Goal: Task Accomplishment & Management: Use online tool/utility

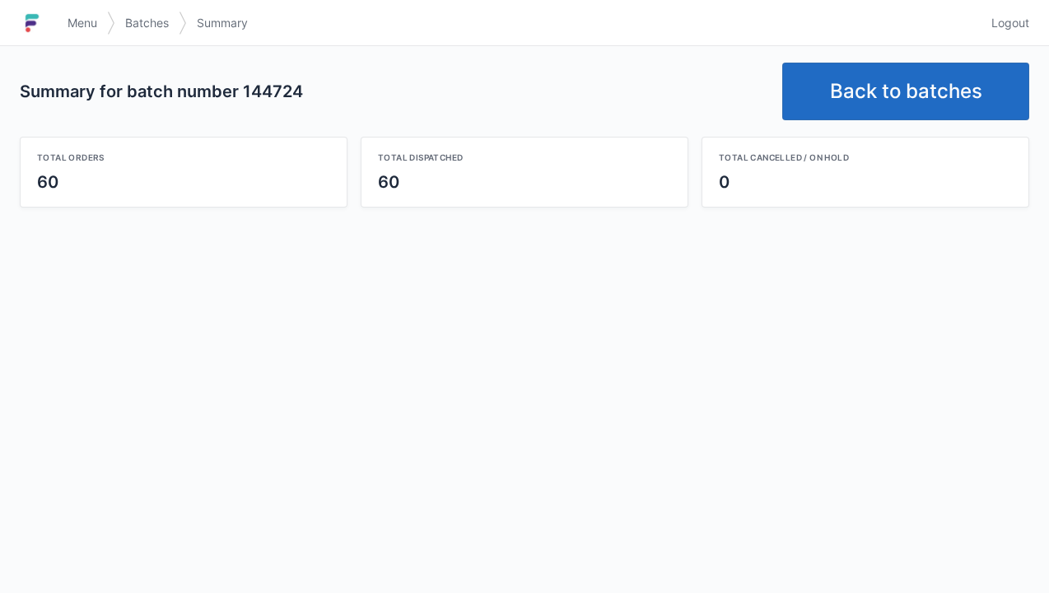
click at [901, 103] on link "Back to batches" at bounding box center [905, 92] width 247 height 58
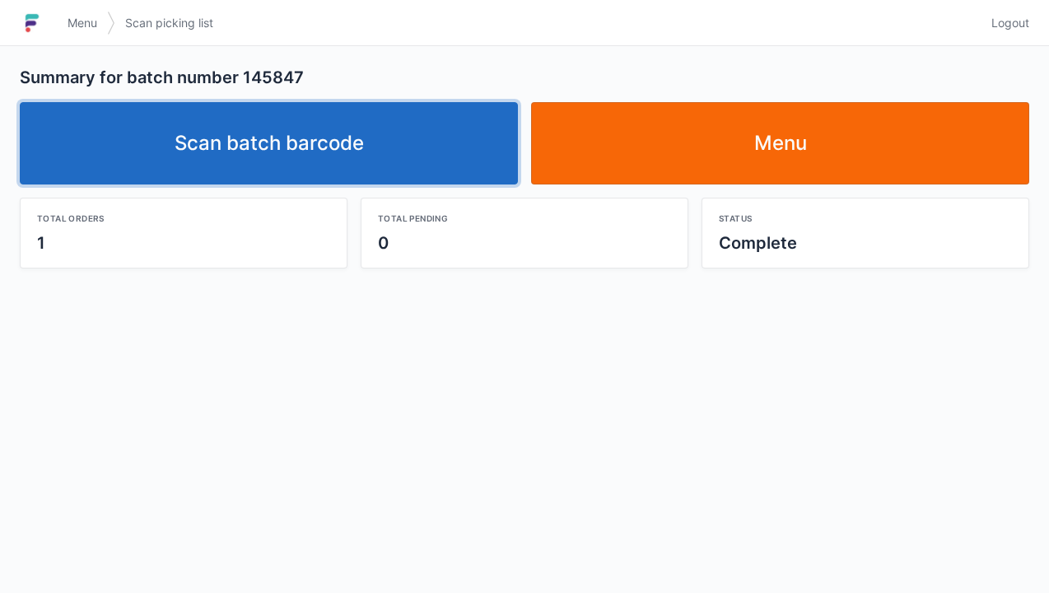
click at [288, 169] on link "Scan batch barcode" at bounding box center [269, 143] width 498 height 82
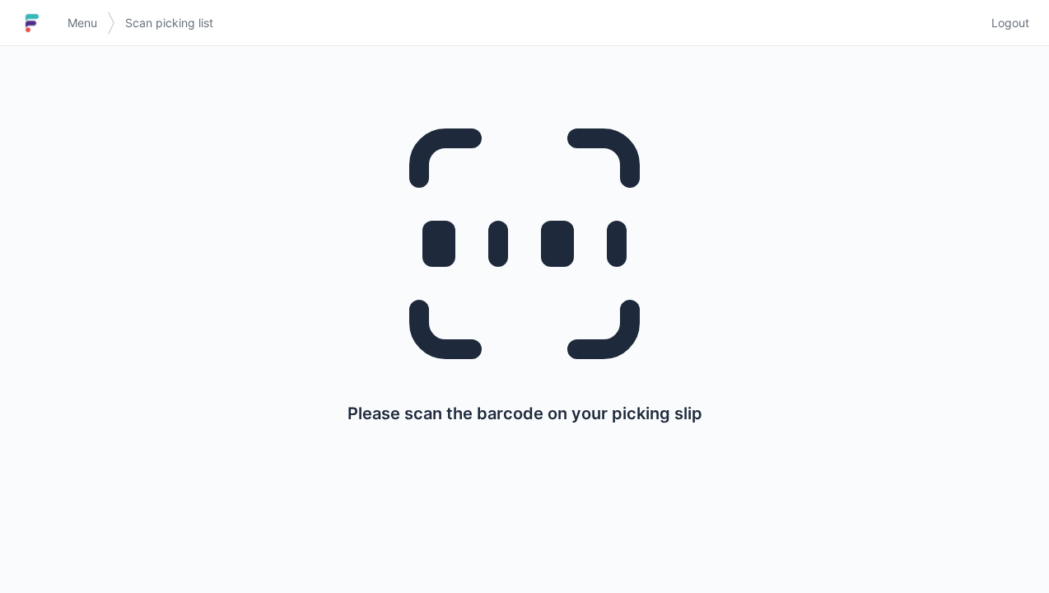
click at [76, 23] on span "Menu" at bounding box center [83, 23] width 30 height 16
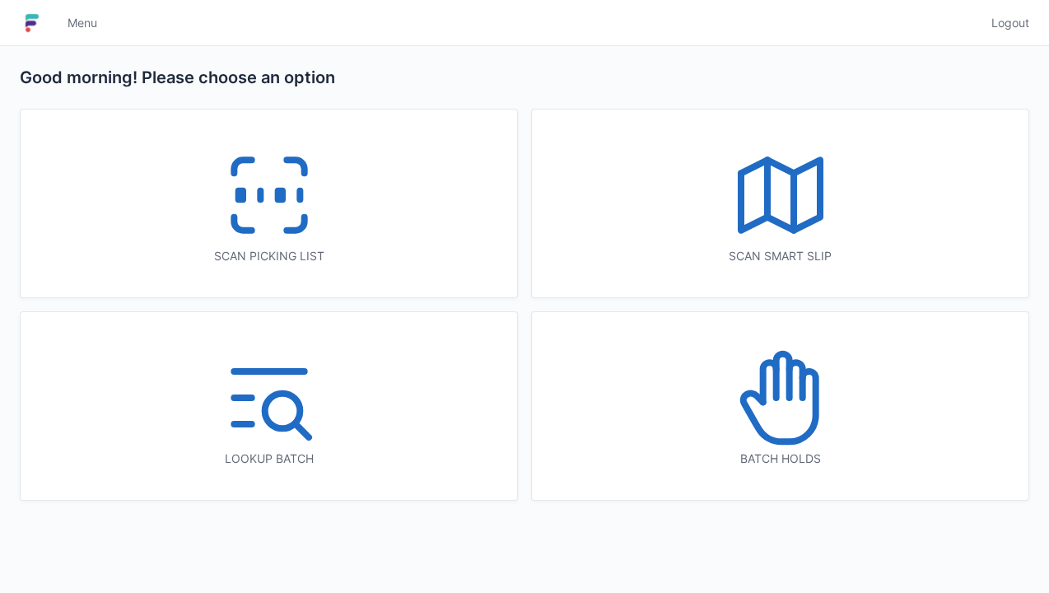
click at [803, 411] on icon at bounding box center [780, 397] width 105 height 105
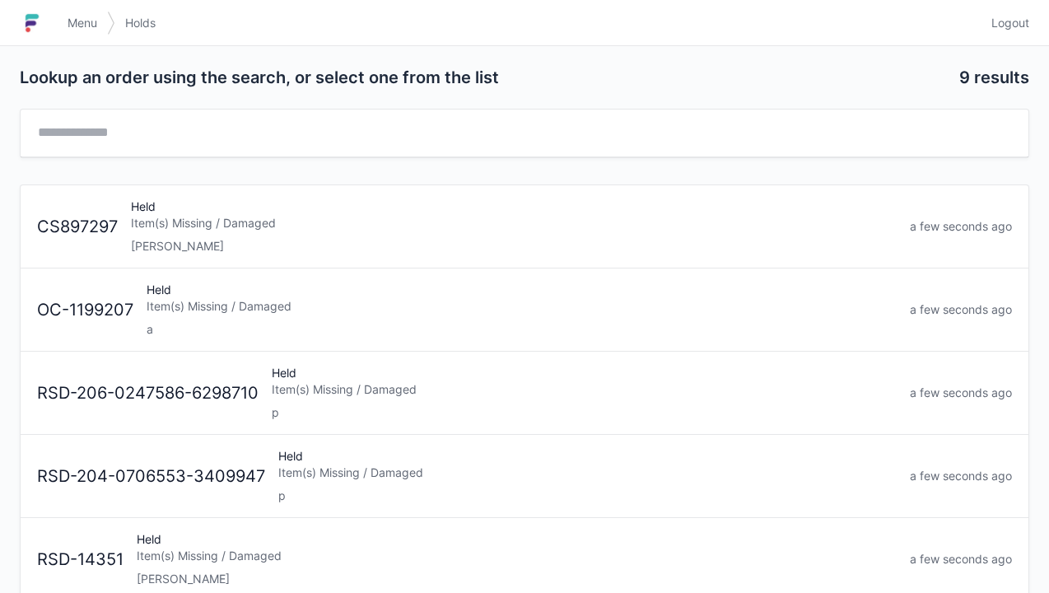
click at [157, 233] on div "Held Item(s) Missing / Damaged [PERSON_NAME]" at bounding box center [513, 226] width 779 height 56
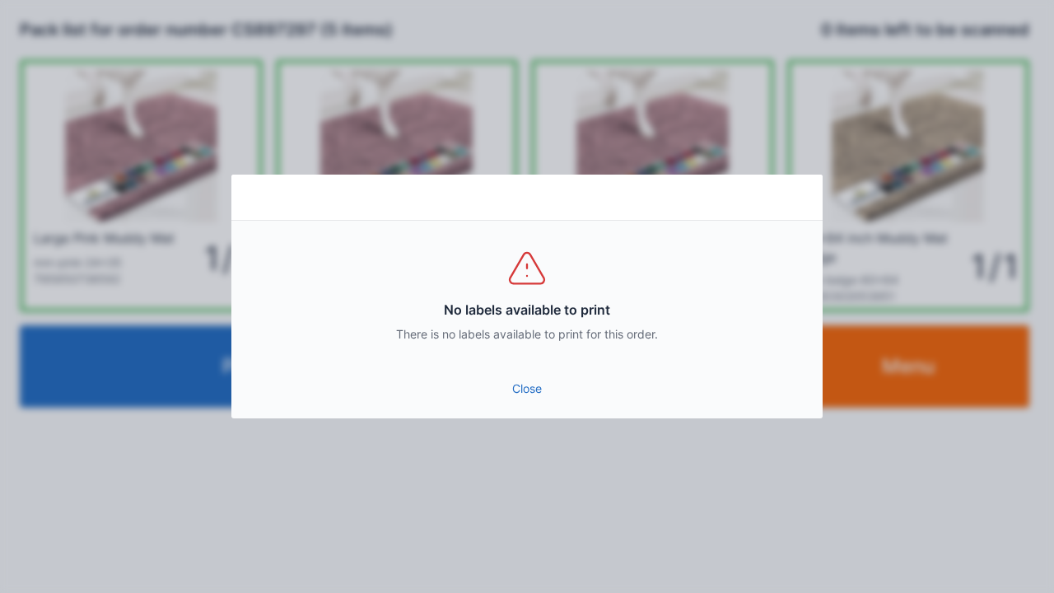
click at [528, 395] on link "Close" at bounding box center [527, 389] width 565 height 30
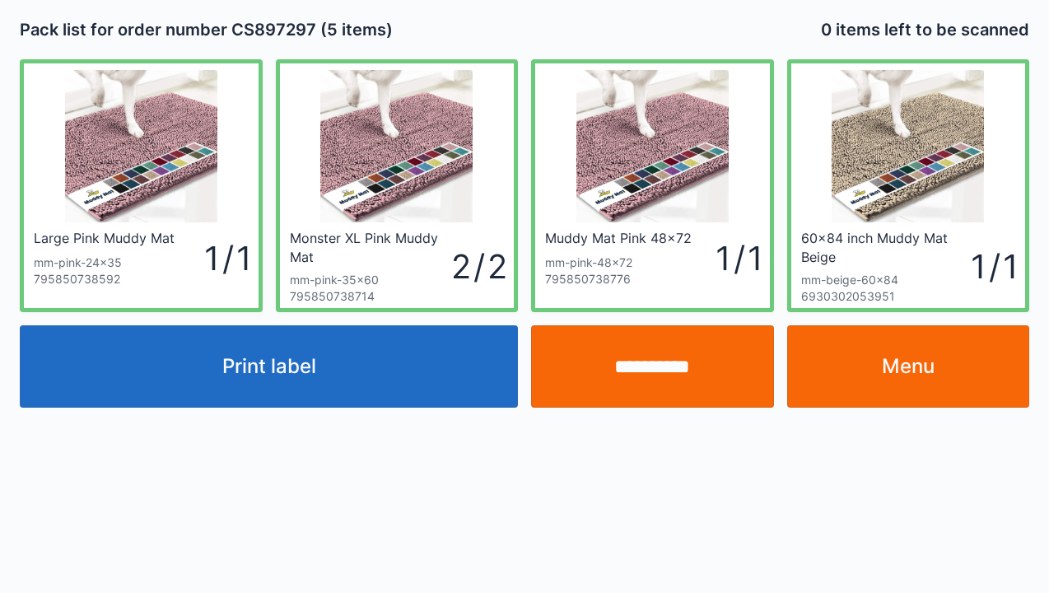
click at [921, 374] on link "Menu" at bounding box center [908, 366] width 243 height 82
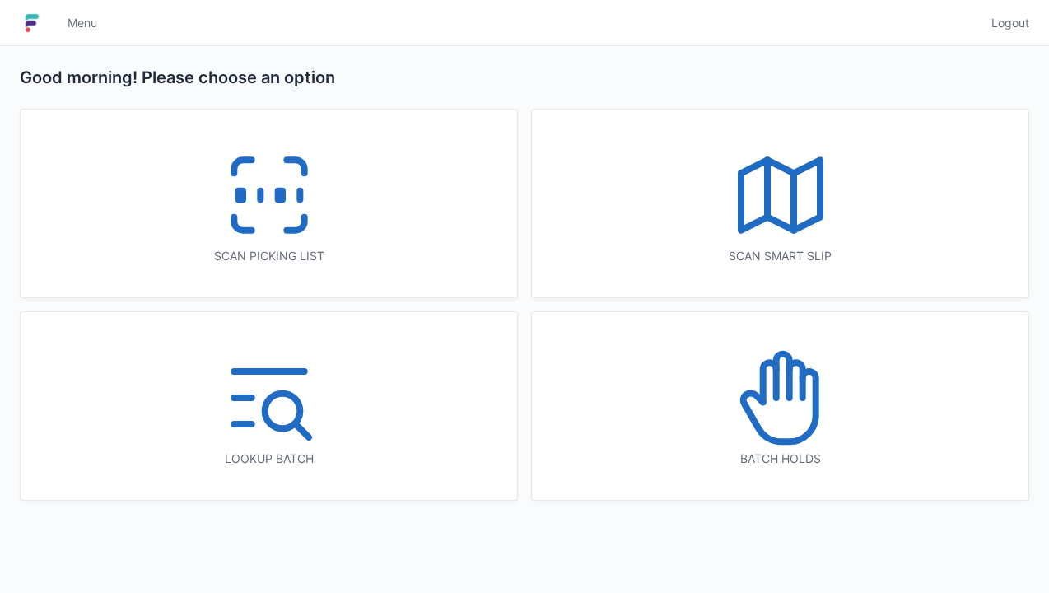
click at [275, 223] on icon at bounding box center [269, 194] width 105 height 105
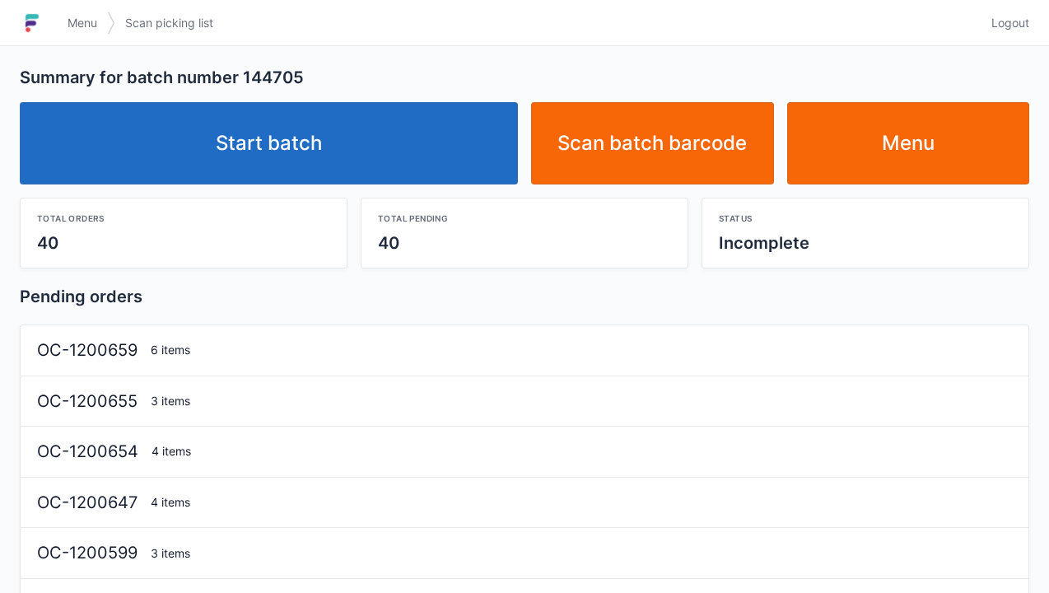
click at [267, 152] on link "Start batch" at bounding box center [269, 143] width 498 height 82
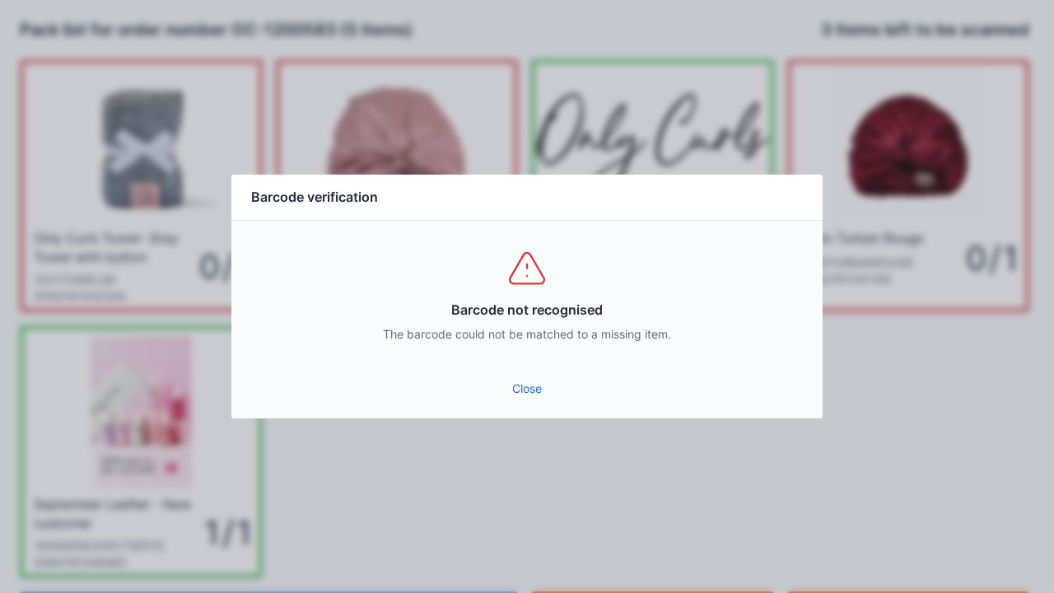
click at [528, 399] on link "Close" at bounding box center [527, 389] width 565 height 30
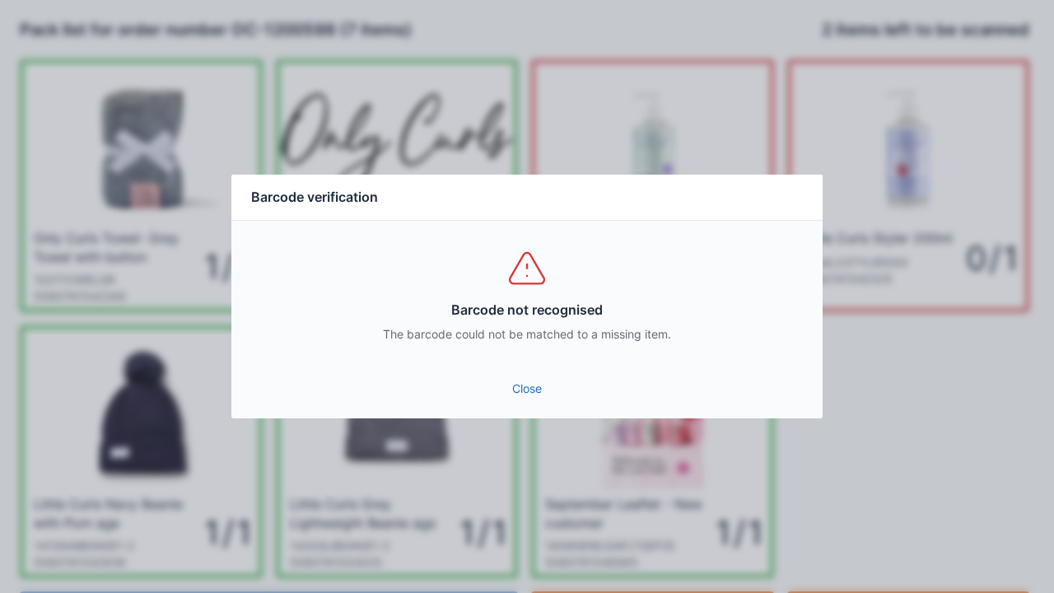
click at [514, 398] on link "Close" at bounding box center [527, 389] width 565 height 30
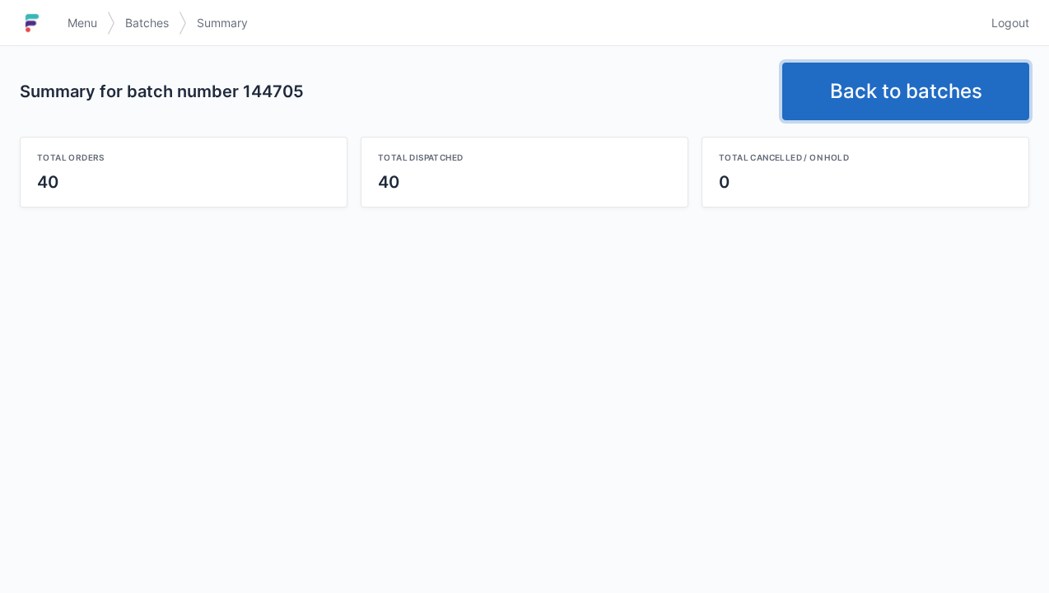
click at [903, 78] on link "Back to batches" at bounding box center [905, 92] width 247 height 58
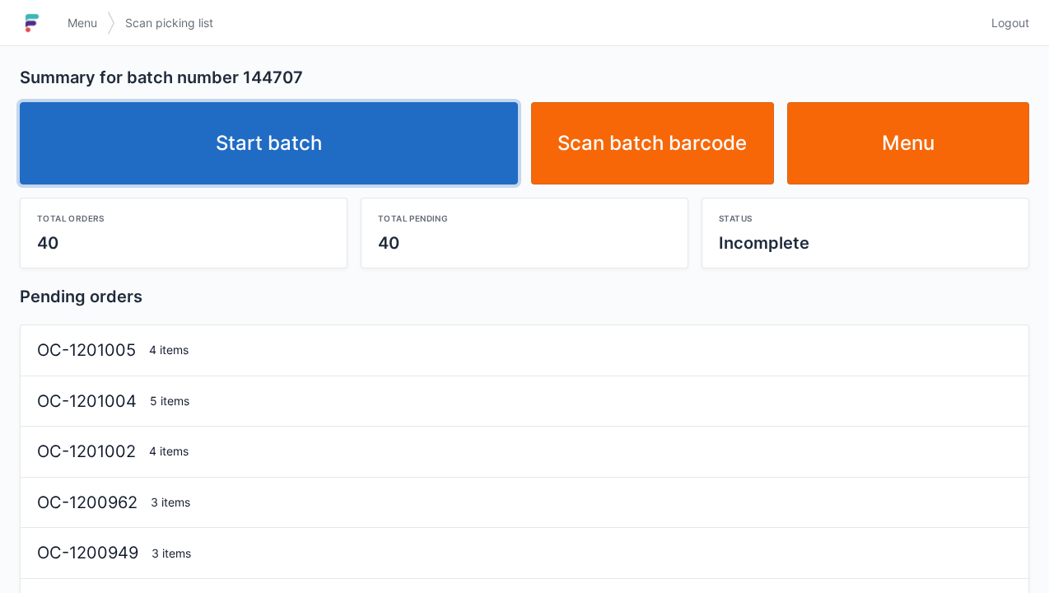
click at [344, 147] on link "Start batch" at bounding box center [269, 143] width 498 height 82
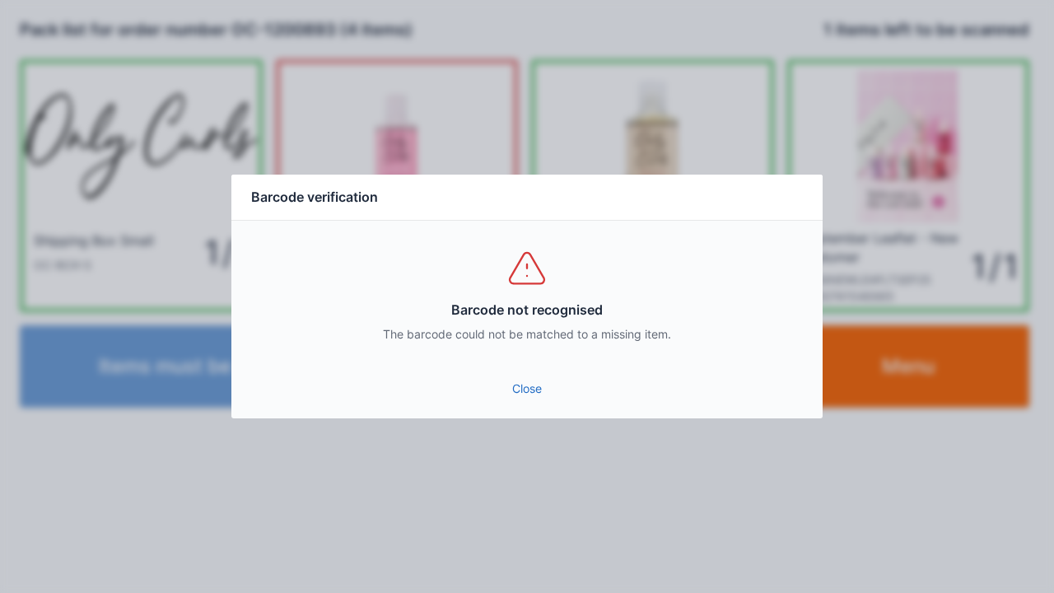
click at [511, 384] on link "Close" at bounding box center [527, 389] width 565 height 30
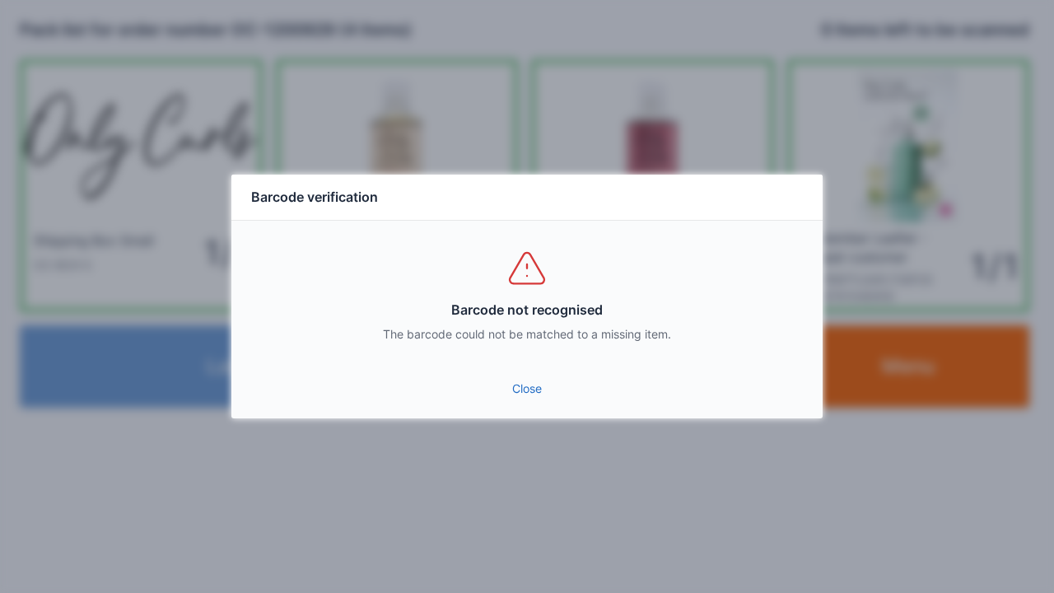
click at [540, 379] on link "Close" at bounding box center [527, 389] width 565 height 30
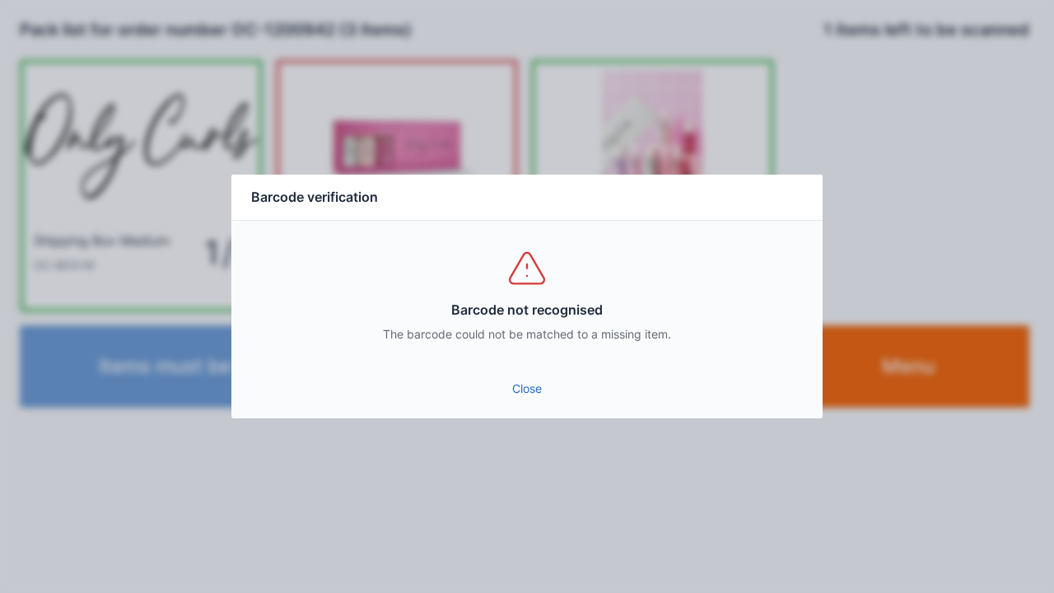
click at [540, 381] on link "Close" at bounding box center [527, 389] width 565 height 30
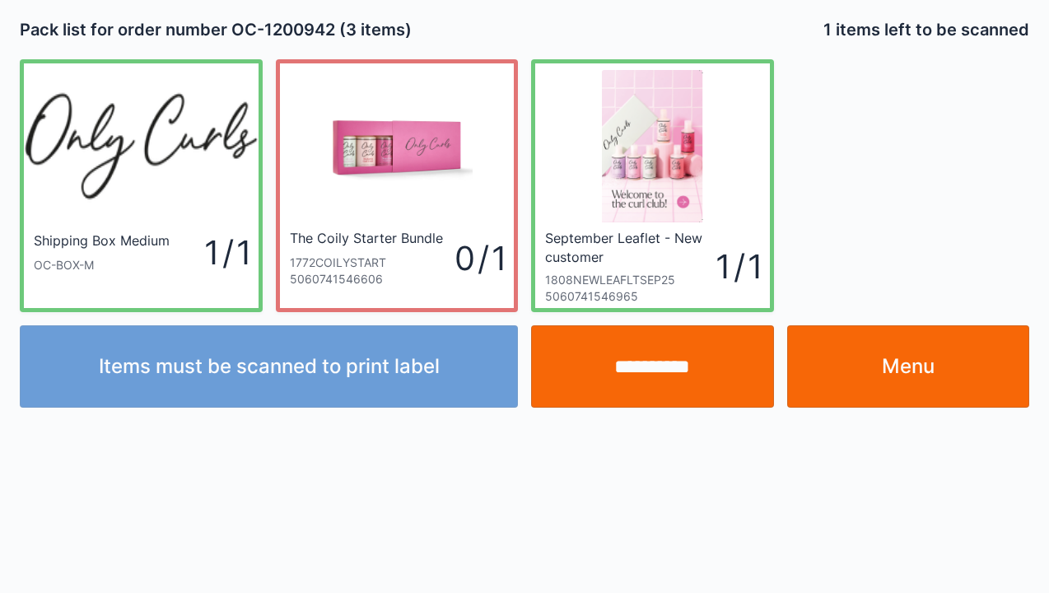
click at [669, 379] on input "**********" at bounding box center [652, 366] width 243 height 82
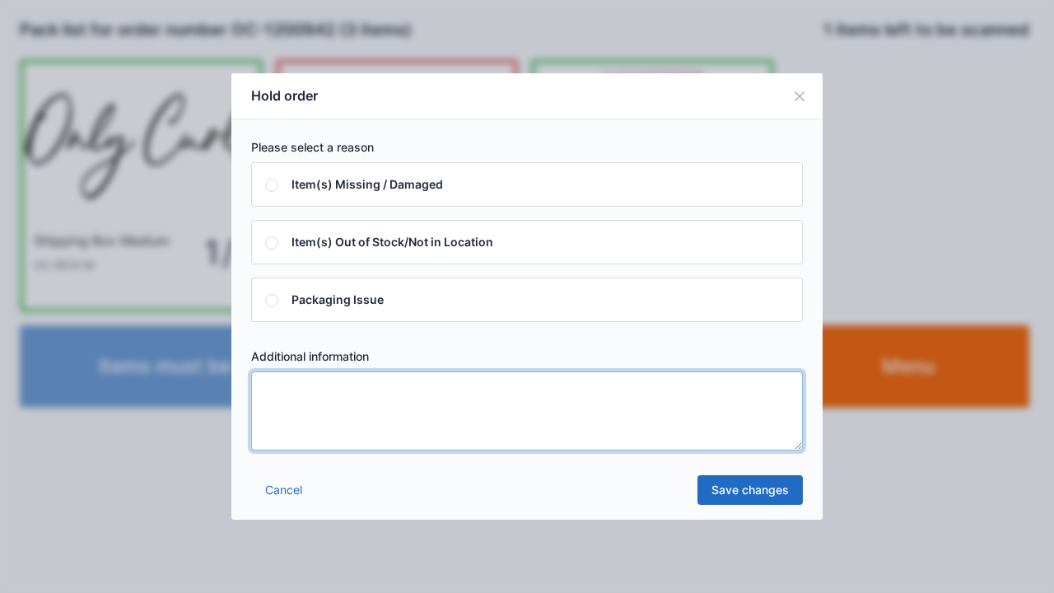
click at [277, 394] on textarea at bounding box center [527, 410] width 552 height 79
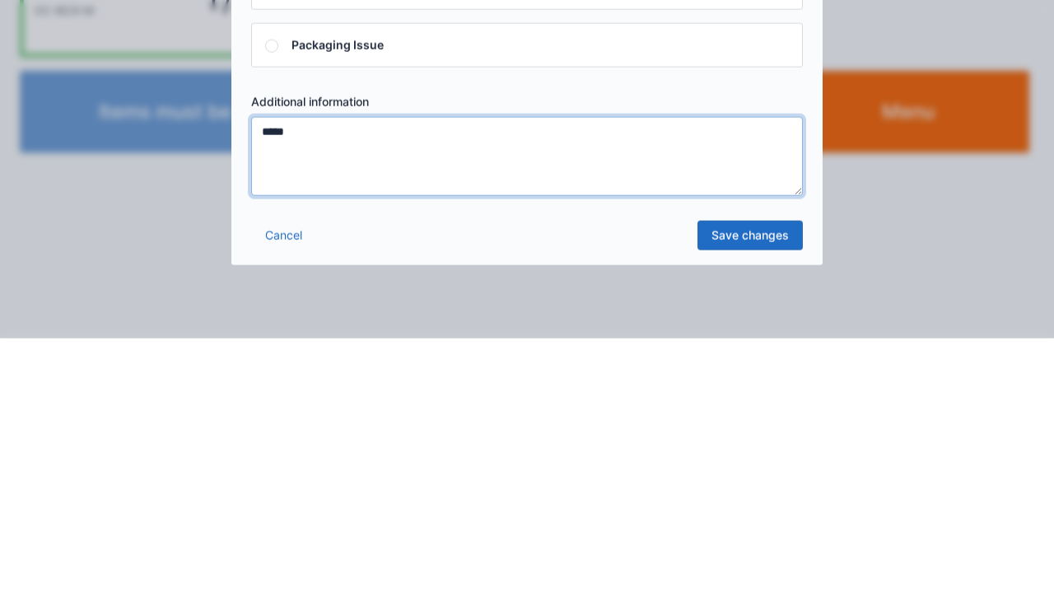
type textarea "*****"
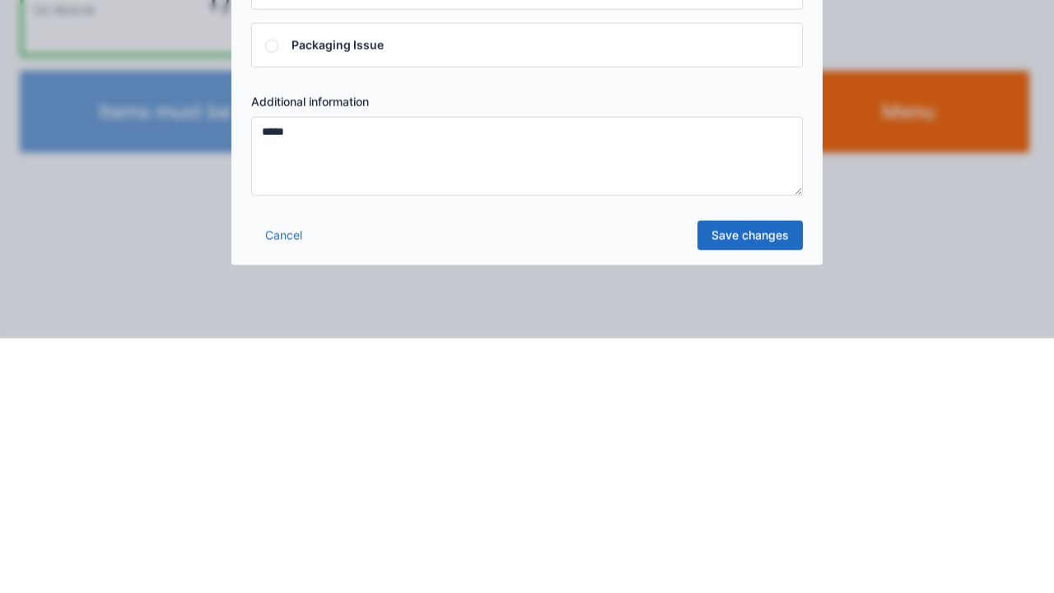
click at [764, 500] on link "Save changes" at bounding box center [750, 490] width 105 height 30
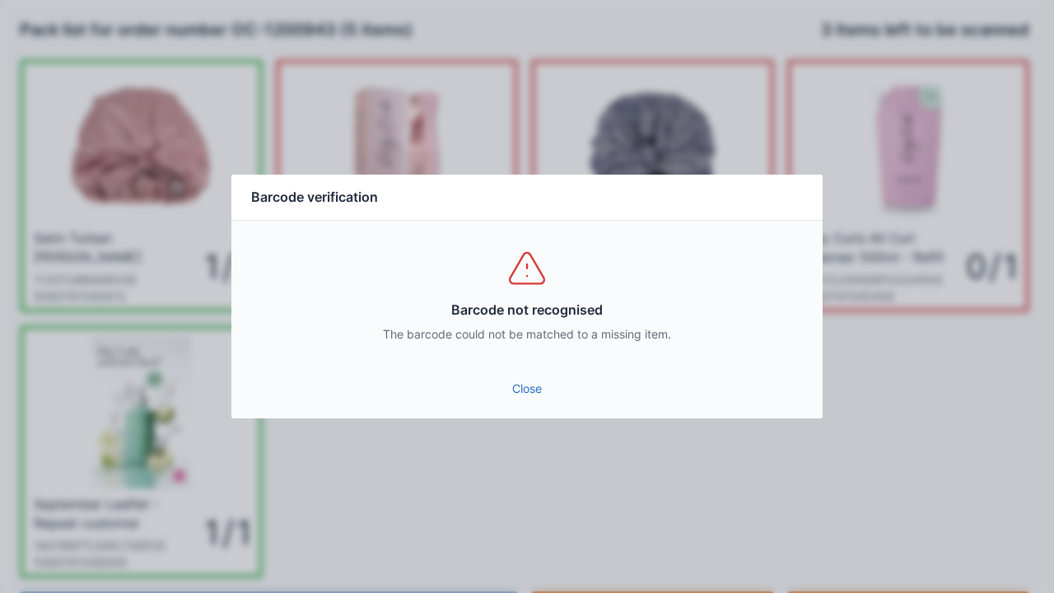
click at [522, 378] on link "Close" at bounding box center [527, 389] width 565 height 30
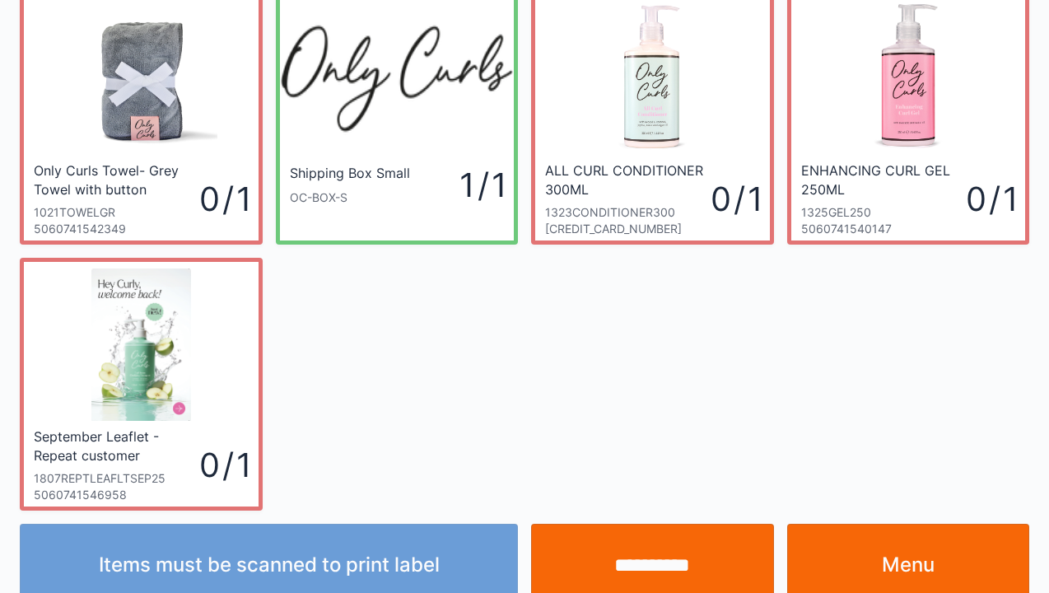
scroll to position [96, 0]
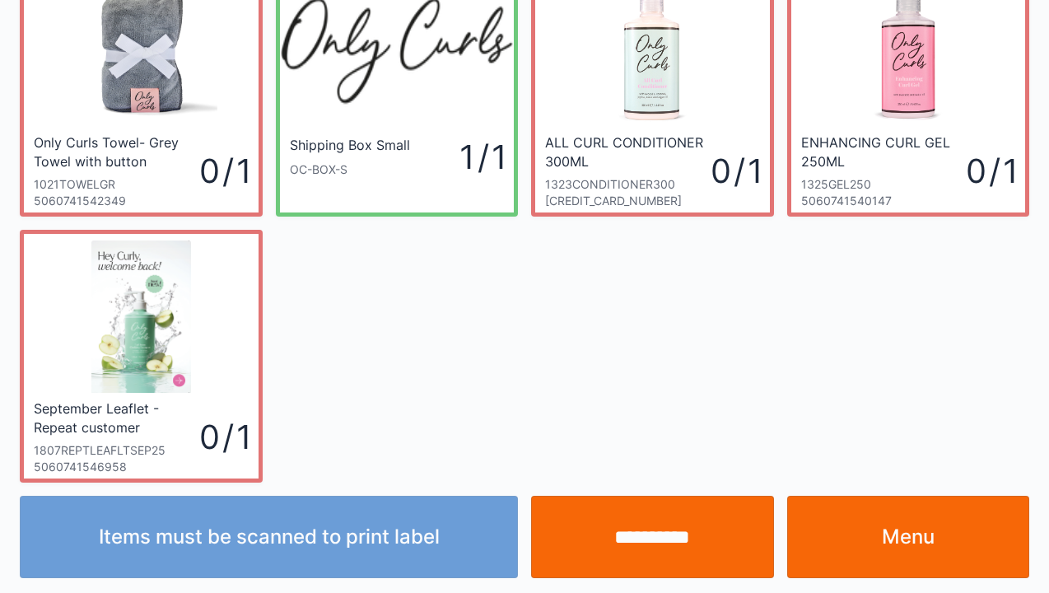
click at [906, 545] on link "Menu" at bounding box center [908, 537] width 243 height 82
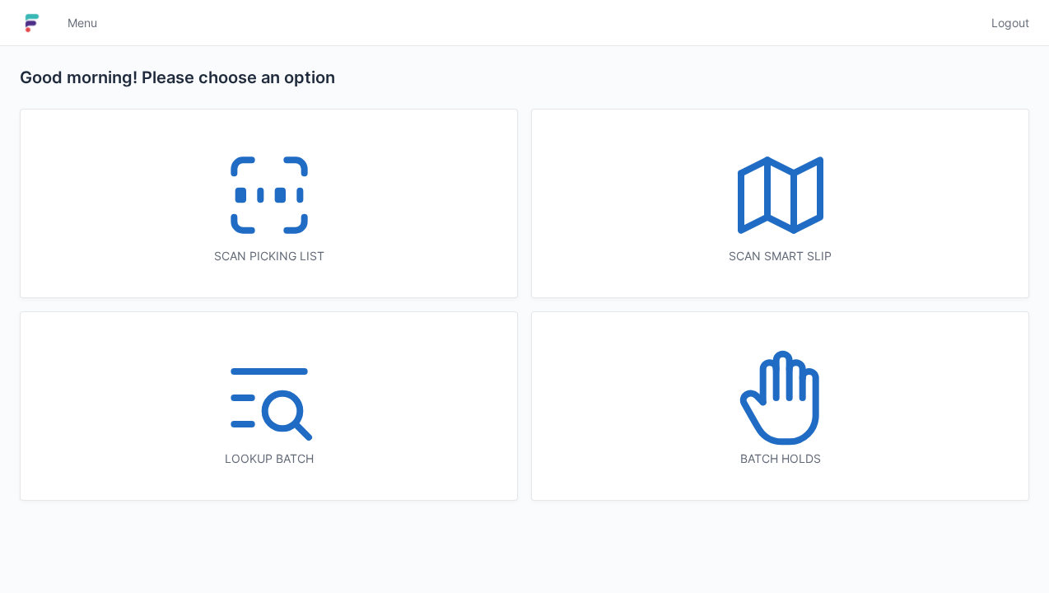
click at [776, 415] on icon at bounding box center [780, 397] width 105 height 105
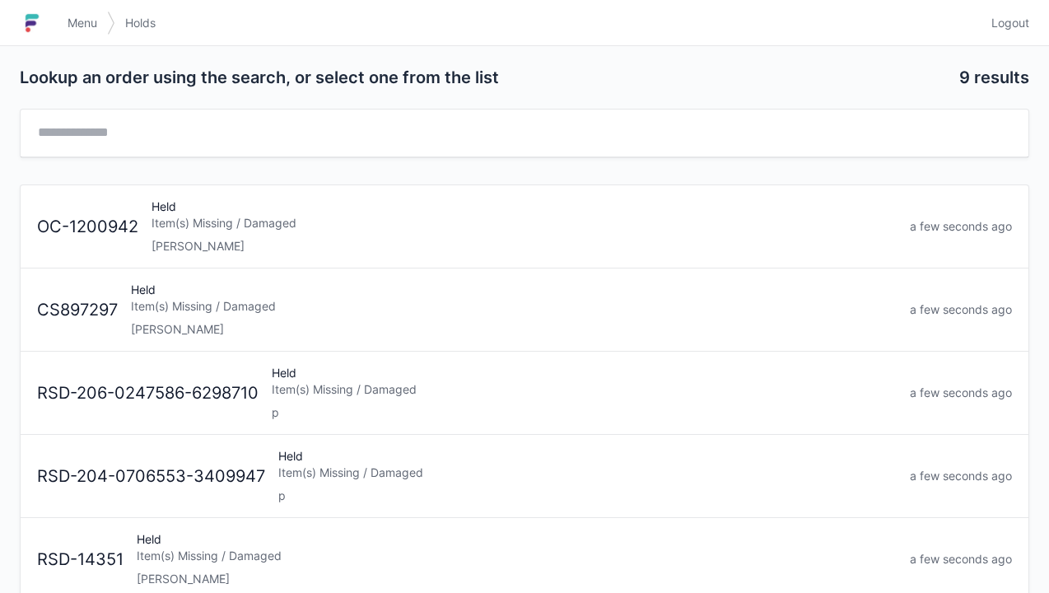
click at [170, 231] on div "Held Item(s) Missing / Damaged [PERSON_NAME]" at bounding box center [524, 226] width 759 height 56
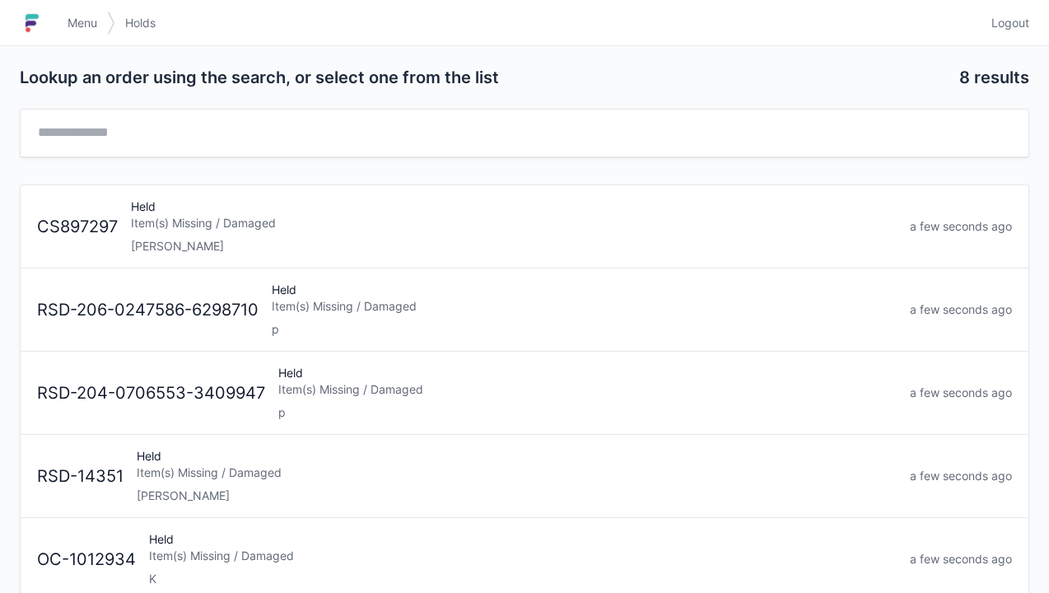
click at [97, 21] on span "Menu" at bounding box center [83, 23] width 30 height 16
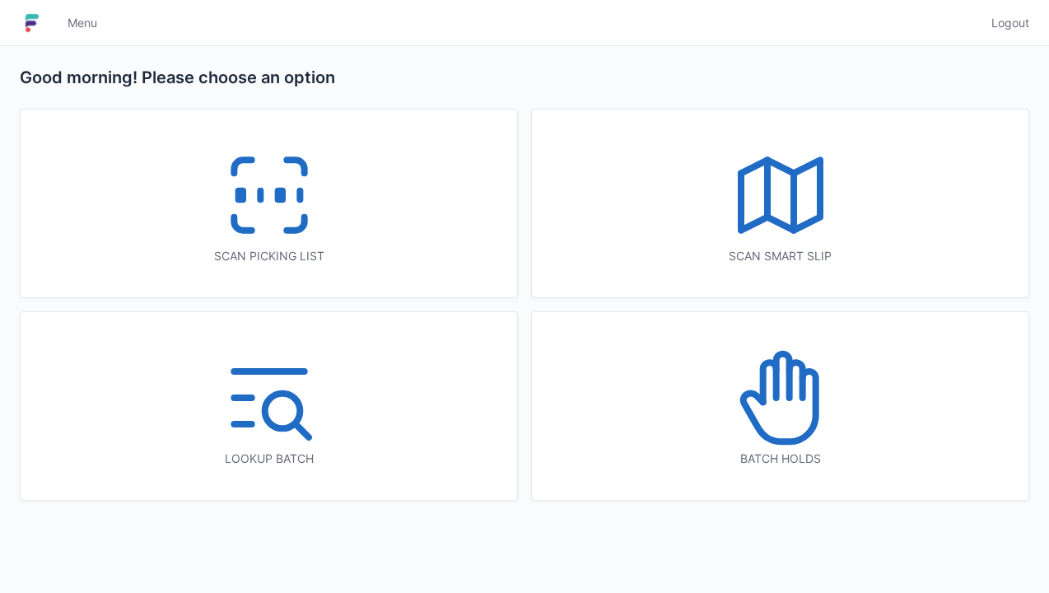
click at [279, 204] on icon at bounding box center [269, 194] width 105 height 105
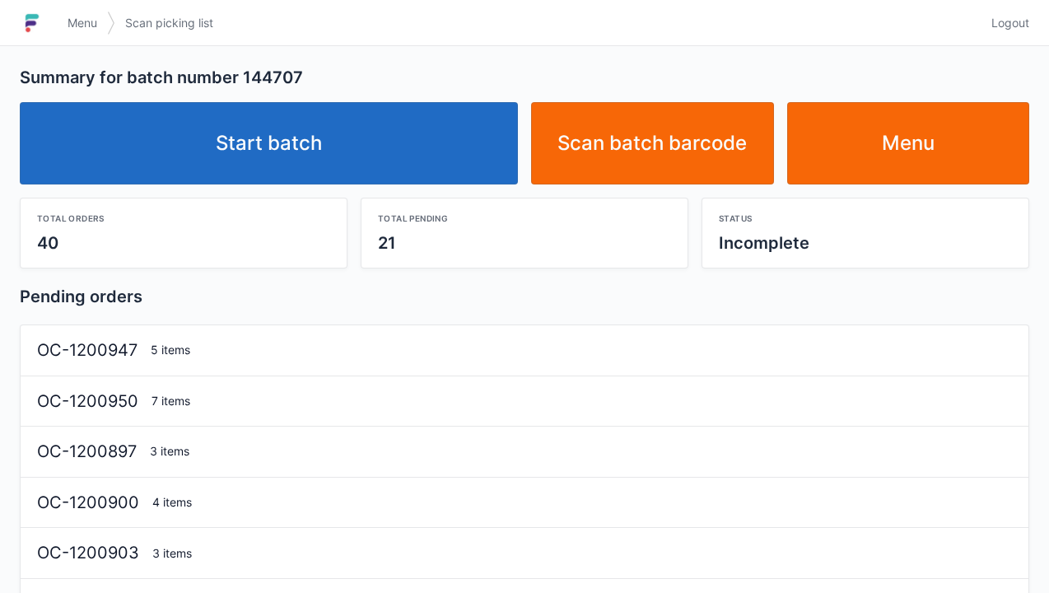
click at [302, 156] on link "Start batch" at bounding box center [269, 143] width 498 height 82
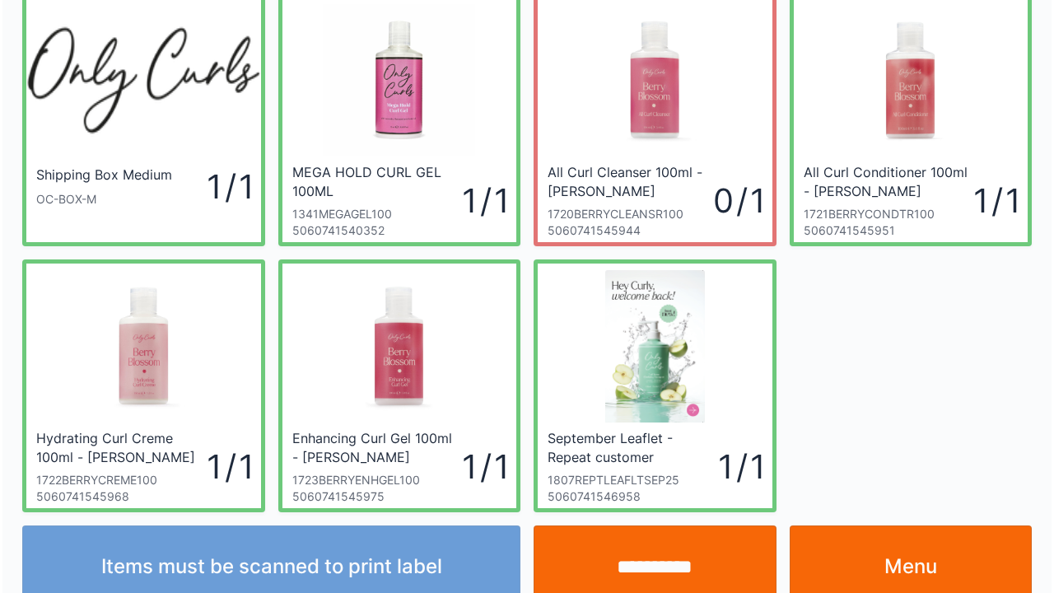
scroll to position [96, 0]
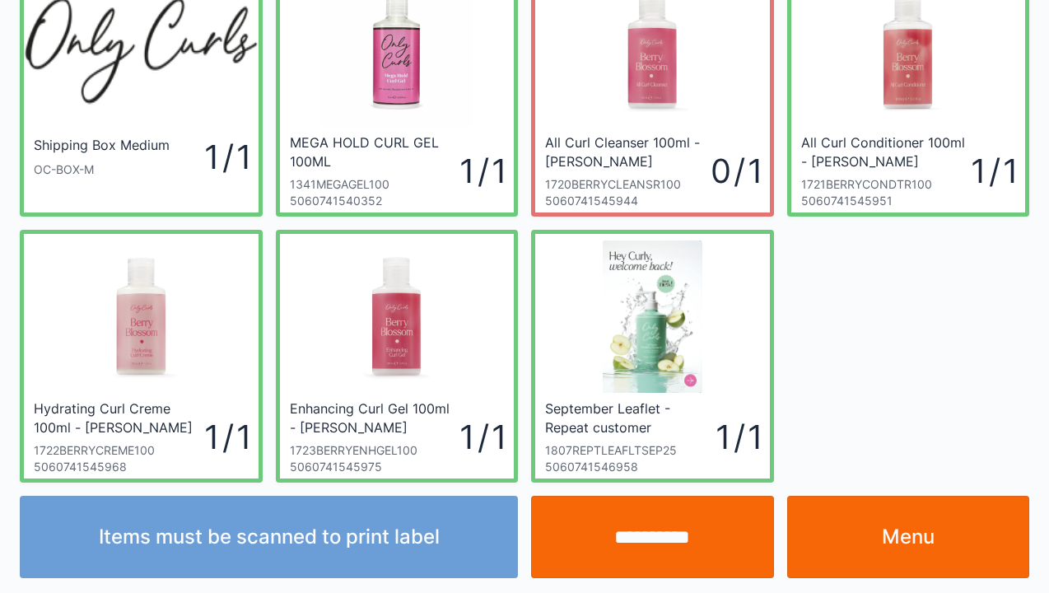
click at [652, 545] on input "**********" at bounding box center [652, 537] width 243 height 82
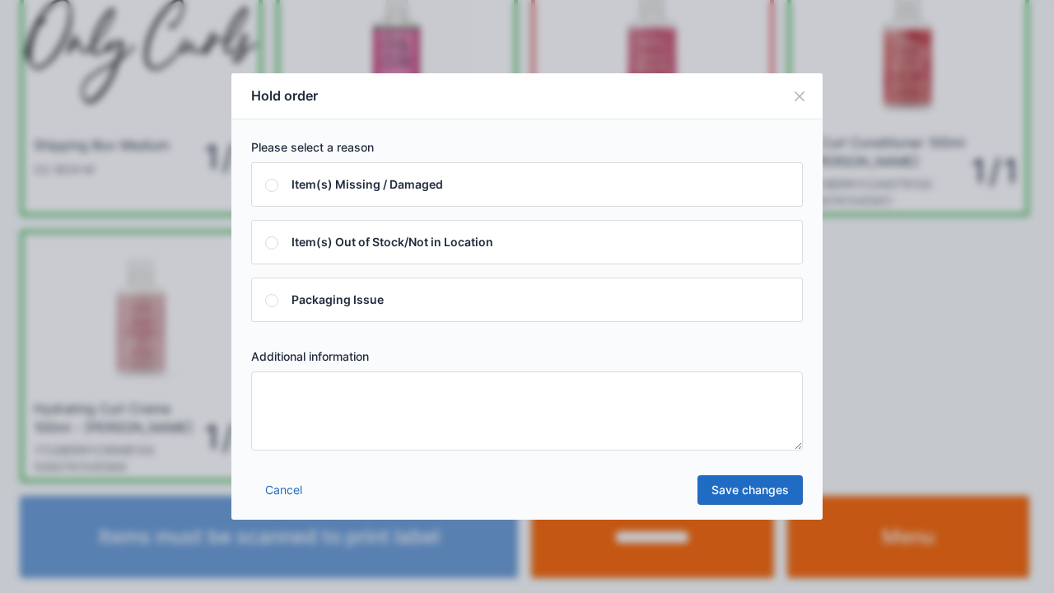
click at [266, 394] on textarea at bounding box center [527, 410] width 552 height 79
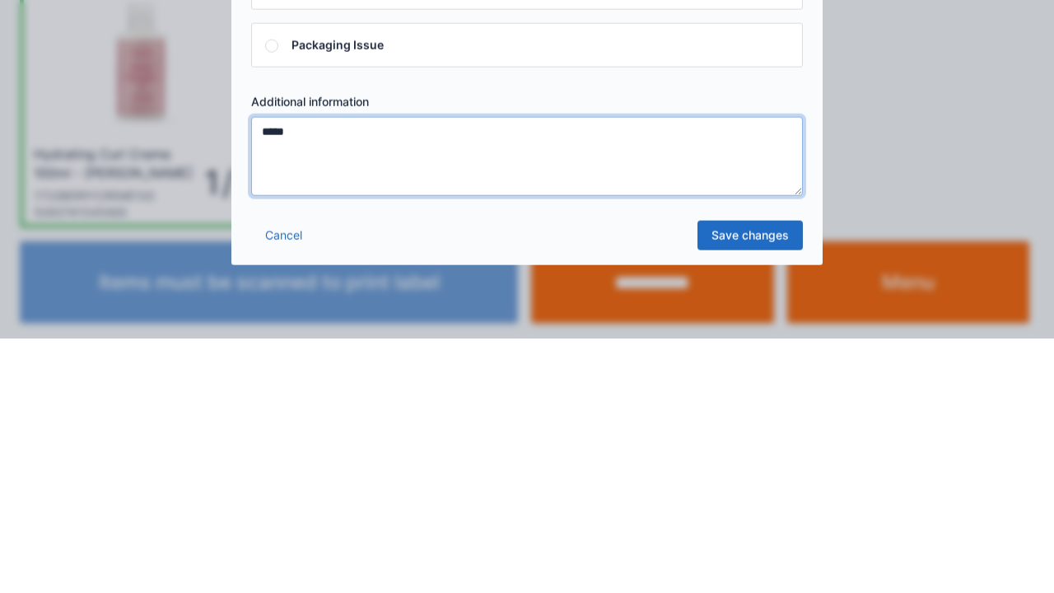
type textarea "*****"
click at [760, 499] on link "Save changes" at bounding box center [750, 490] width 105 height 30
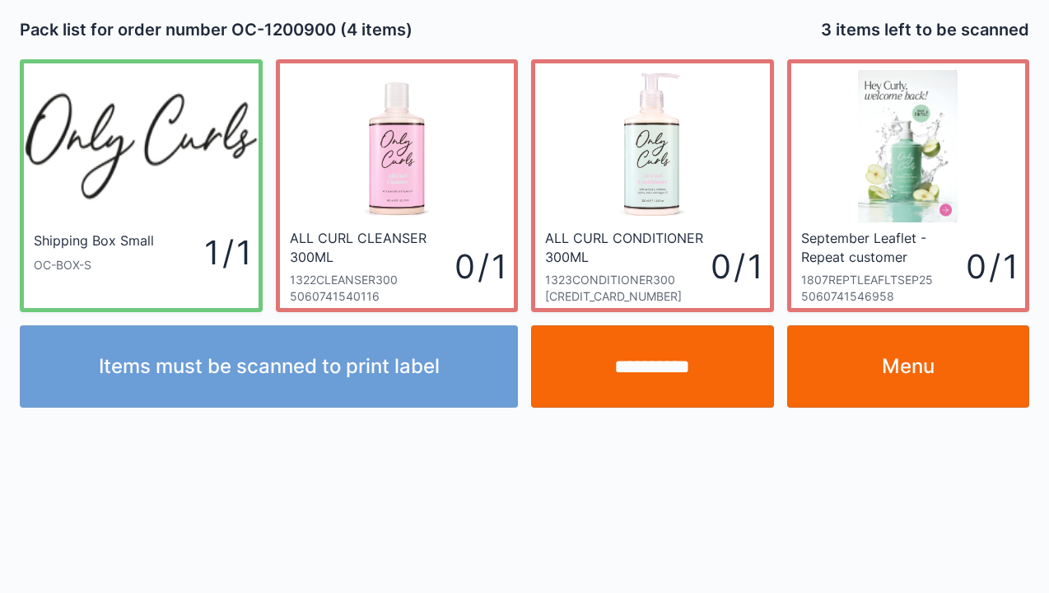
click at [908, 359] on link "Menu" at bounding box center [908, 366] width 243 height 82
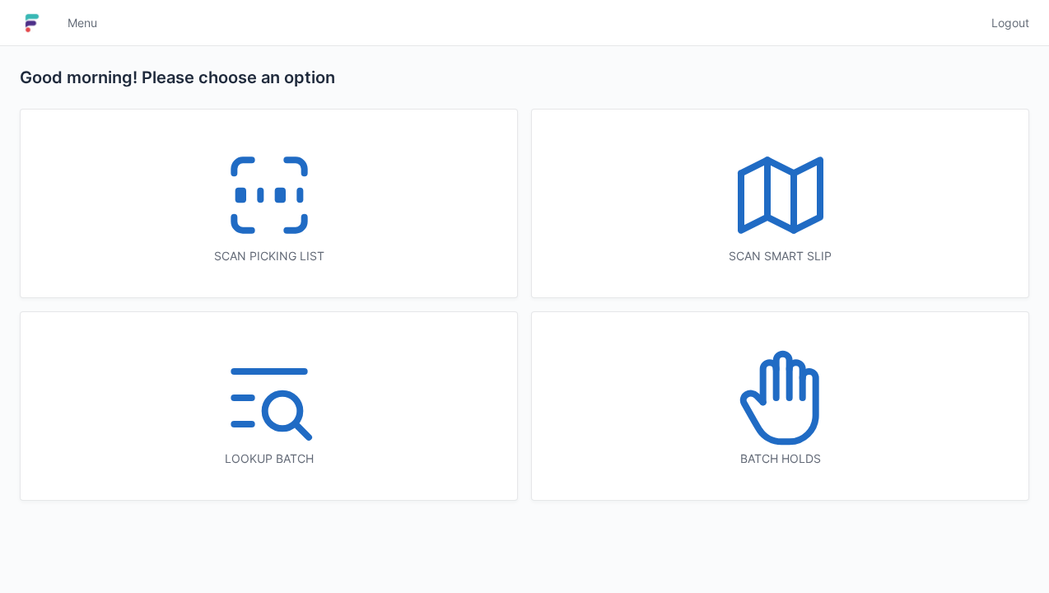
click at [245, 208] on icon at bounding box center [269, 194] width 105 height 105
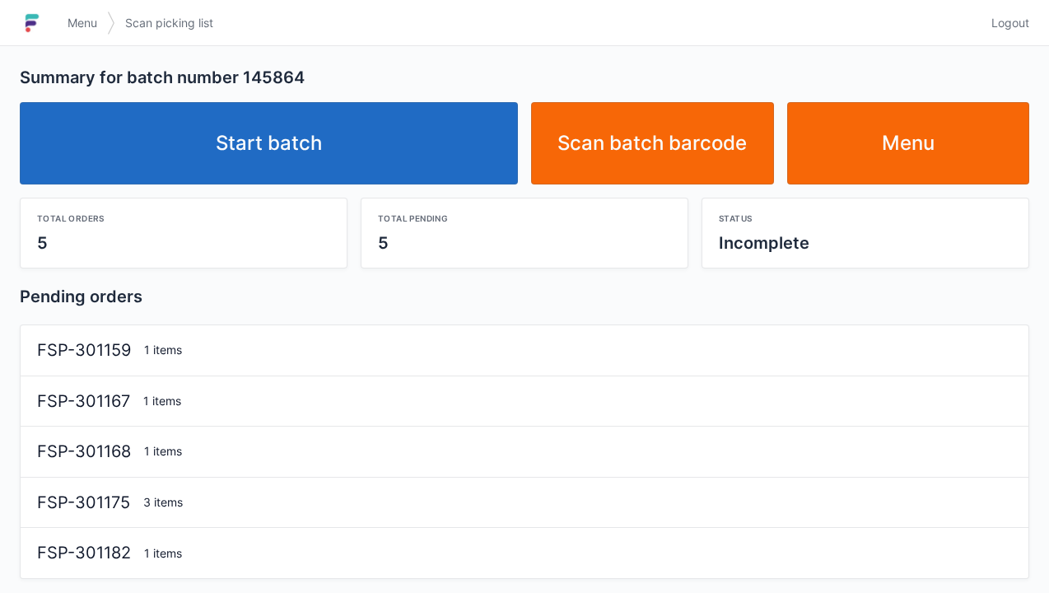
click at [301, 153] on link "Start batch" at bounding box center [269, 143] width 498 height 82
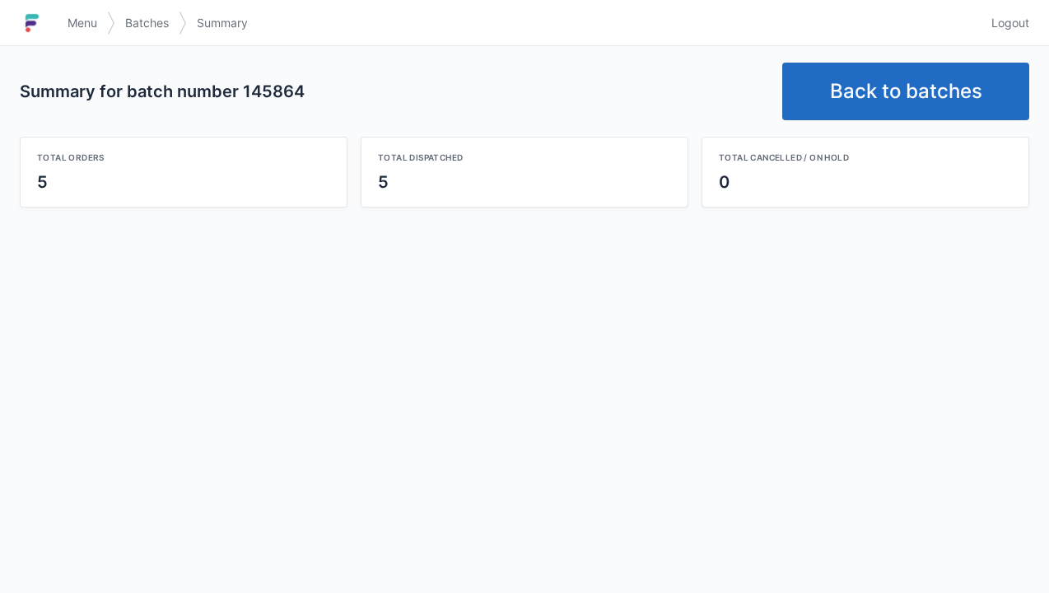
click at [906, 95] on link "Back to batches" at bounding box center [905, 92] width 247 height 58
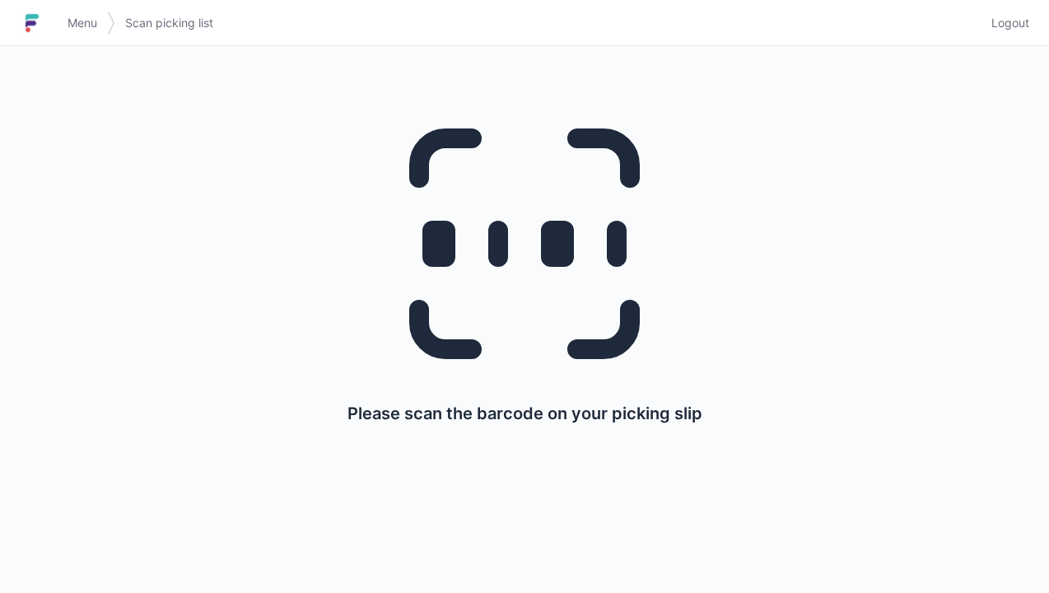
click at [79, 26] on span "Menu" at bounding box center [83, 23] width 30 height 16
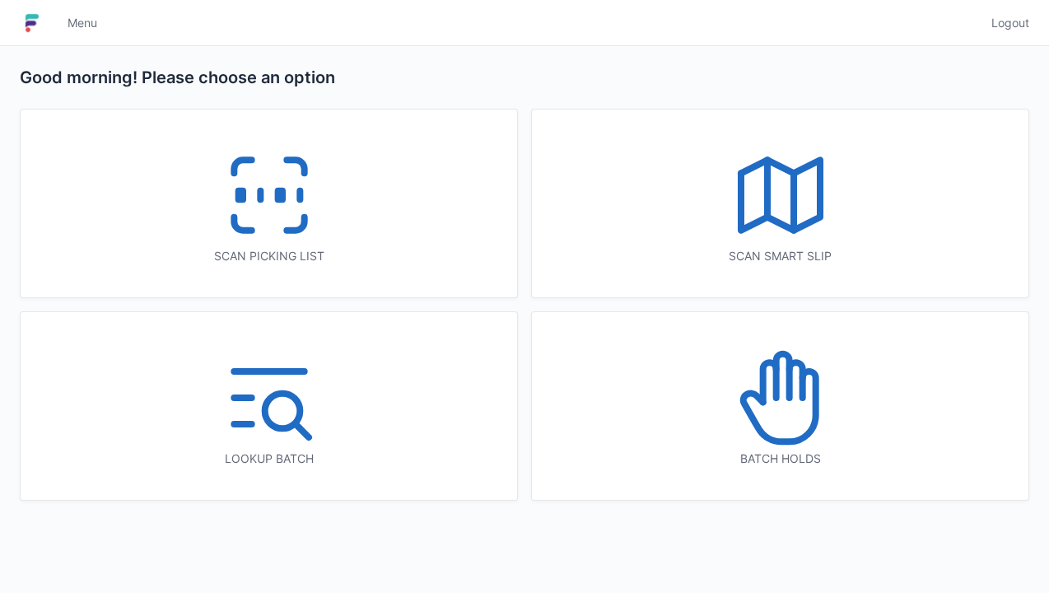
click at [787, 427] on icon at bounding box center [780, 397] width 105 height 105
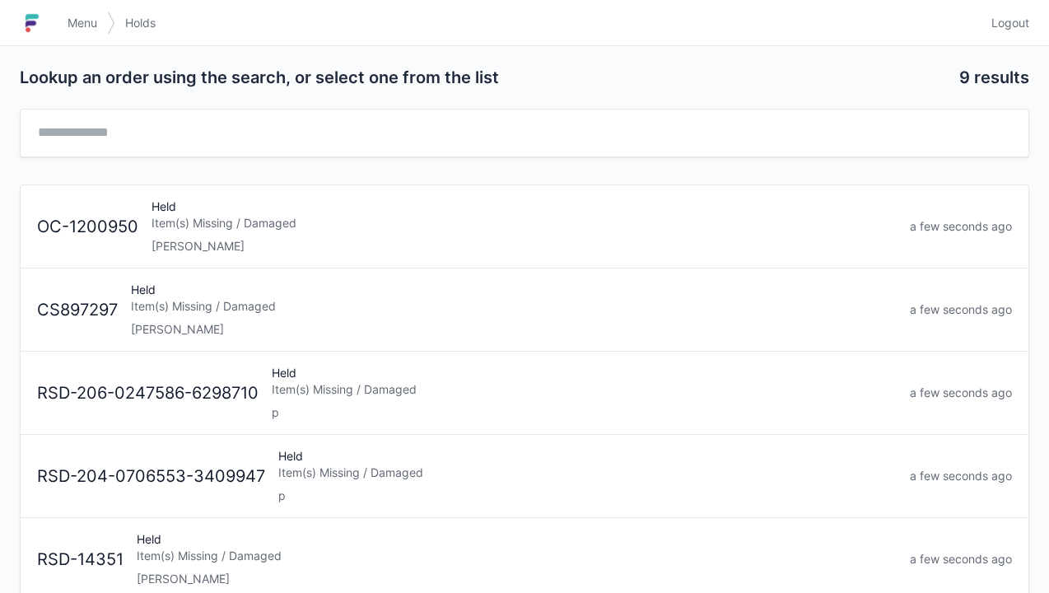
click at [175, 240] on div "[PERSON_NAME]" at bounding box center [524, 246] width 745 height 16
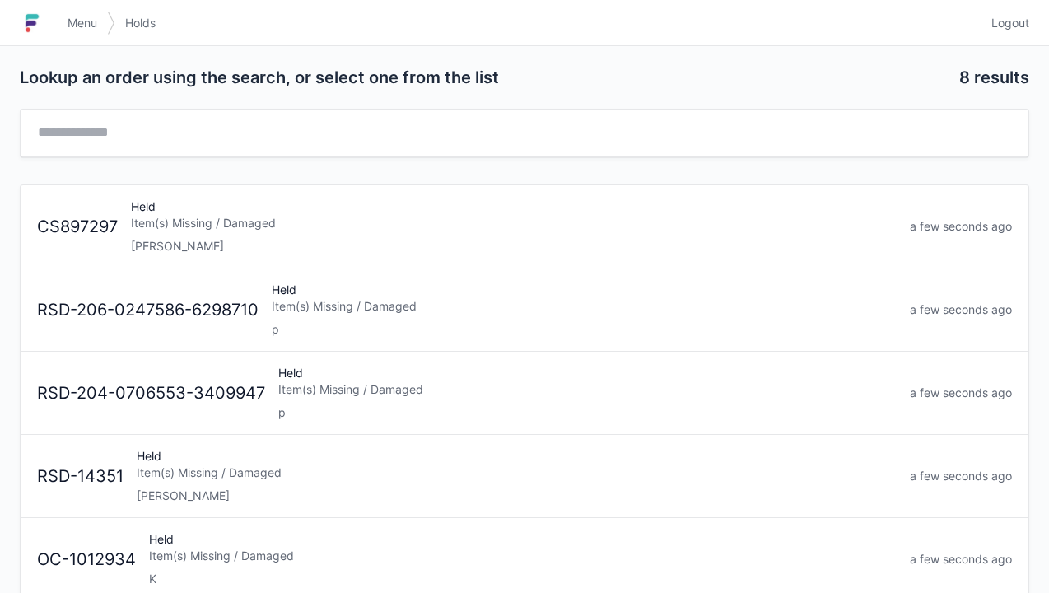
click at [86, 27] on span "Menu" at bounding box center [83, 23] width 30 height 16
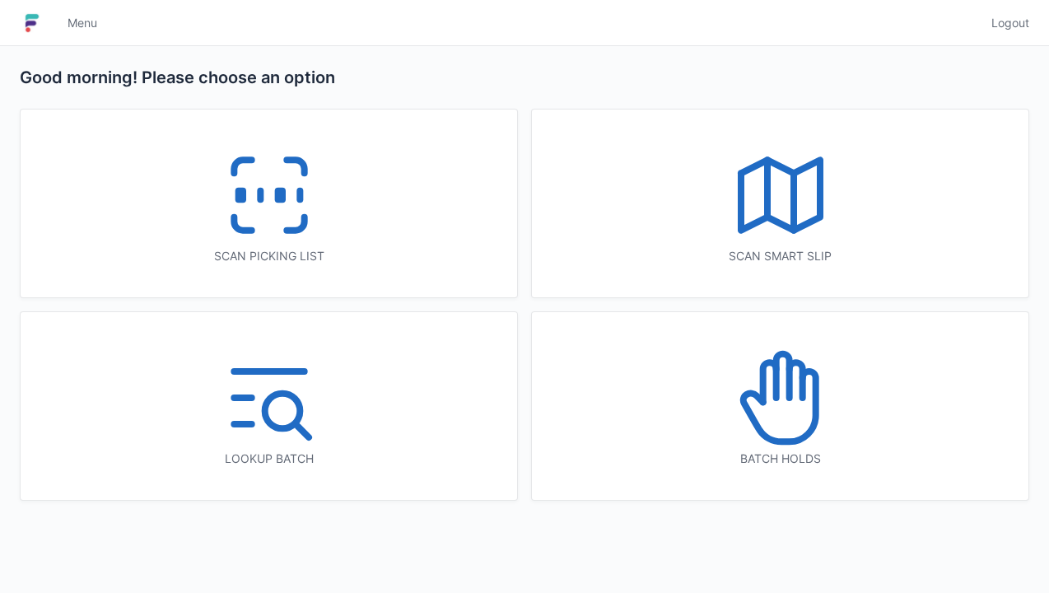
click at [252, 214] on icon at bounding box center [269, 194] width 105 height 105
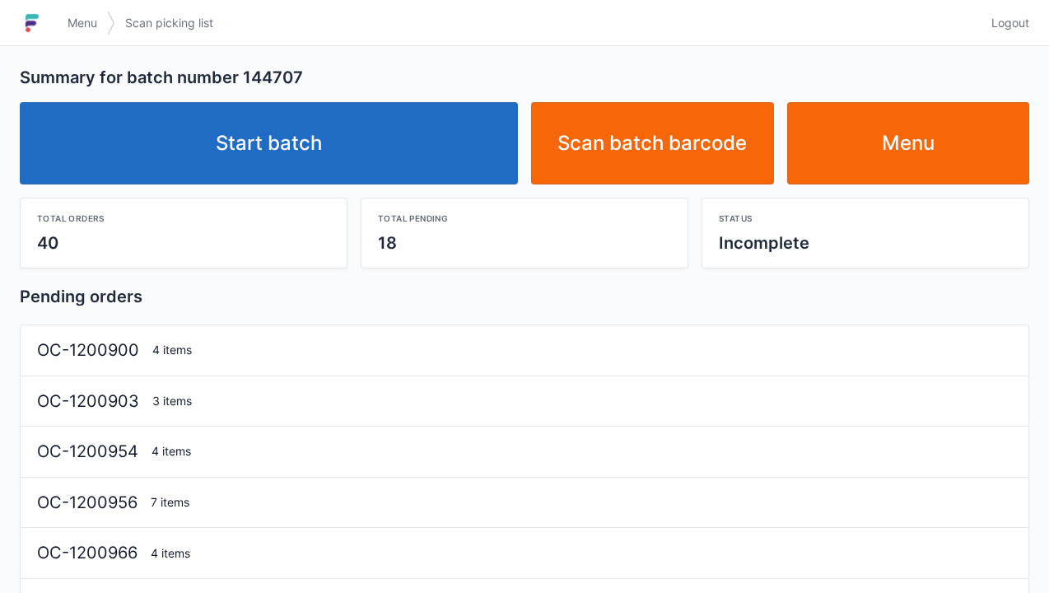
click at [334, 148] on link "Start batch" at bounding box center [269, 143] width 498 height 82
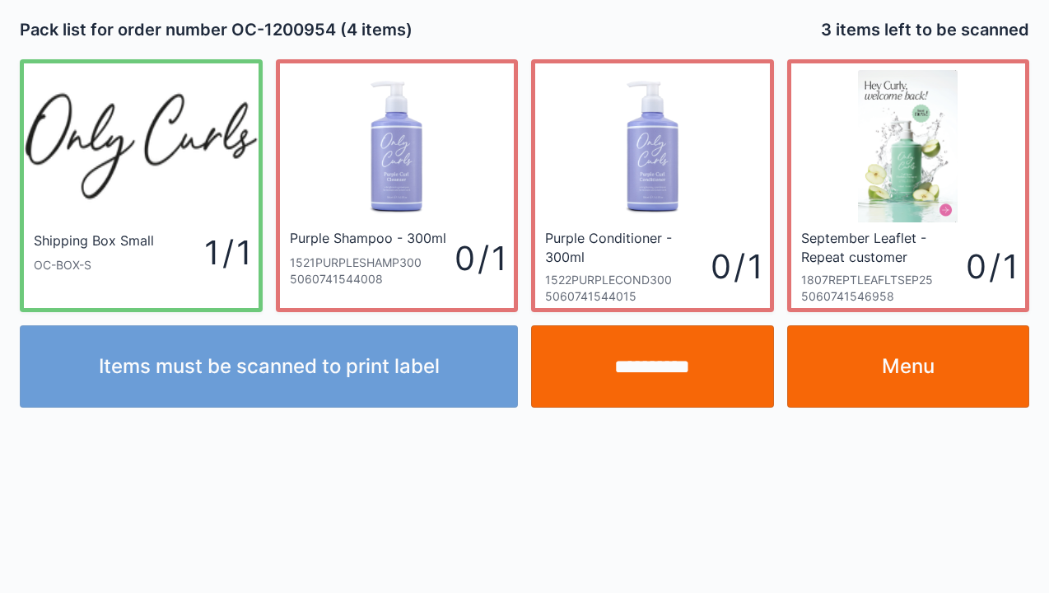
click at [921, 376] on link "Menu" at bounding box center [908, 366] width 243 height 82
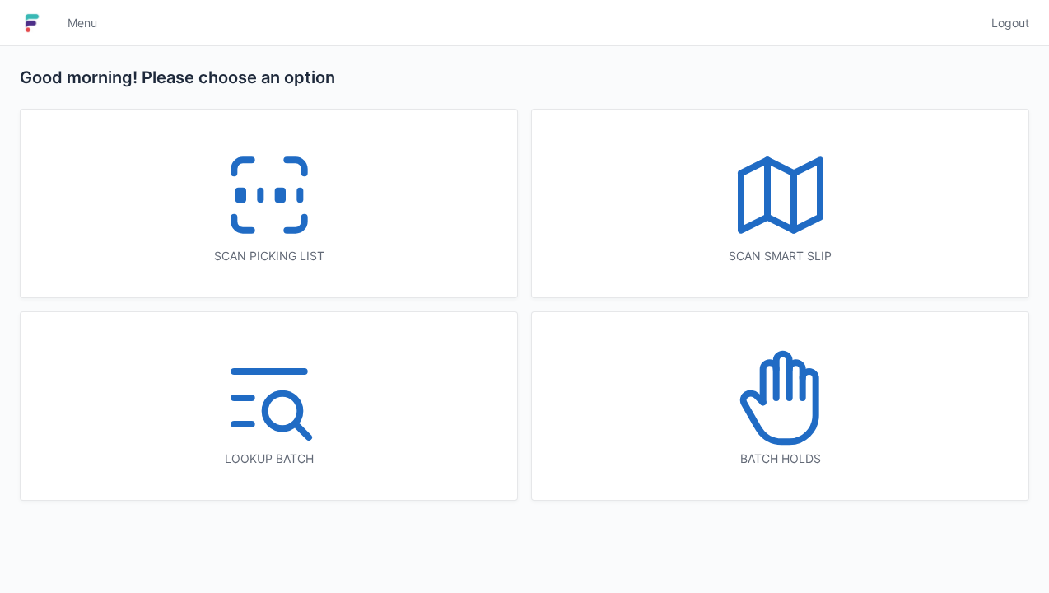
click at [298, 203] on icon at bounding box center [269, 194] width 105 height 105
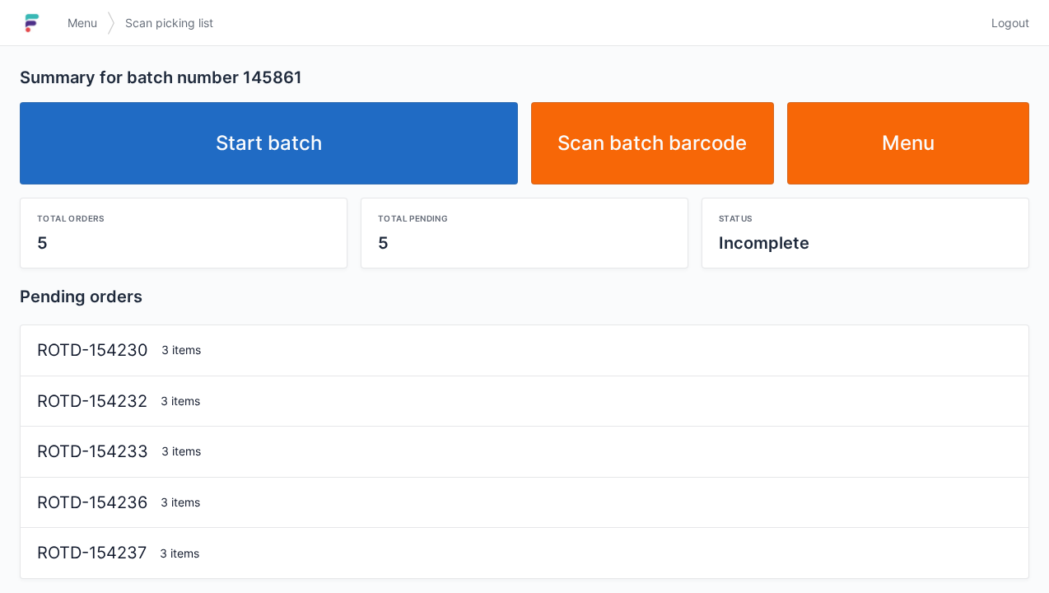
click at [323, 124] on link "Start batch" at bounding box center [269, 143] width 498 height 82
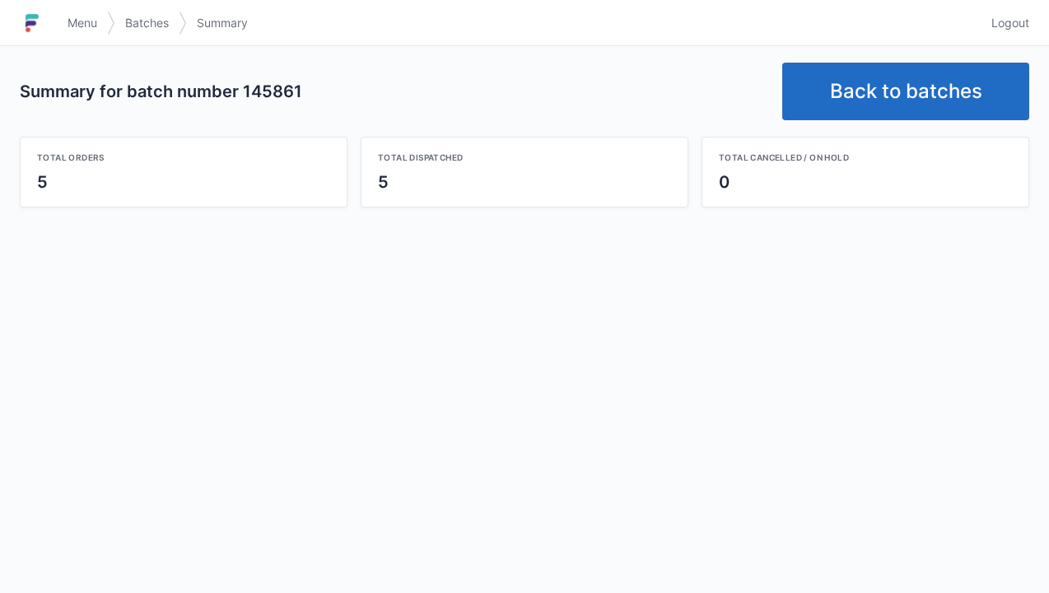
click at [857, 100] on link "Back to batches" at bounding box center [905, 92] width 247 height 58
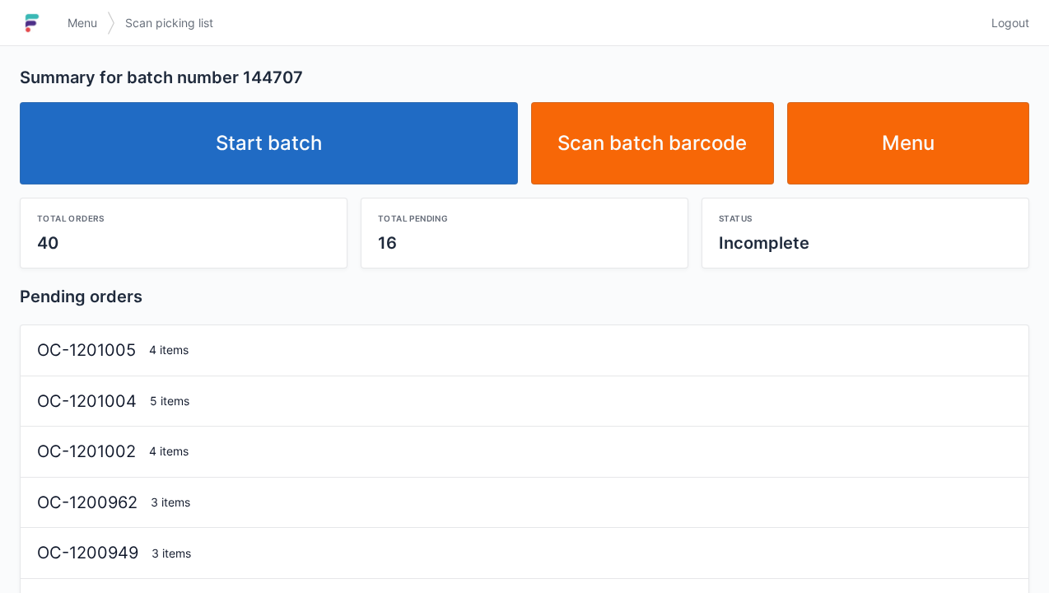
click at [286, 156] on link "Start batch" at bounding box center [269, 143] width 498 height 82
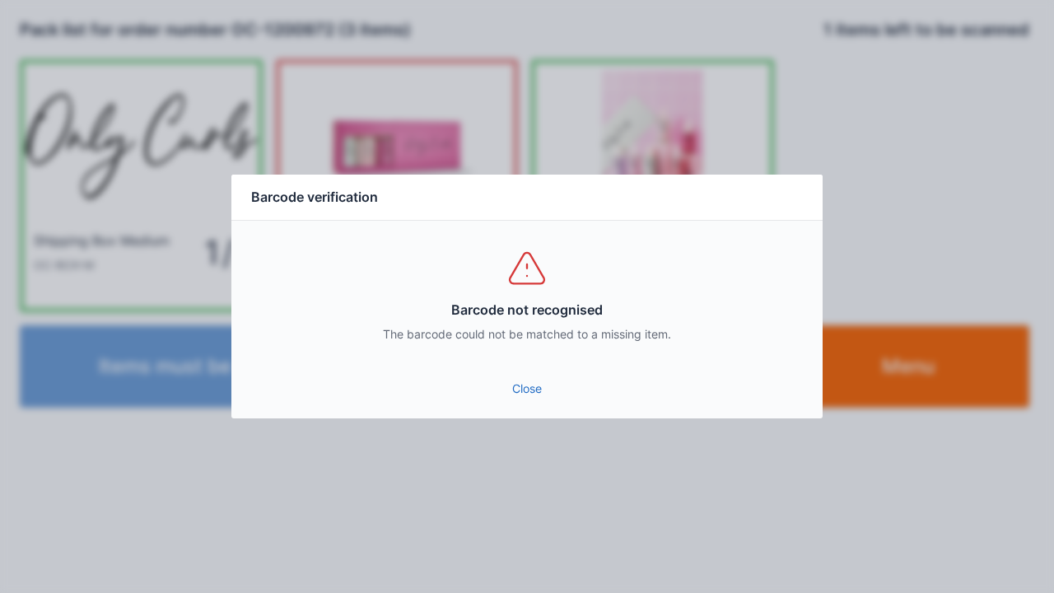
click at [536, 393] on link "Close" at bounding box center [527, 389] width 565 height 30
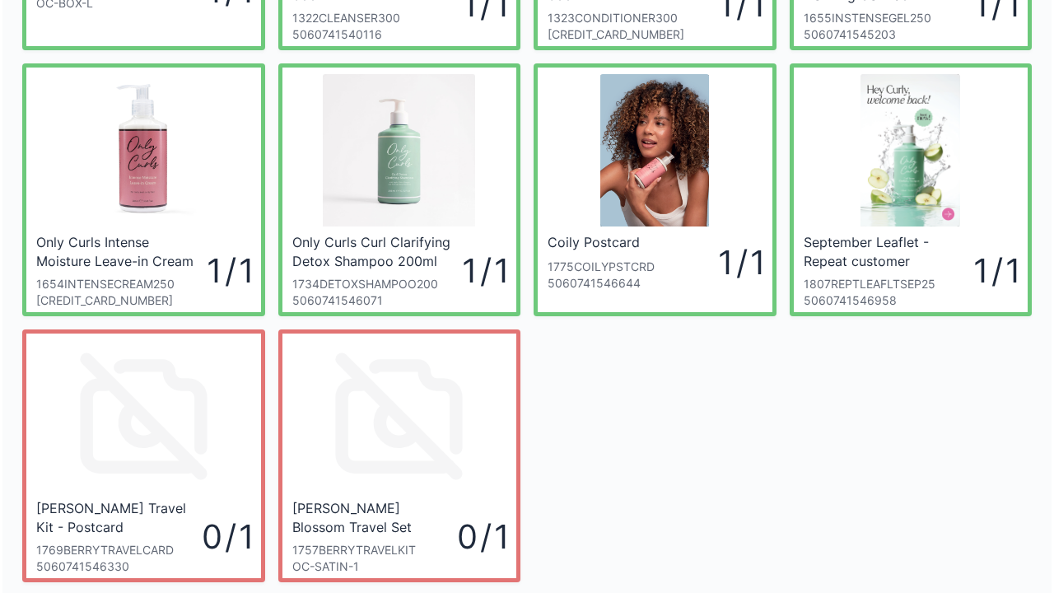
scroll to position [362, 0]
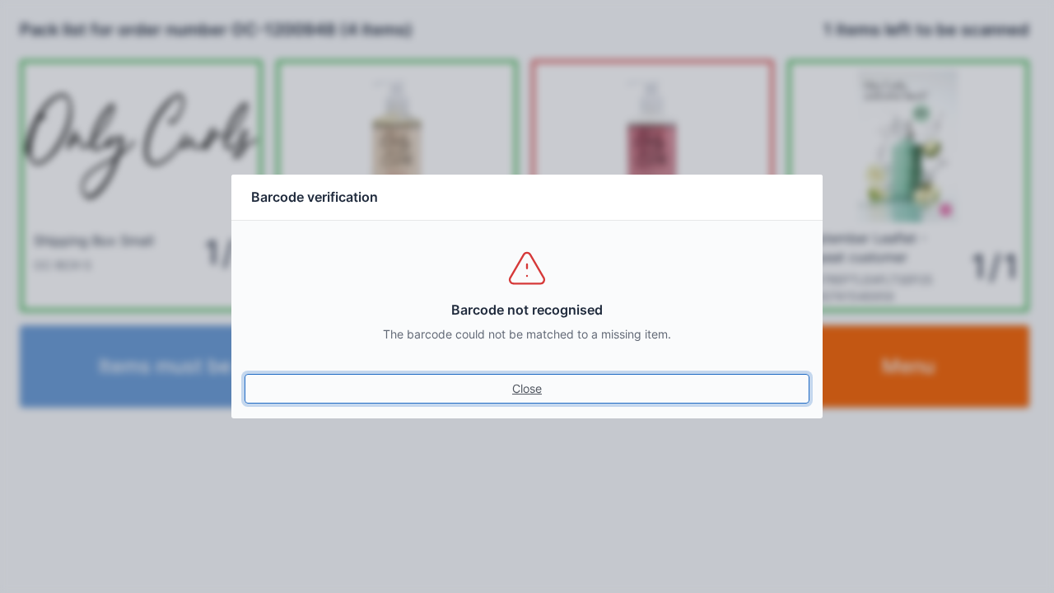
click at [535, 397] on link "Close" at bounding box center [527, 389] width 565 height 30
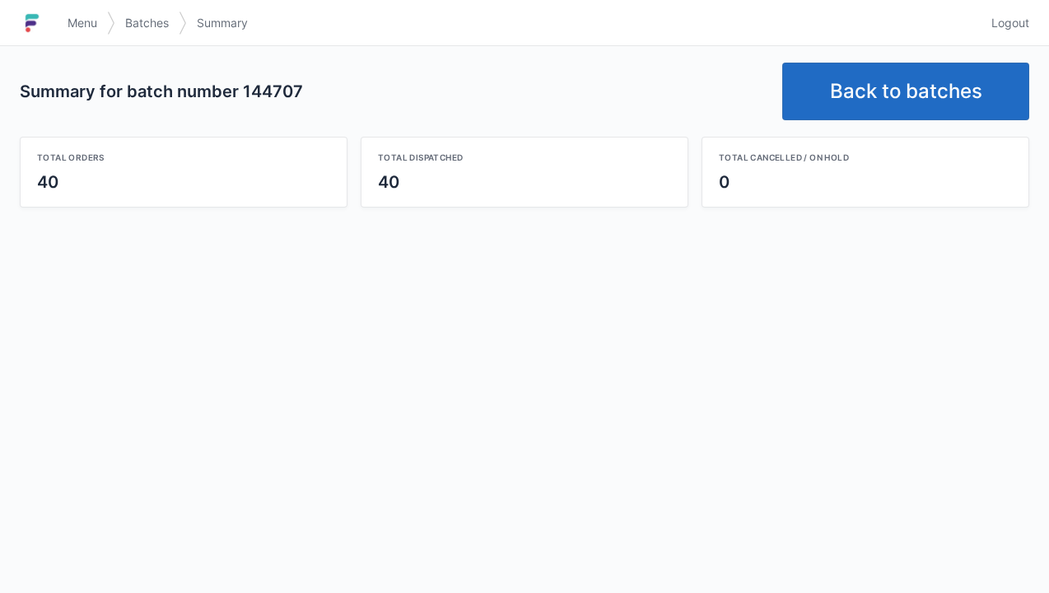
click at [903, 94] on link "Back to batches" at bounding box center [905, 92] width 247 height 58
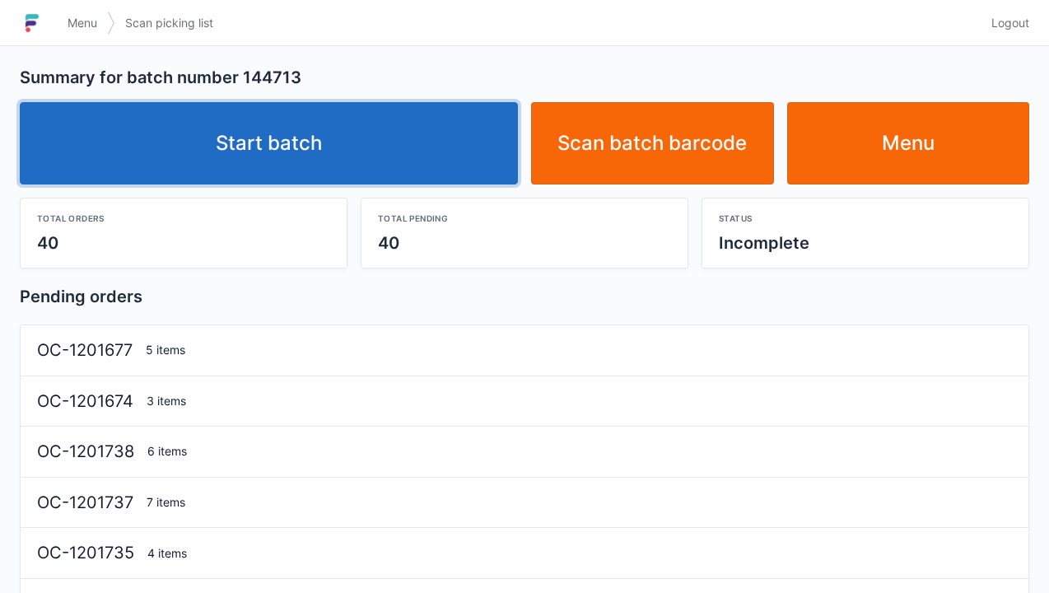
click at [306, 152] on link "Start batch" at bounding box center [269, 143] width 498 height 82
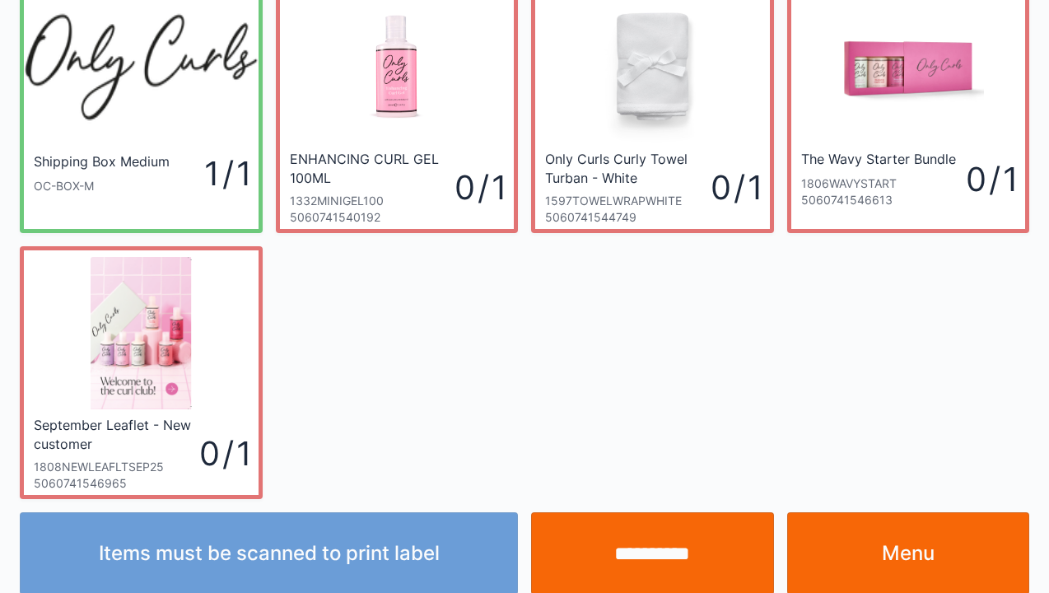
scroll to position [96, 0]
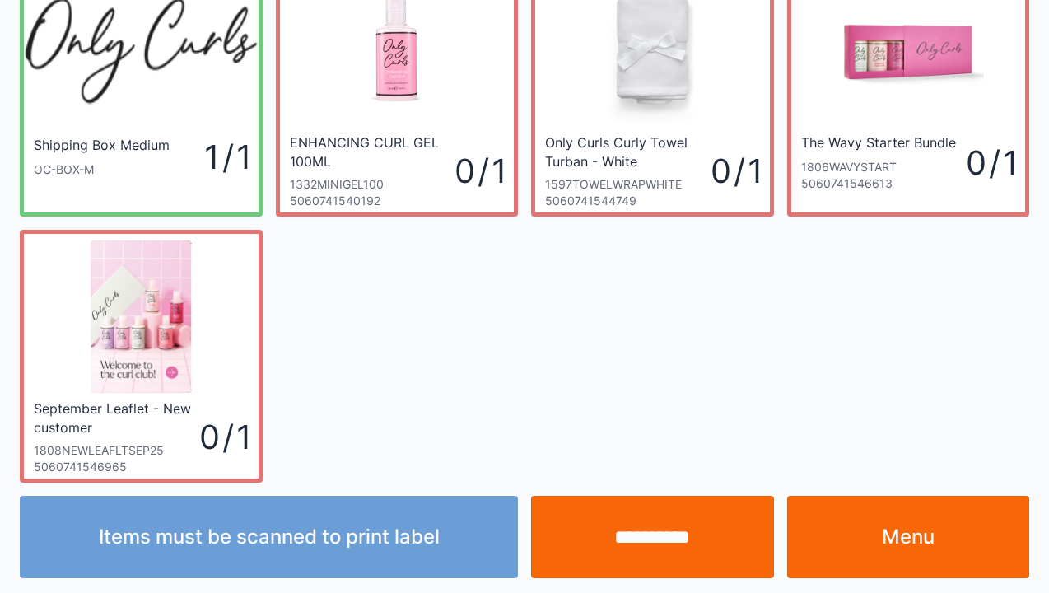
click at [868, 521] on link "Menu" at bounding box center [908, 537] width 243 height 82
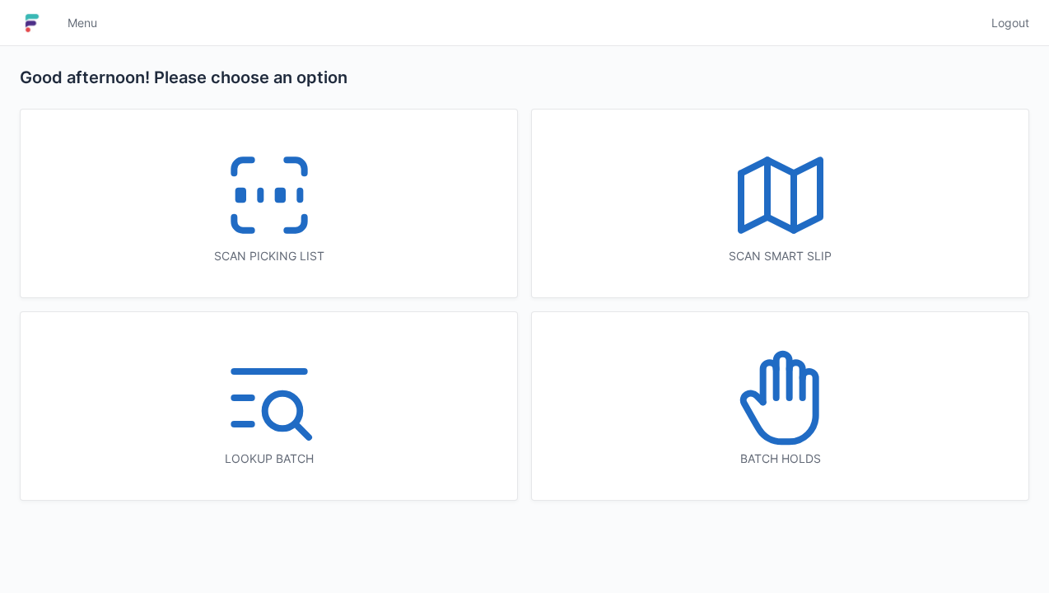
click at [284, 209] on icon at bounding box center [269, 194] width 105 height 105
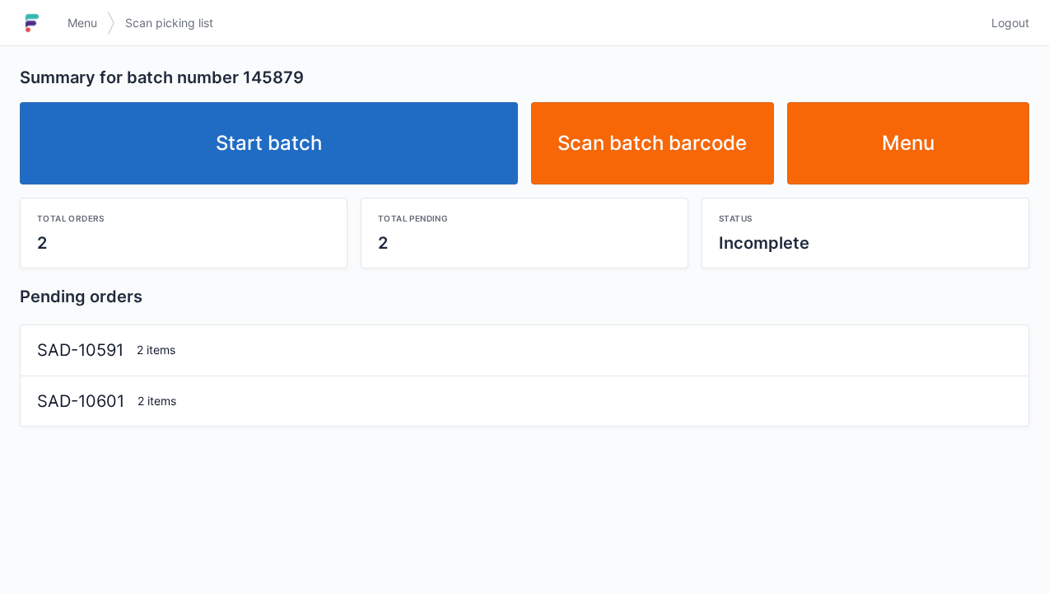
click at [315, 156] on link "Start batch" at bounding box center [269, 143] width 498 height 82
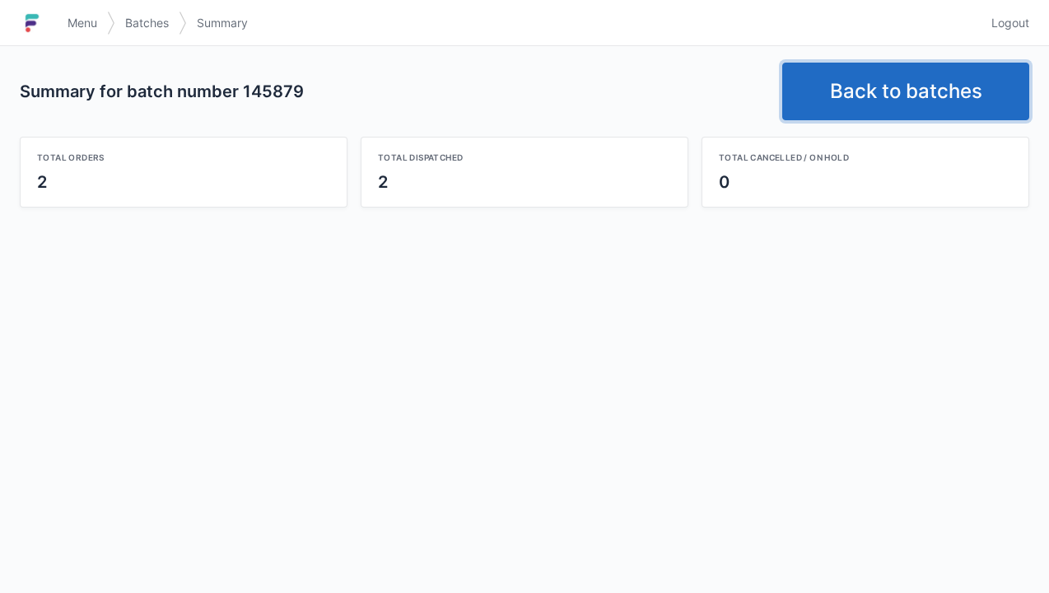
click at [865, 97] on link "Back to batches" at bounding box center [905, 92] width 247 height 58
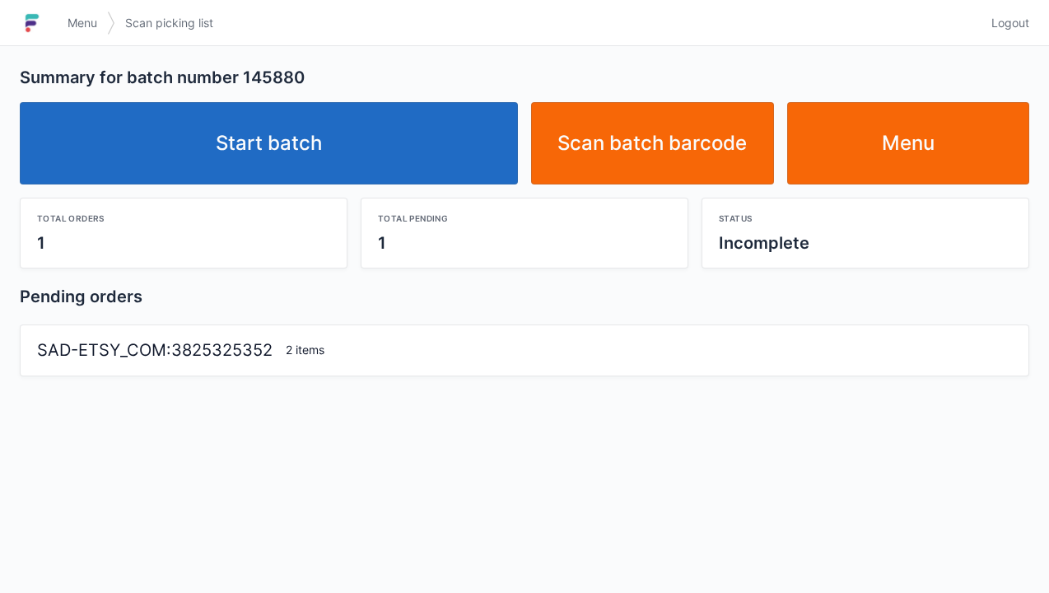
click at [217, 181] on link "Start batch" at bounding box center [269, 143] width 498 height 82
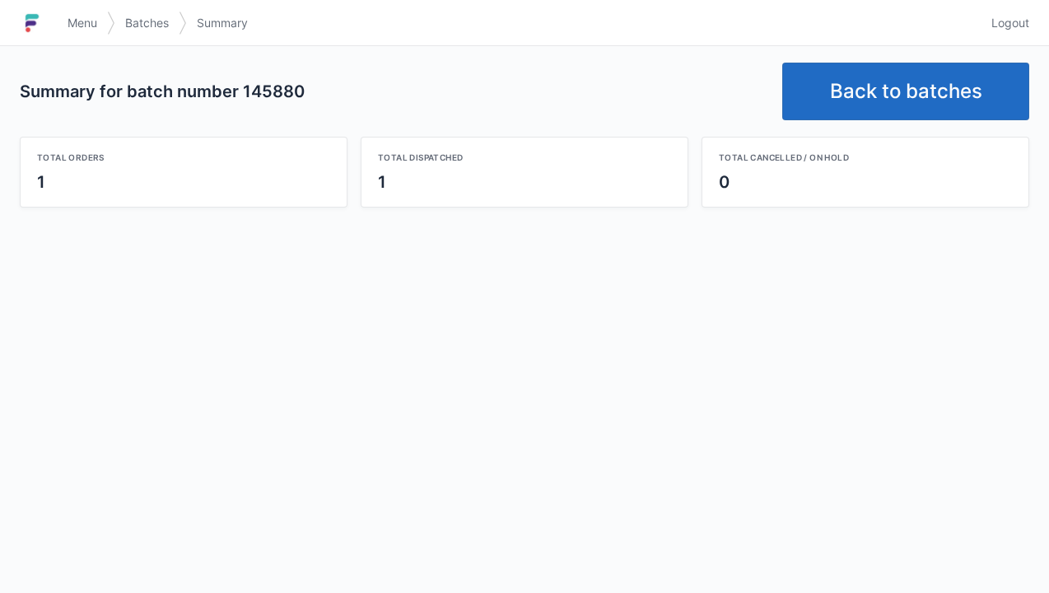
click at [916, 87] on link "Back to batches" at bounding box center [905, 92] width 247 height 58
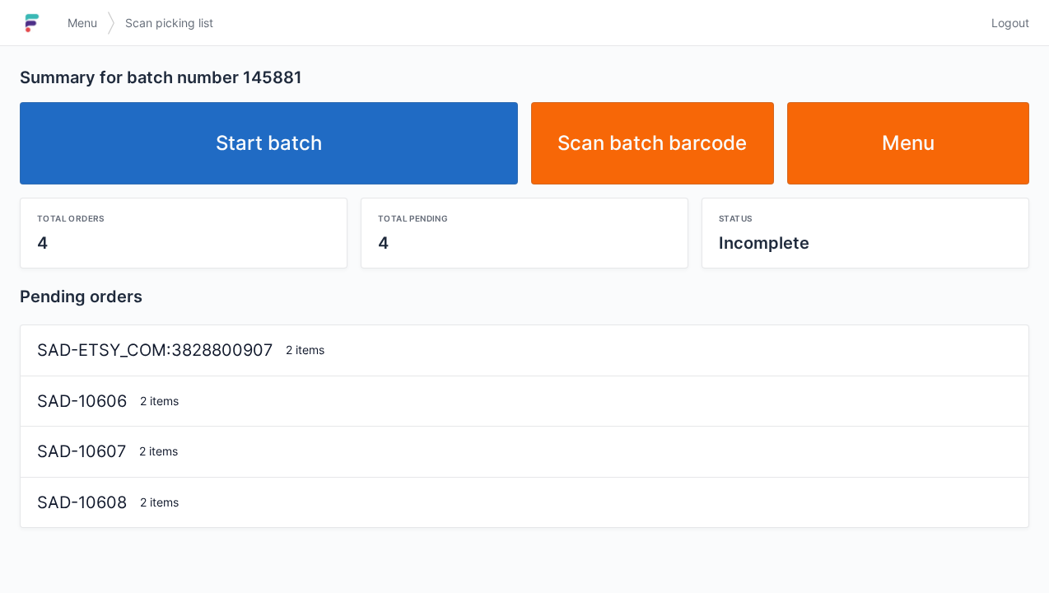
click at [333, 131] on link "Start batch" at bounding box center [269, 143] width 498 height 82
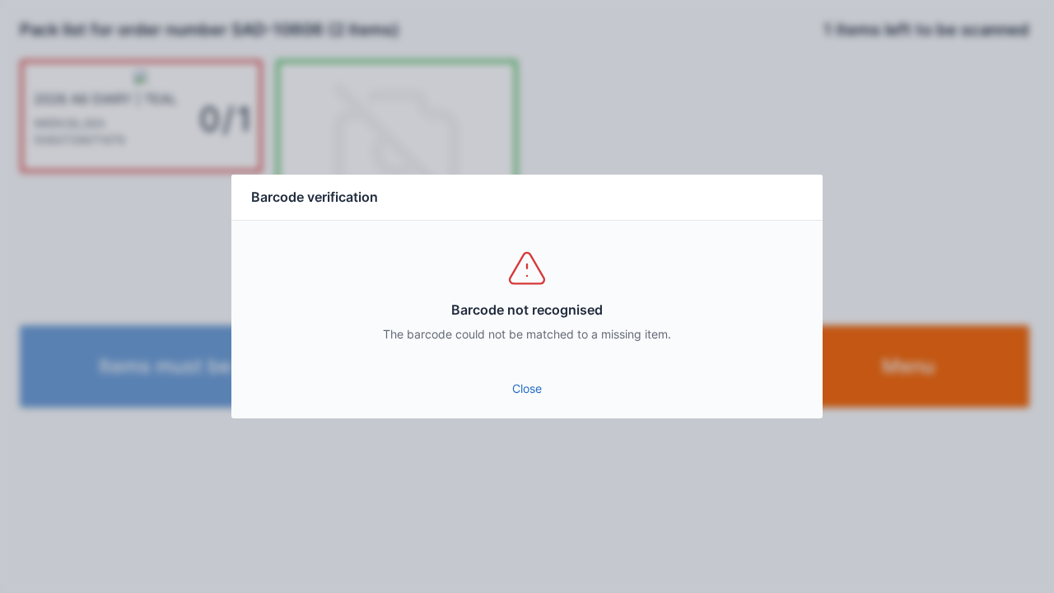
click at [518, 390] on link "Close" at bounding box center [527, 389] width 565 height 30
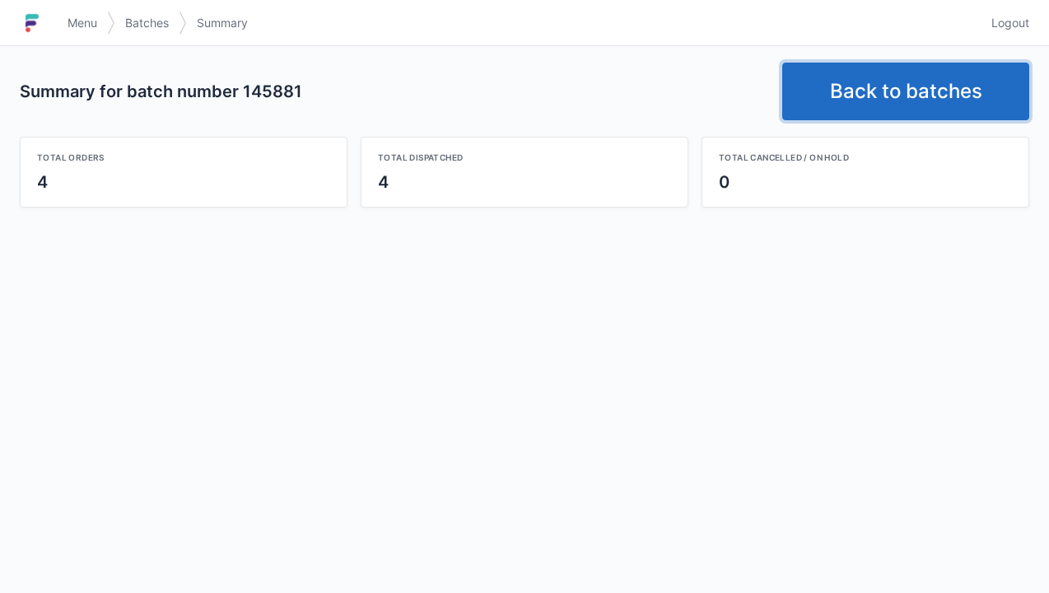
click at [881, 88] on link "Back to batches" at bounding box center [905, 92] width 247 height 58
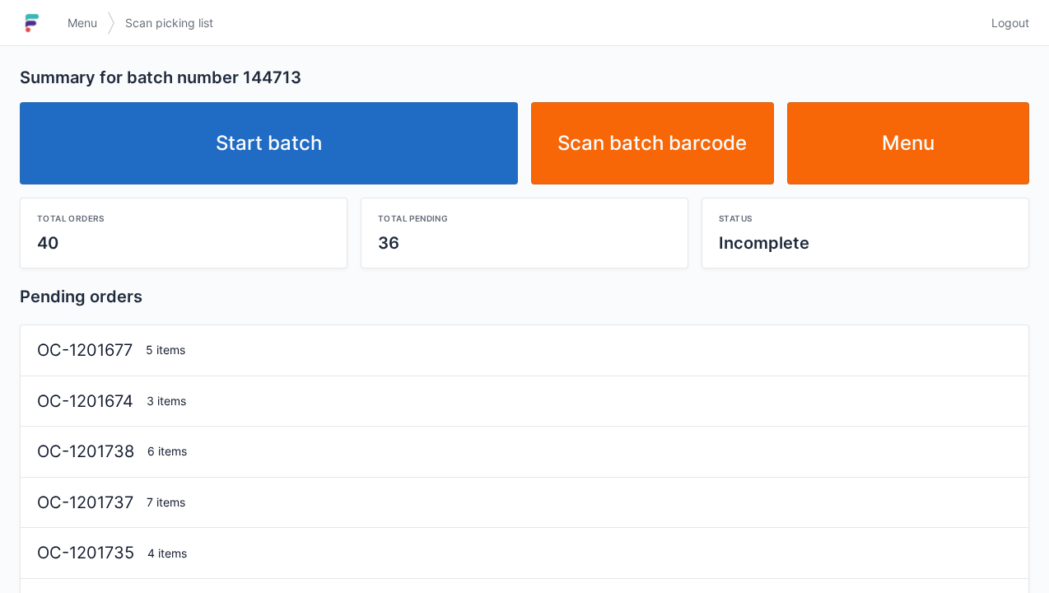
click at [298, 145] on link "Start batch" at bounding box center [269, 143] width 498 height 82
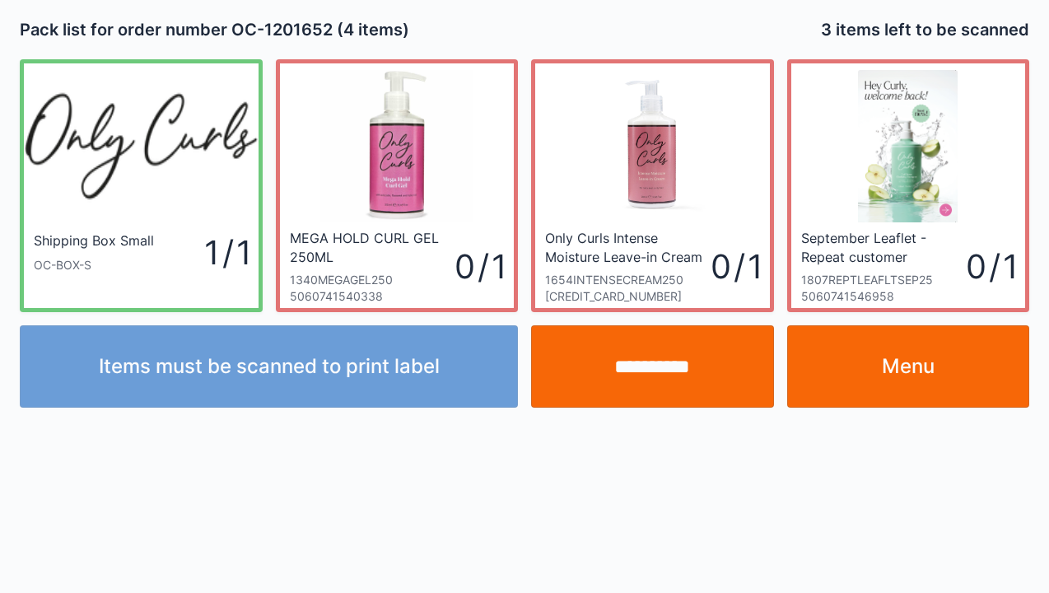
click at [944, 371] on link "Menu" at bounding box center [908, 366] width 243 height 82
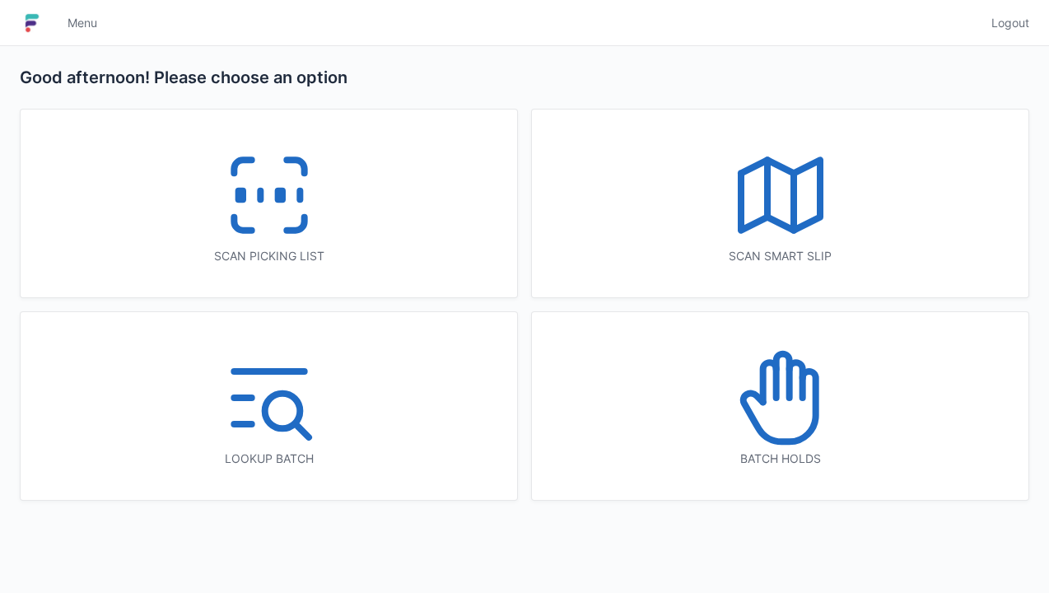
click at [267, 176] on icon at bounding box center [269, 194] width 105 height 105
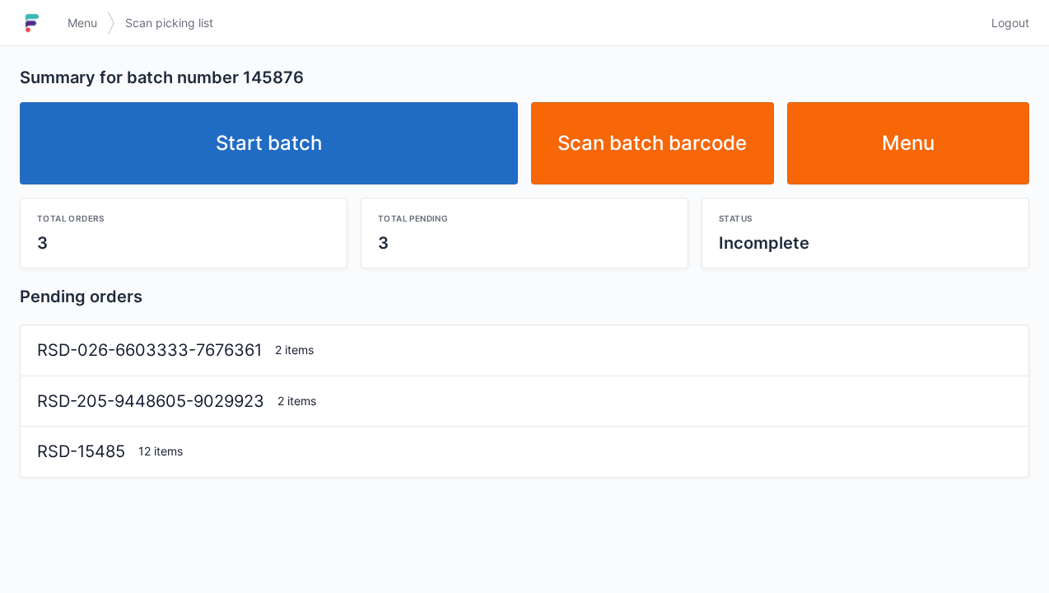
click at [290, 138] on link "Start batch" at bounding box center [269, 143] width 498 height 82
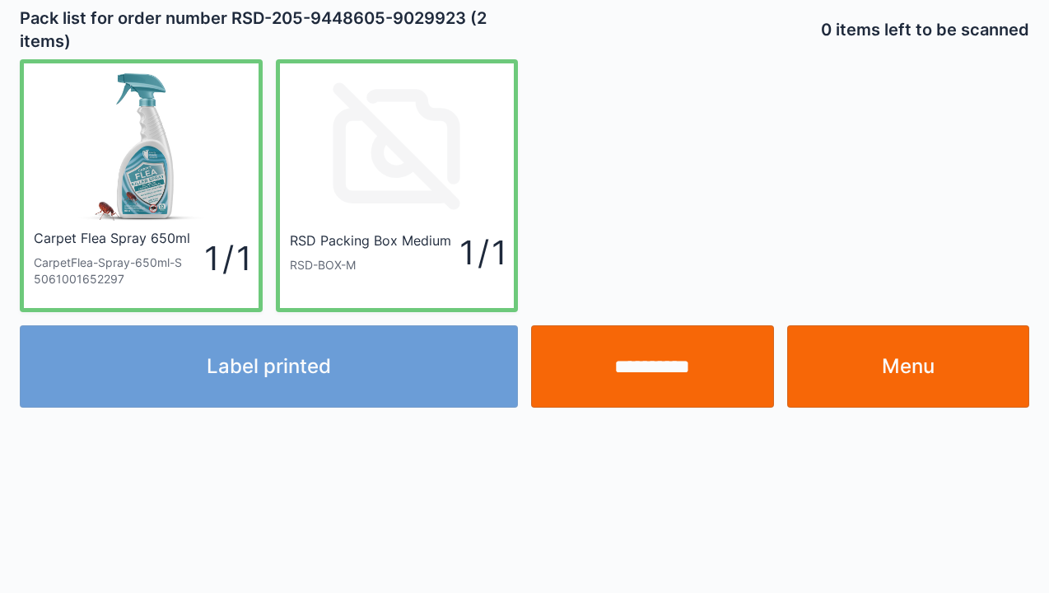
click at [311, 362] on div "Label printed" at bounding box center [268, 366] width 511 height 82
click at [301, 389] on div "Label printed" at bounding box center [268, 366] width 511 height 82
click at [301, 372] on div "Label printed" at bounding box center [268, 366] width 511 height 82
click at [273, 379] on div "Label printed" at bounding box center [268, 366] width 511 height 82
click at [274, 377] on div "Label printed" at bounding box center [268, 366] width 511 height 82
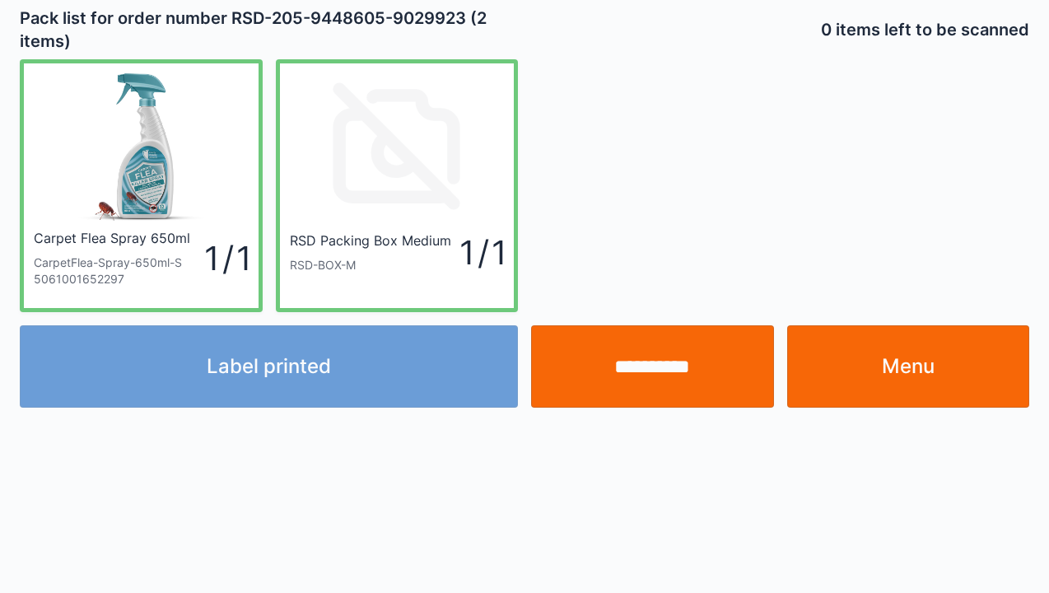
click at [282, 375] on div "Label printed" at bounding box center [268, 366] width 511 height 82
click at [290, 379] on div "Label printed" at bounding box center [268, 366] width 511 height 82
click at [277, 390] on div "Label printed" at bounding box center [268, 366] width 511 height 82
click at [282, 377] on div "Label printed" at bounding box center [268, 366] width 511 height 82
click at [295, 371] on div "Label printed" at bounding box center [268, 366] width 511 height 82
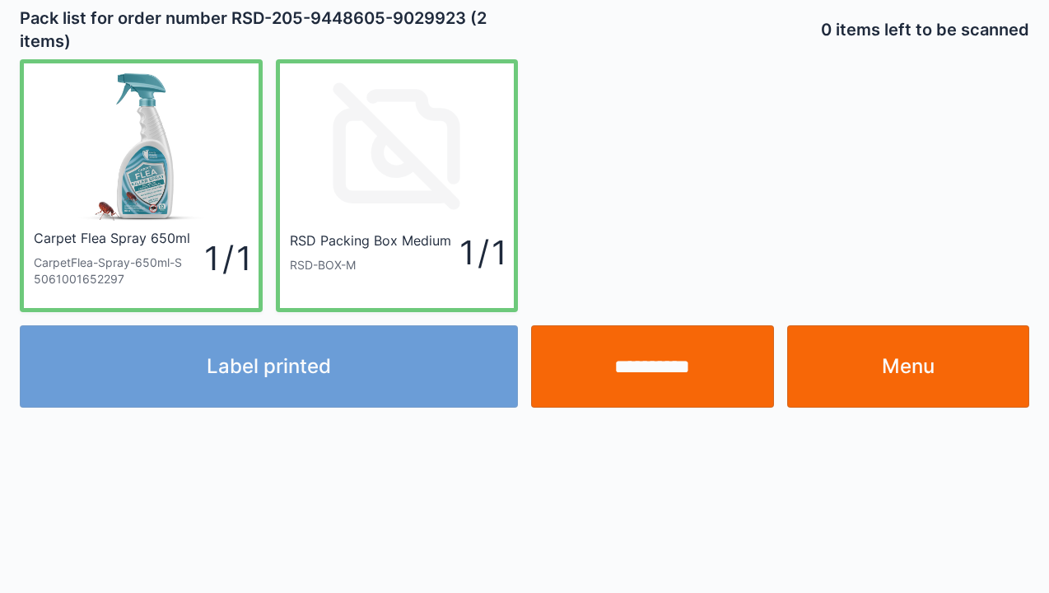
click at [287, 377] on div "Label printed" at bounding box center [268, 366] width 511 height 82
click at [282, 375] on div "Label printed" at bounding box center [268, 366] width 511 height 82
click at [278, 376] on div "Label printed" at bounding box center [268, 366] width 511 height 82
click at [278, 377] on div "Label printed" at bounding box center [268, 366] width 511 height 82
click at [275, 377] on div "Label printed" at bounding box center [268, 366] width 511 height 82
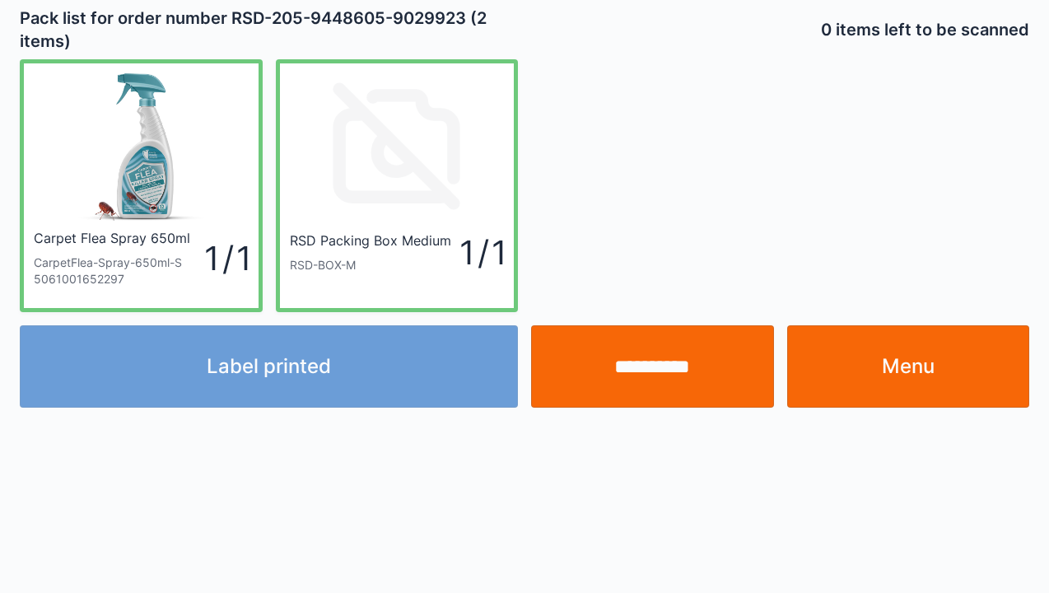
click at [292, 371] on div "Label printed" at bounding box center [268, 366] width 511 height 82
click at [292, 373] on div "Label printed" at bounding box center [268, 366] width 511 height 82
click at [277, 384] on div "Label printed" at bounding box center [268, 366] width 511 height 82
click at [318, 374] on div "Label printed" at bounding box center [268, 366] width 511 height 82
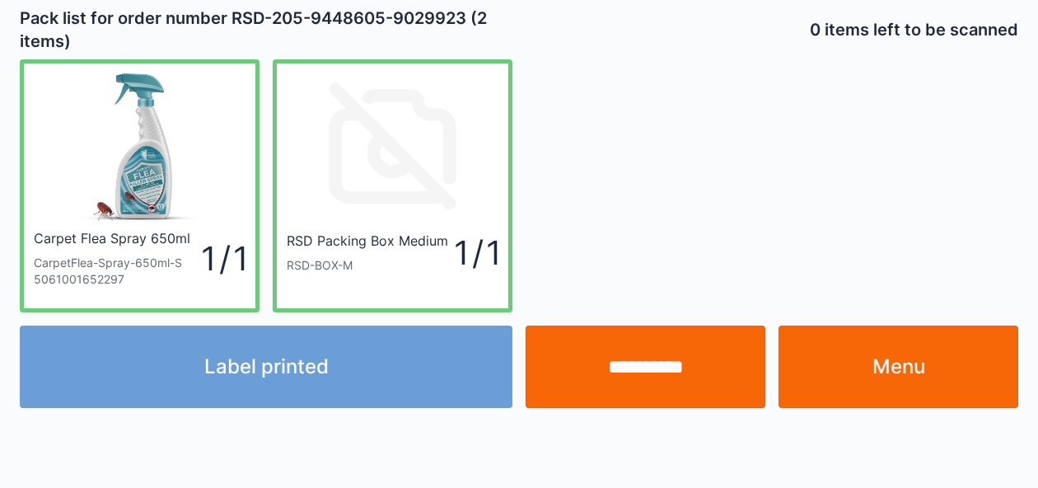
click at [754, 190] on div "Carpet Flea Spray 650ml CarpetFlea-Spray-650ml-S 5061001652297 1 / 1 RSD Packin…" at bounding box center [518, 179] width 1011 height 266
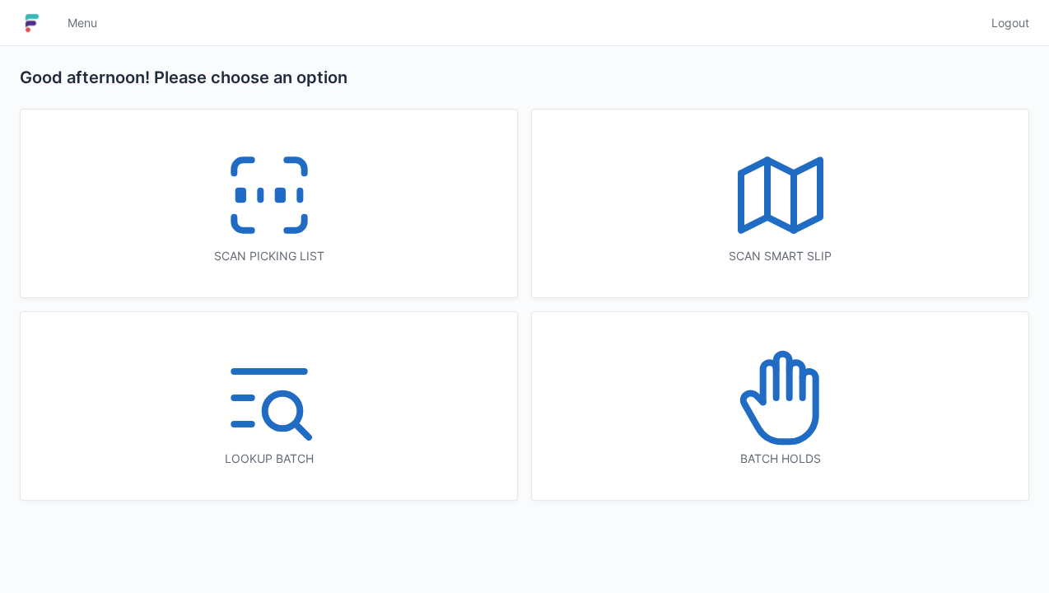
click at [270, 208] on icon at bounding box center [269, 194] width 105 height 105
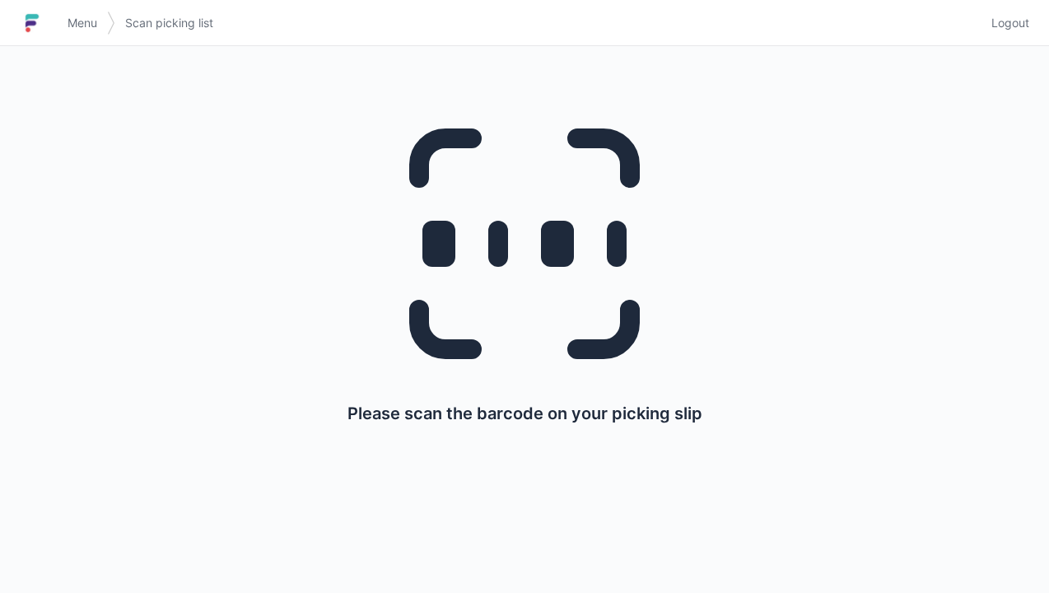
click at [90, 26] on span "Menu" at bounding box center [83, 23] width 30 height 16
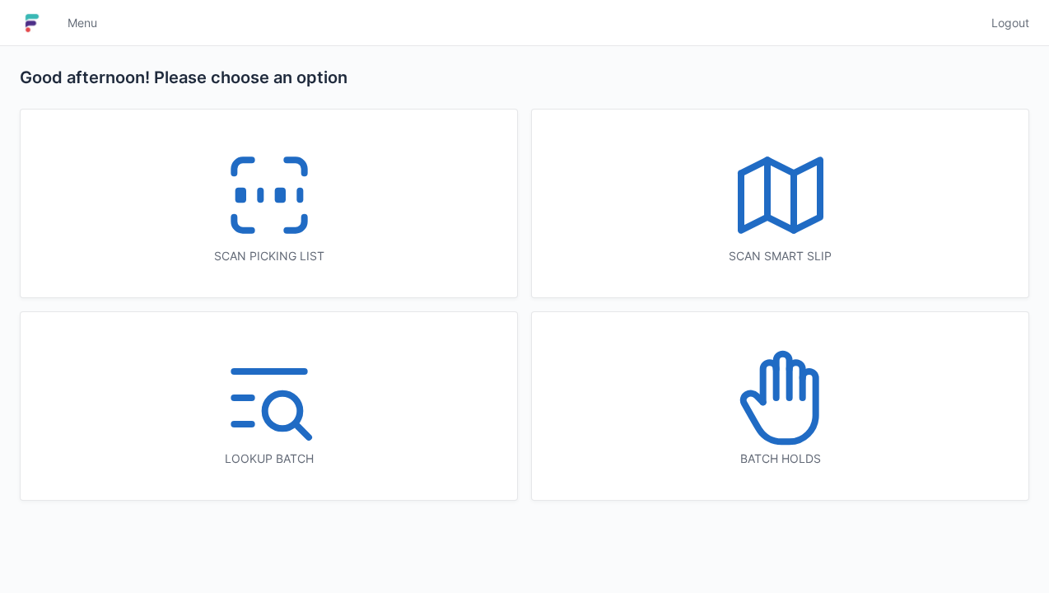
click at [265, 228] on icon at bounding box center [269, 194] width 105 height 105
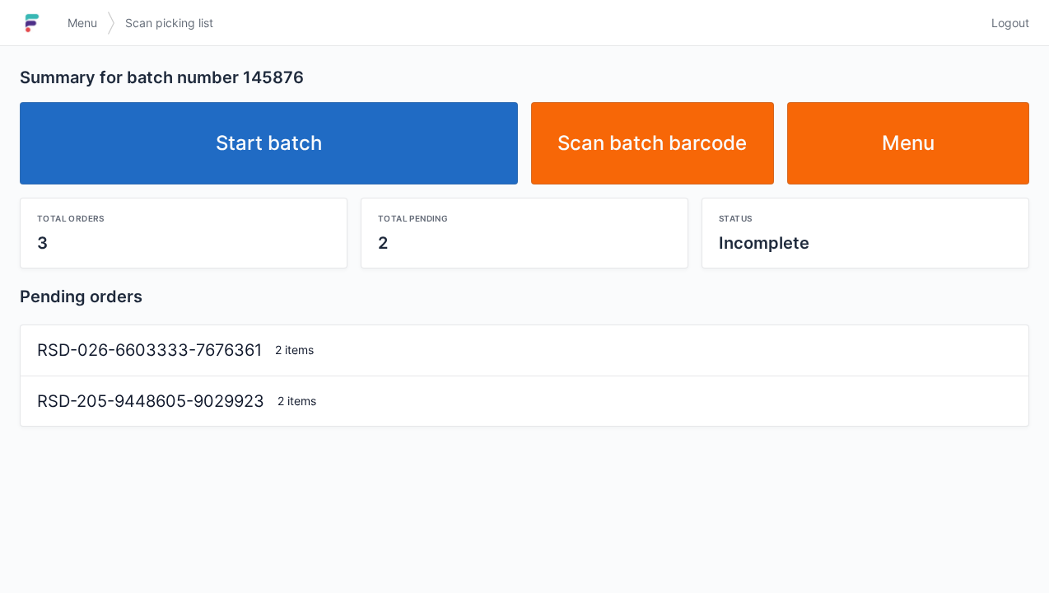
click at [264, 142] on link "Start batch" at bounding box center [269, 143] width 498 height 82
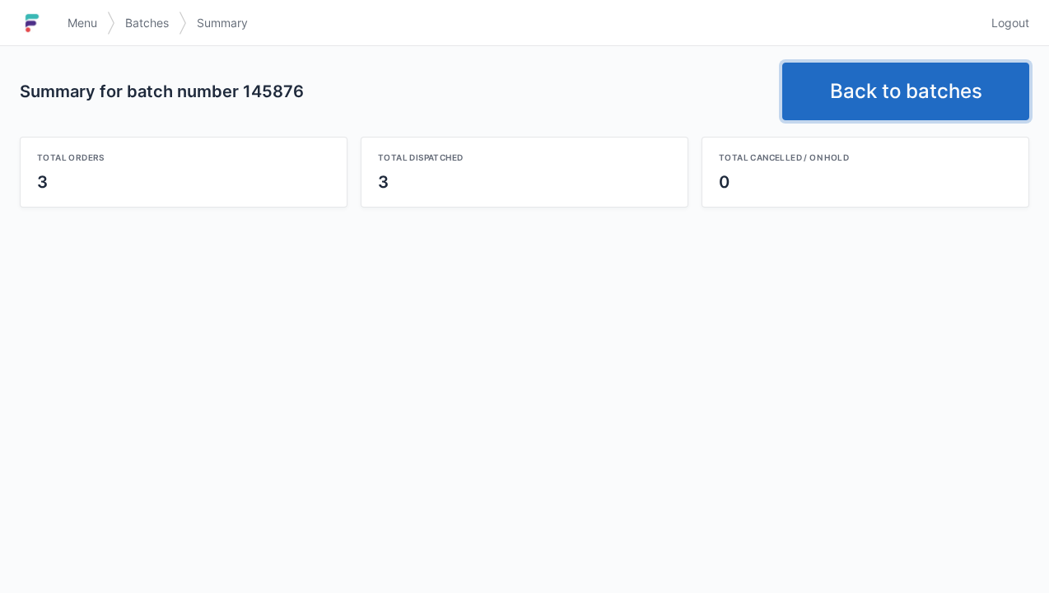
click at [882, 95] on link "Back to batches" at bounding box center [905, 92] width 247 height 58
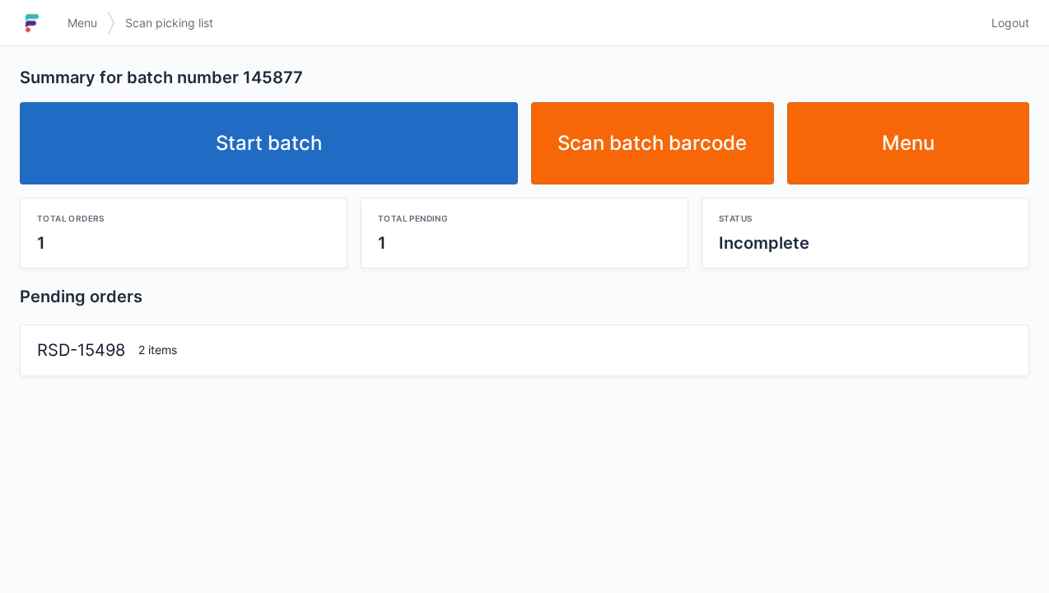
click at [292, 128] on link "Start batch" at bounding box center [269, 143] width 498 height 82
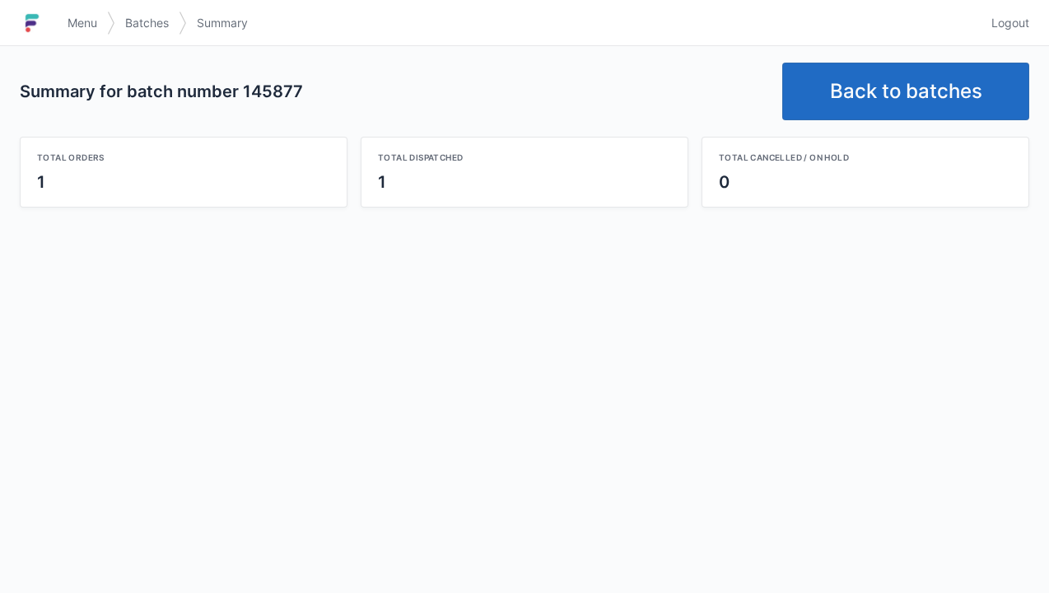
click at [888, 99] on link "Back to batches" at bounding box center [905, 92] width 247 height 58
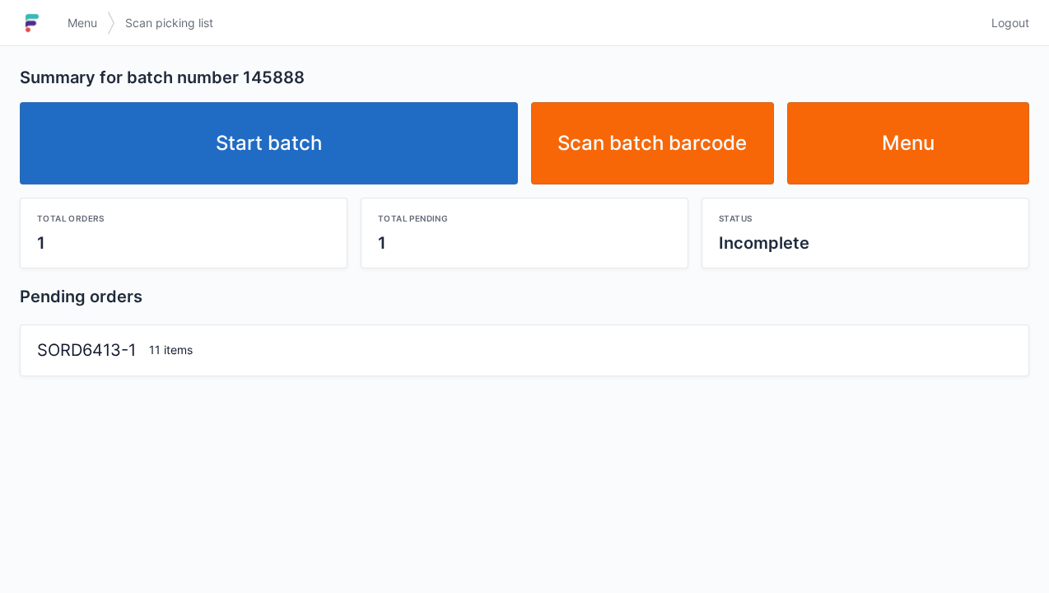
click at [308, 179] on link "Start batch" at bounding box center [269, 143] width 498 height 82
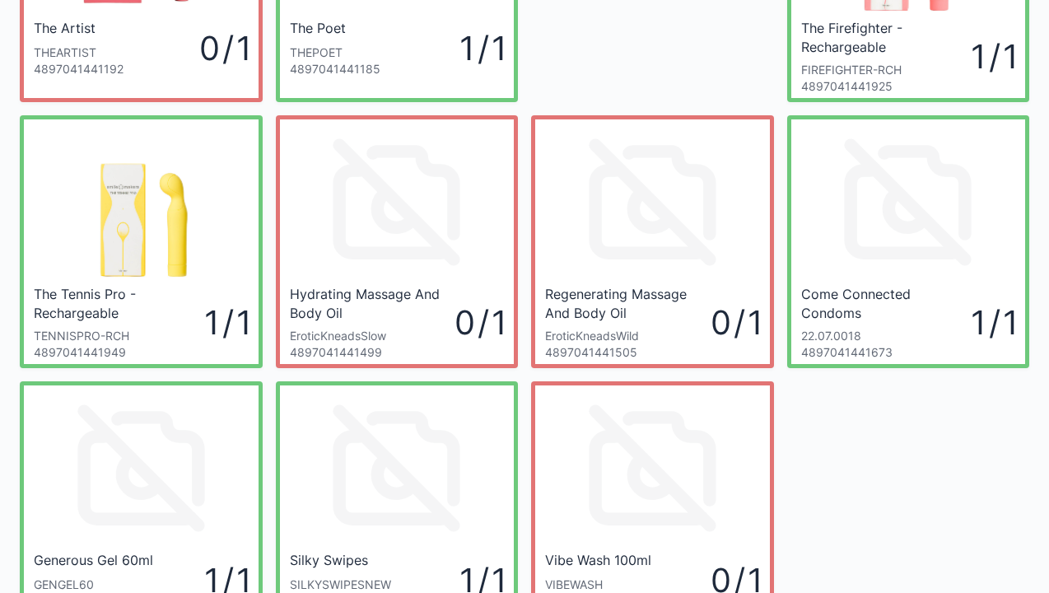
scroll to position [214, 0]
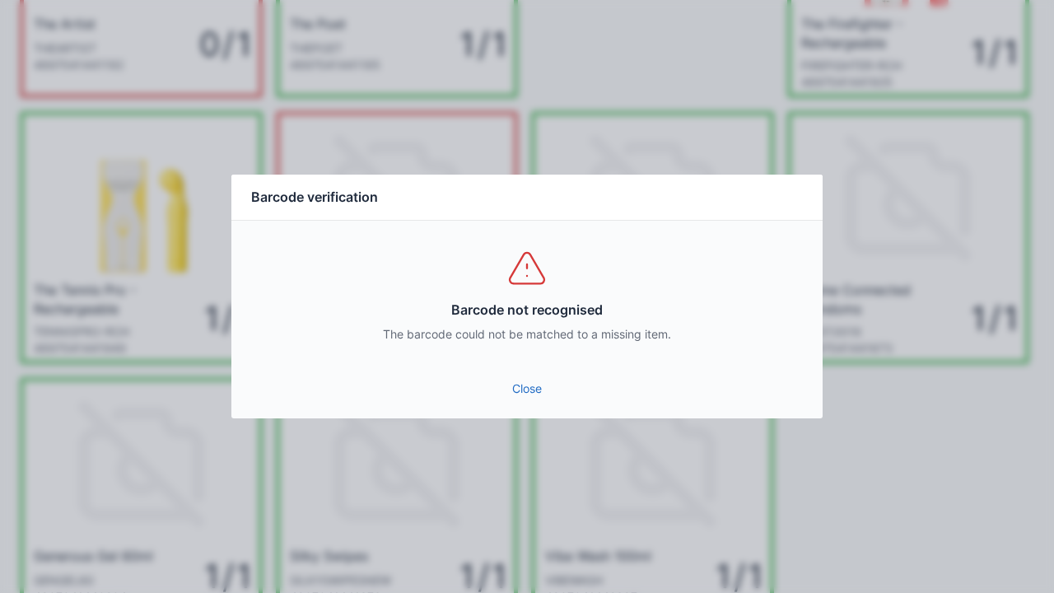
click at [524, 401] on link "Close" at bounding box center [527, 389] width 565 height 30
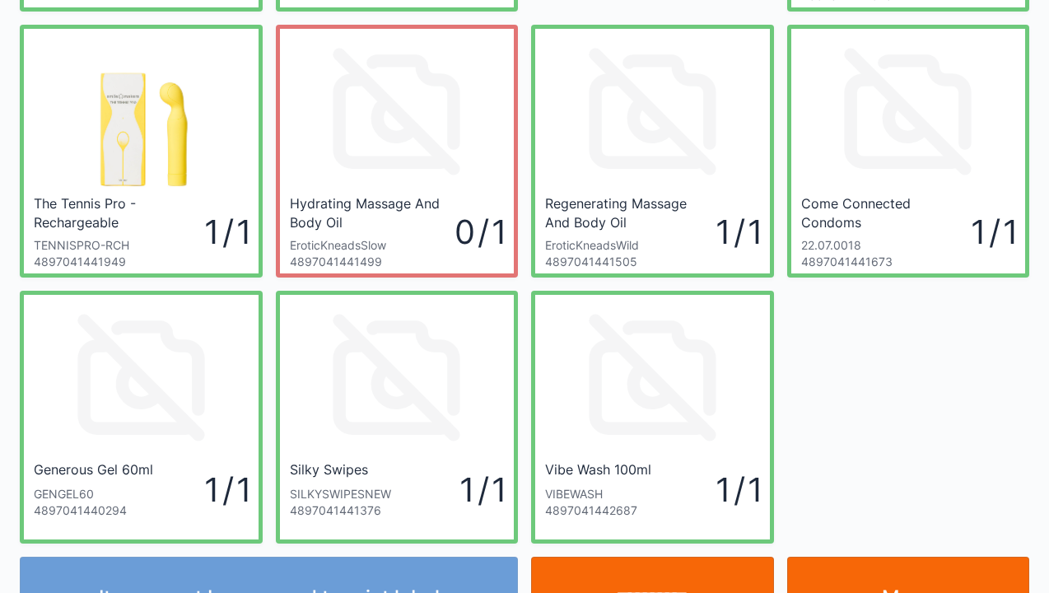
scroll to position [362, 0]
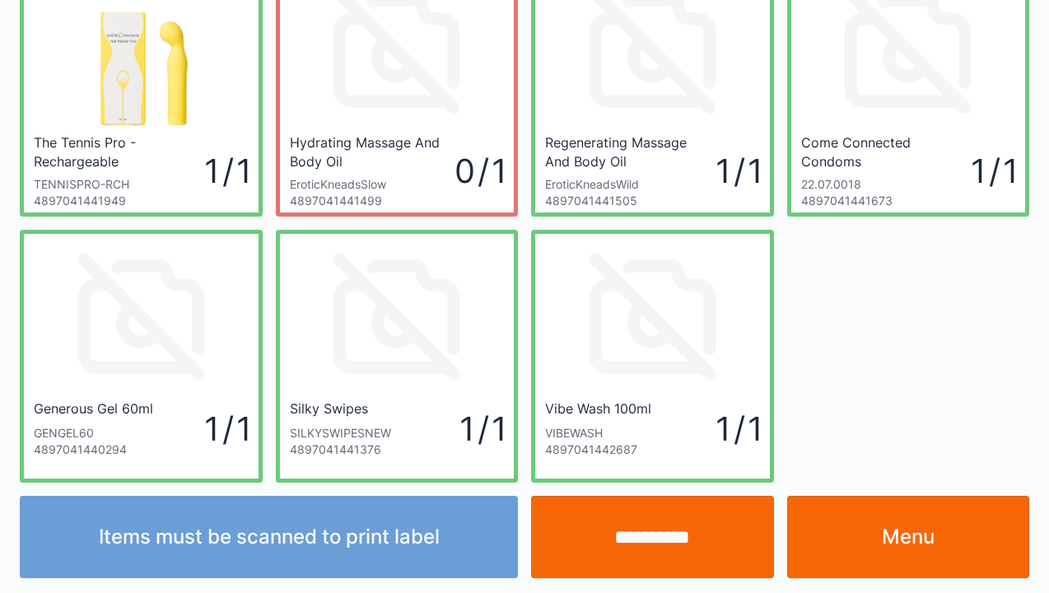
click at [904, 529] on link "Menu" at bounding box center [908, 537] width 243 height 82
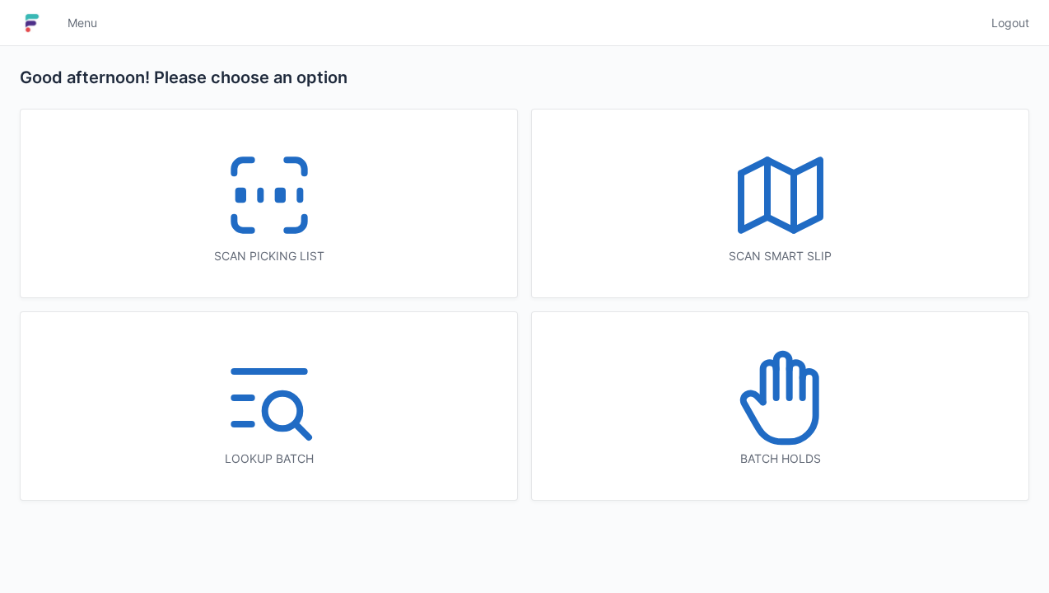
click at [288, 194] on icon at bounding box center [269, 194] width 105 height 105
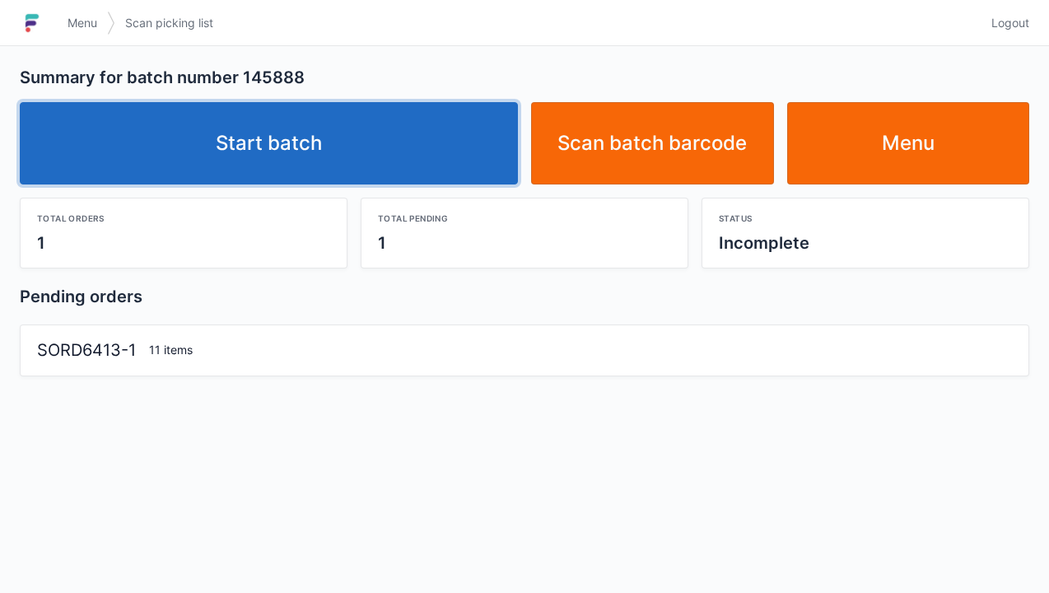
click at [334, 145] on link "Start batch" at bounding box center [269, 143] width 498 height 82
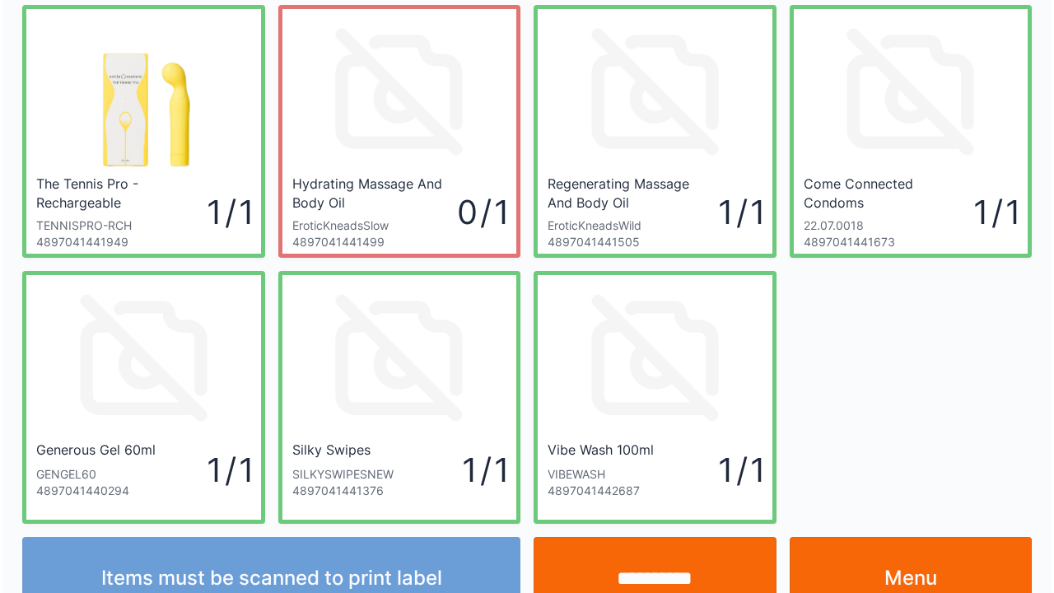
scroll to position [362, 0]
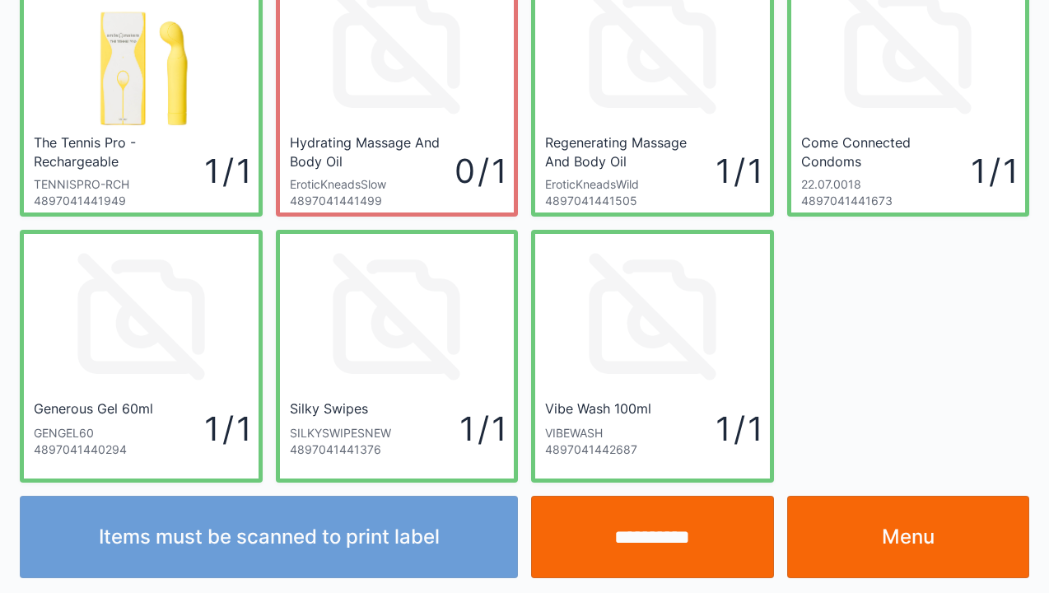
click at [671, 549] on input "**********" at bounding box center [652, 537] width 243 height 82
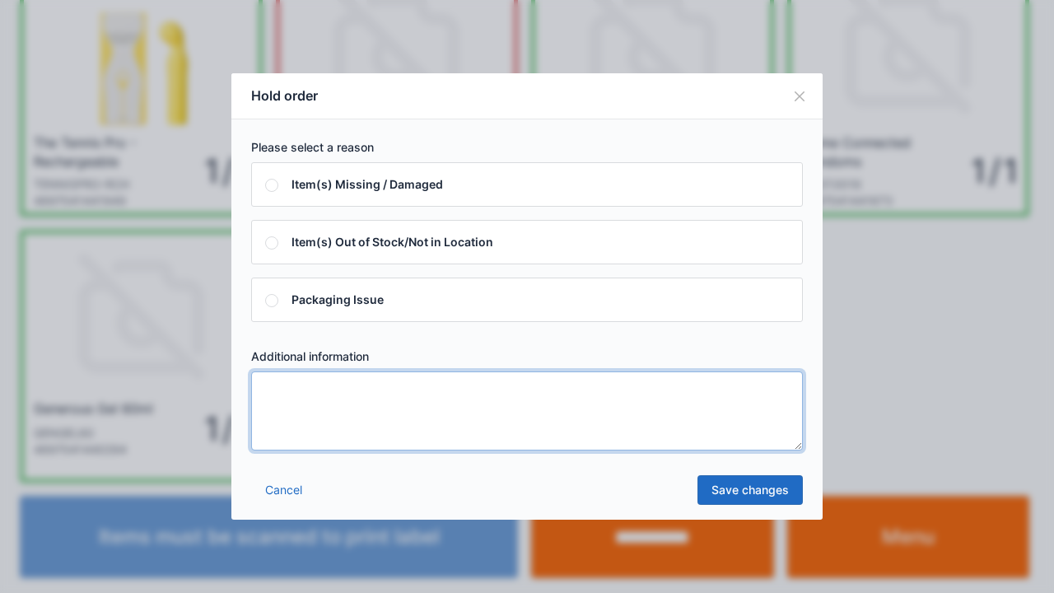
click at [268, 390] on textarea at bounding box center [527, 410] width 552 height 79
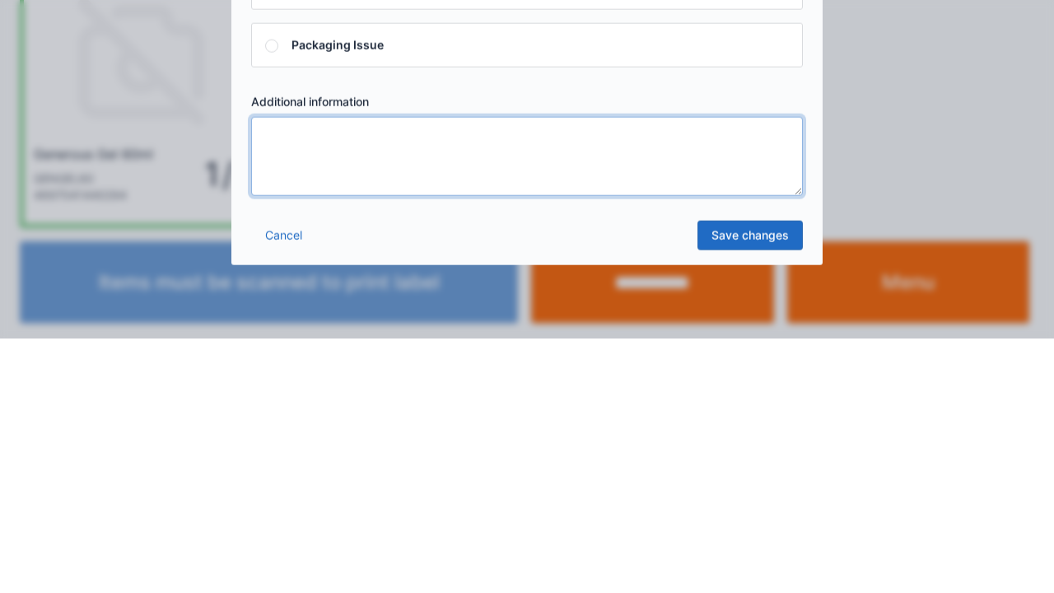
type textarea "*"
type textarea "*****"
click at [763, 488] on link "Save changes" at bounding box center [750, 490] width 105 height 30
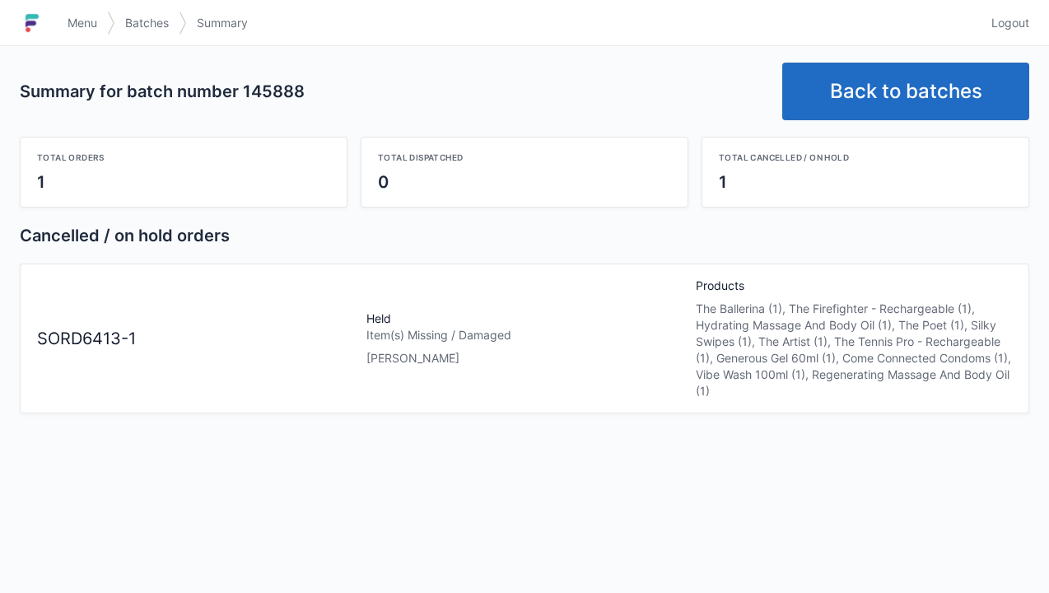
click at [71, 28] on span "Menu" at bounding box center [83, 23] width 30 height 16
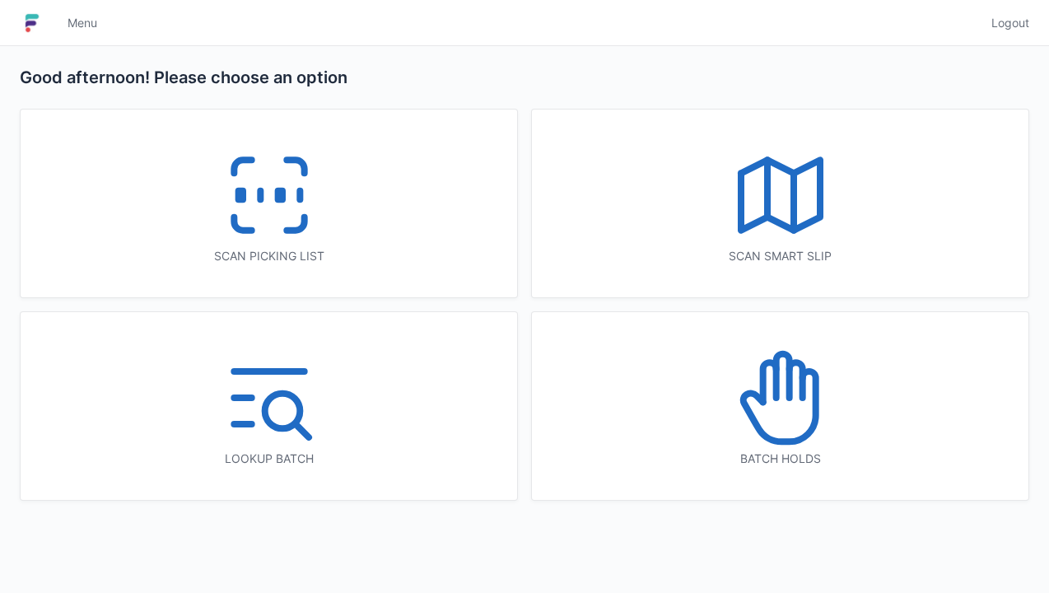
click at [255, 236] on icon at bounding box center [269, 194] width 105 height 105
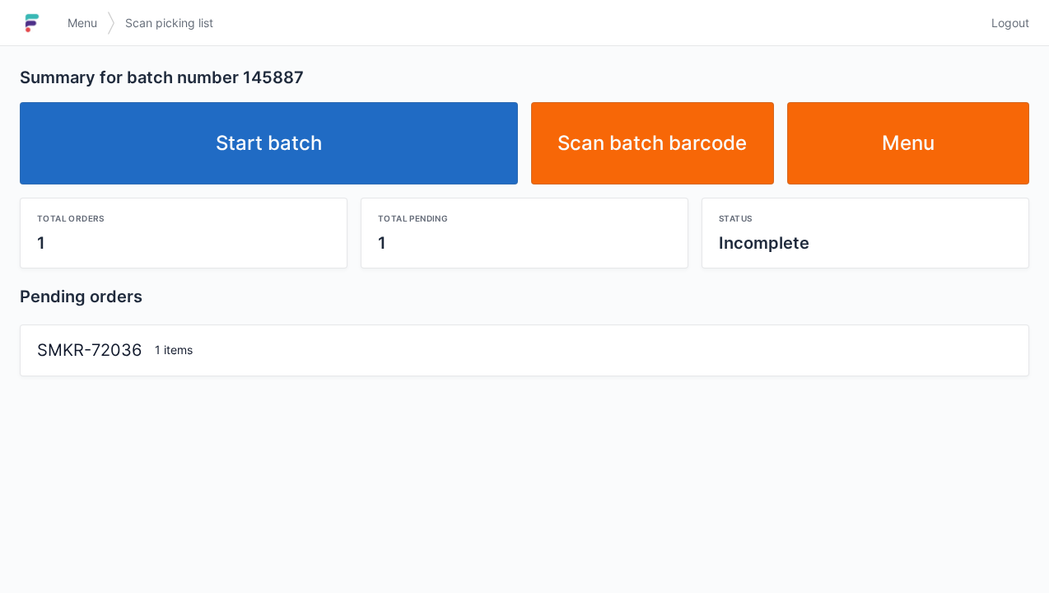
click at [311, 171] on link "Start batch" at bounding box center [269, 143] width 498 height 82
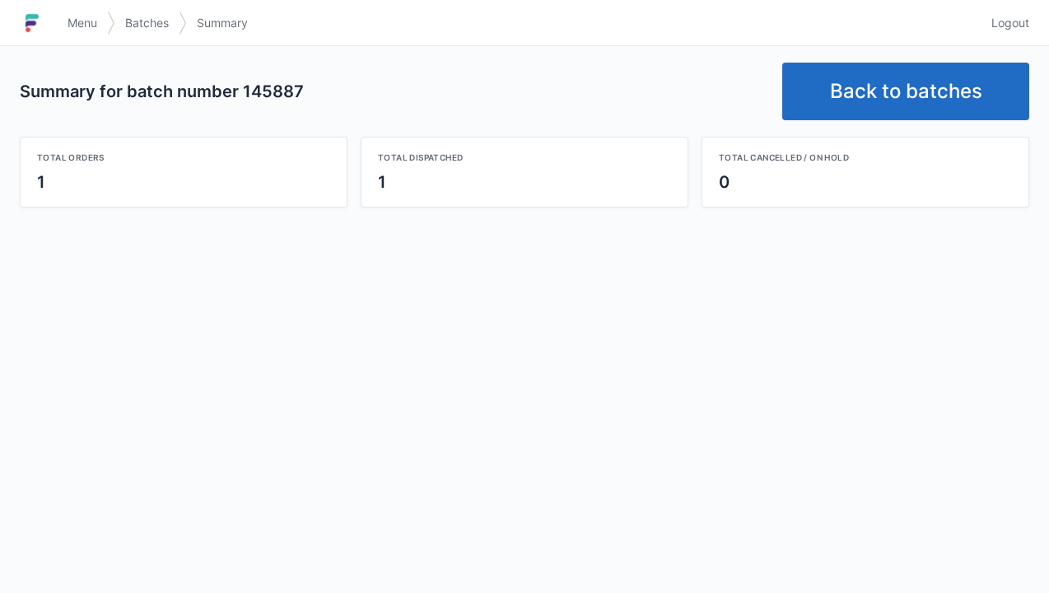
click at [926, 100] on link "Back to batches" at bounding box center [905, 92] width 247 height 58
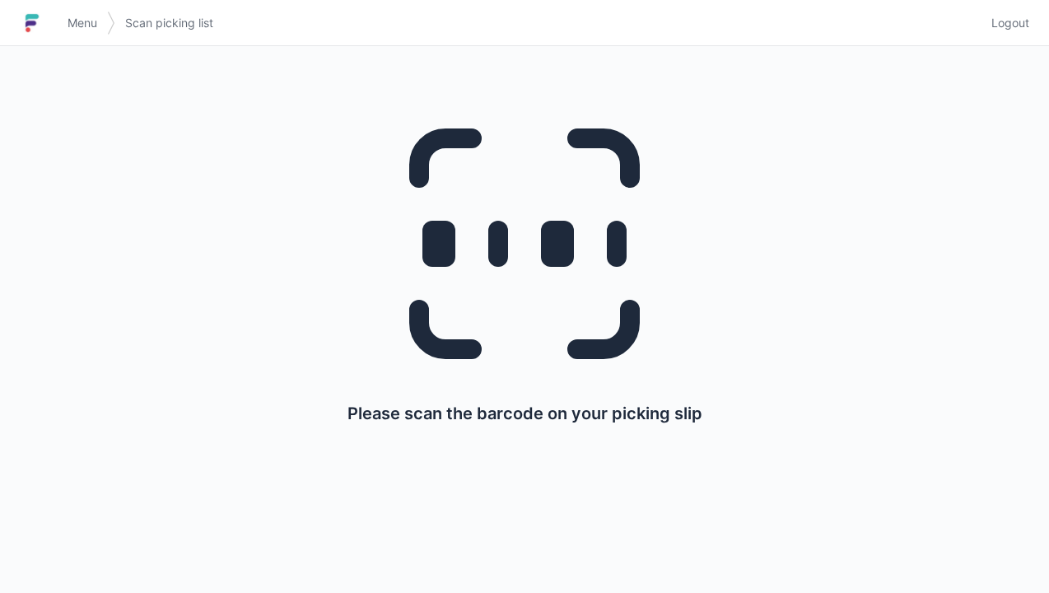
click at [94, 24] on span "Menu" at bounding box center [83, 23] width 30 height 16
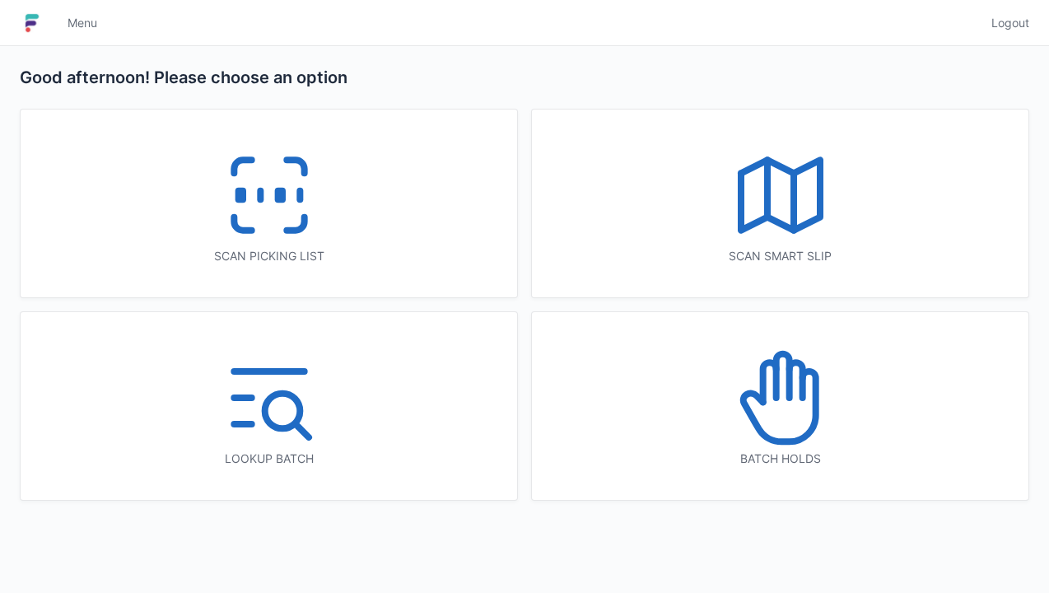
click at [782, 404] on icon at bounding box center [780, 397] width 105 height 105
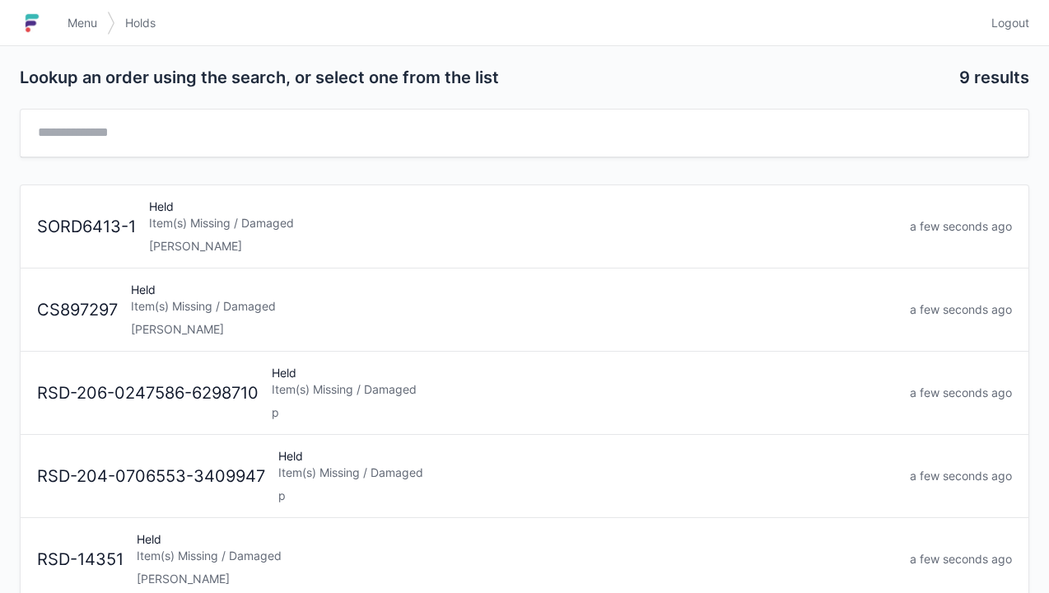
click at [204, 219] on div "Item(s) Missing / Damaged" at bounding box center [523, 223] width 748 height 16
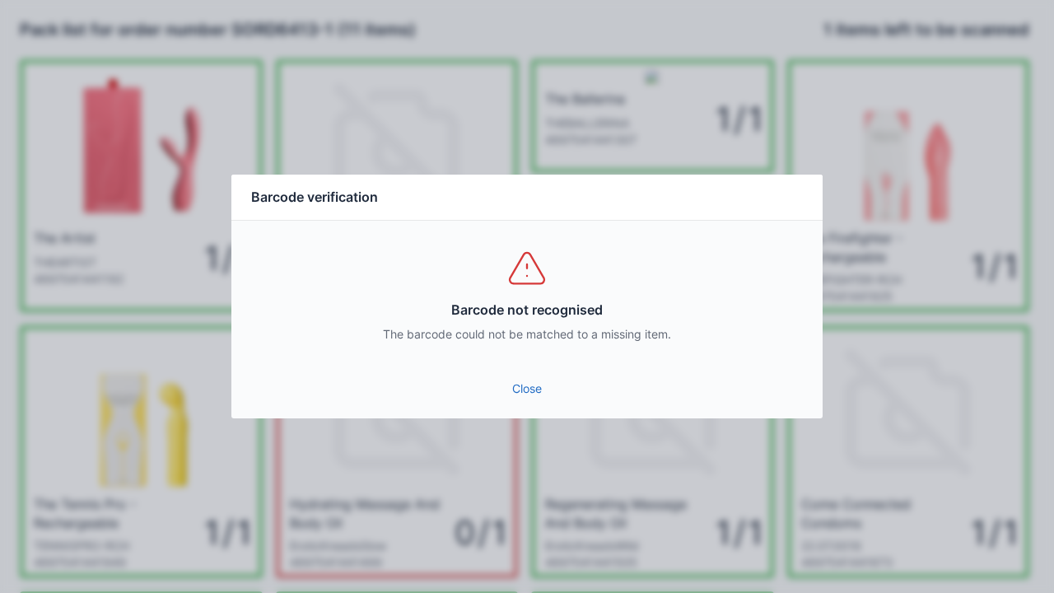
click at [553, 417] on div "Close" at bounding box center [526, 393] width 591 height 49
click at [533, 386] on link "Close" at bounding box center [527, 389] width 565 height 30
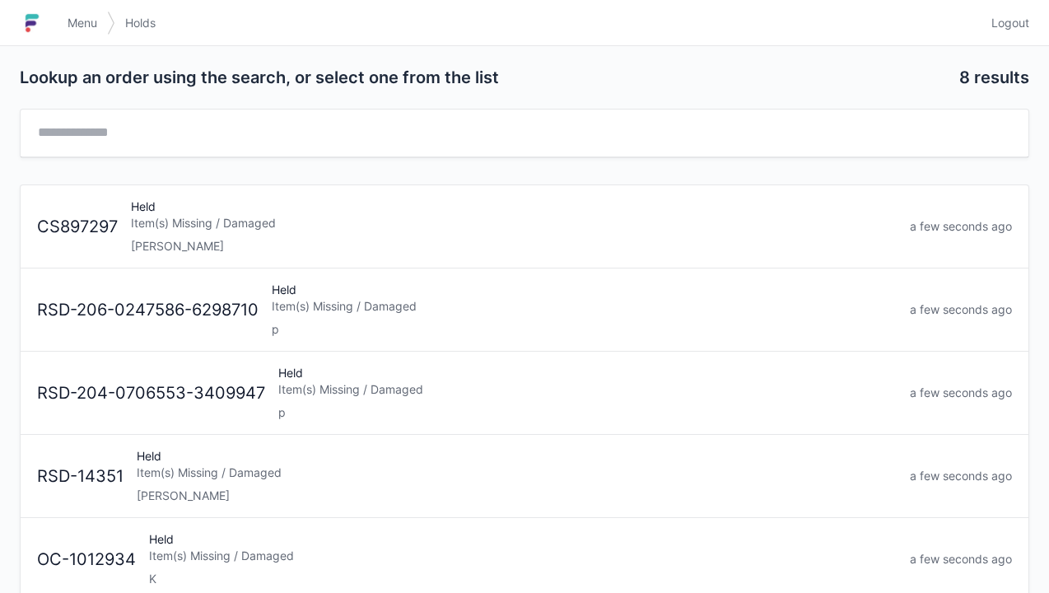
click at [80, 21] on span "Menu" at bounding box center [83, 23] width 30 height 16
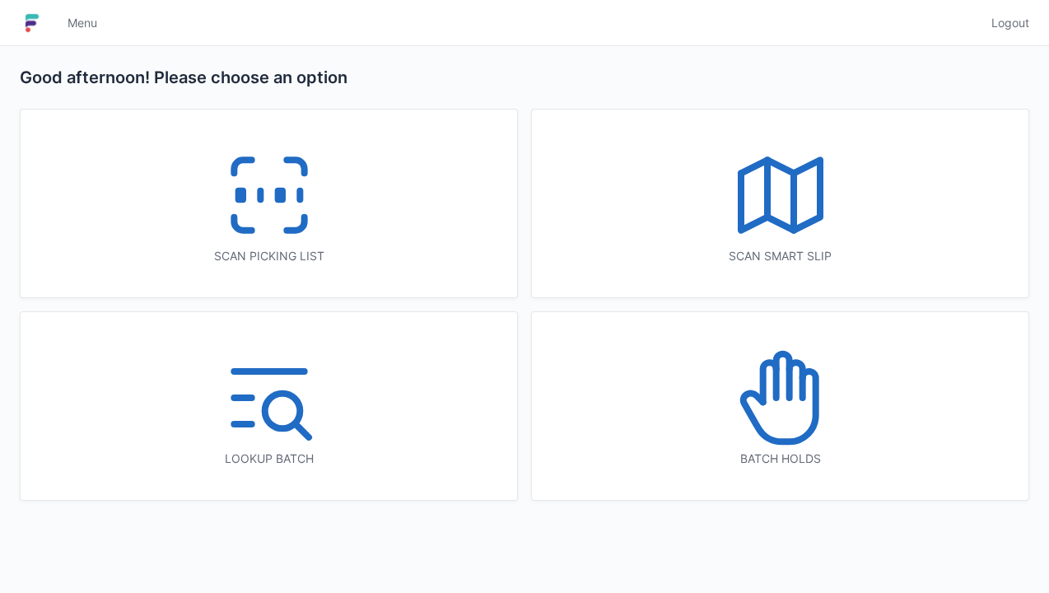
click at [264, 218] on icon at bounding box center [269, 194] width 105 height 105
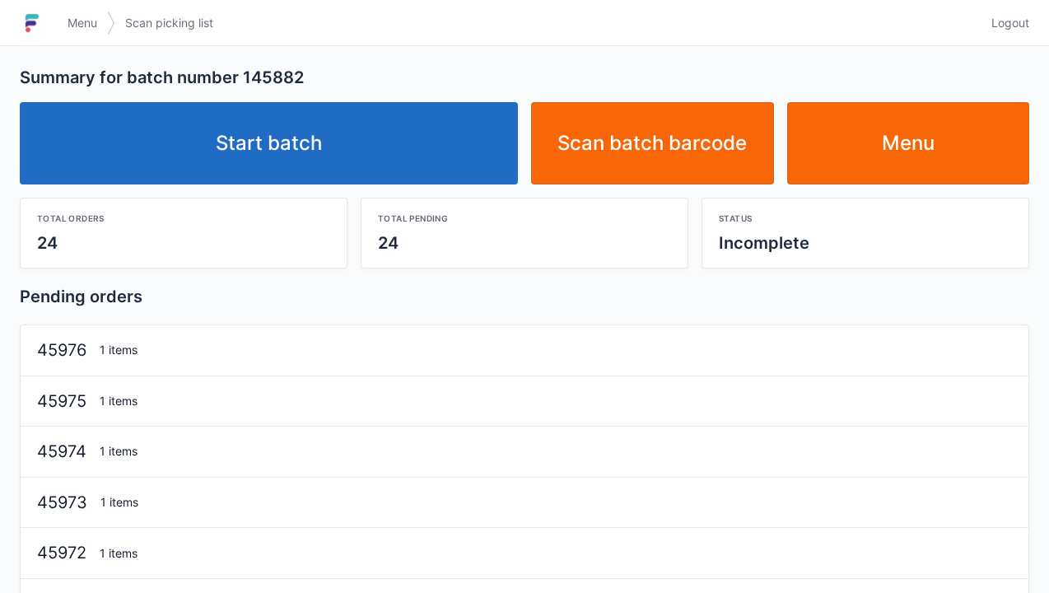
click at [319, 156] on link "Start batch" at bounding box center [269, 143] width 498 height 82
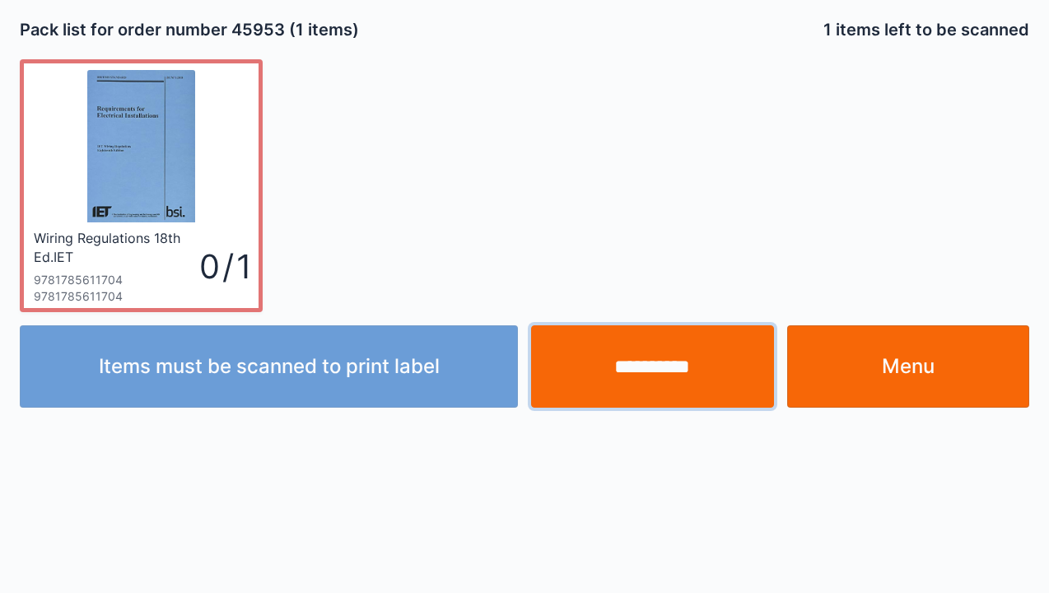
click at [680, 367] on input "**********" at bounding box center [652, 366] width 243 height 82
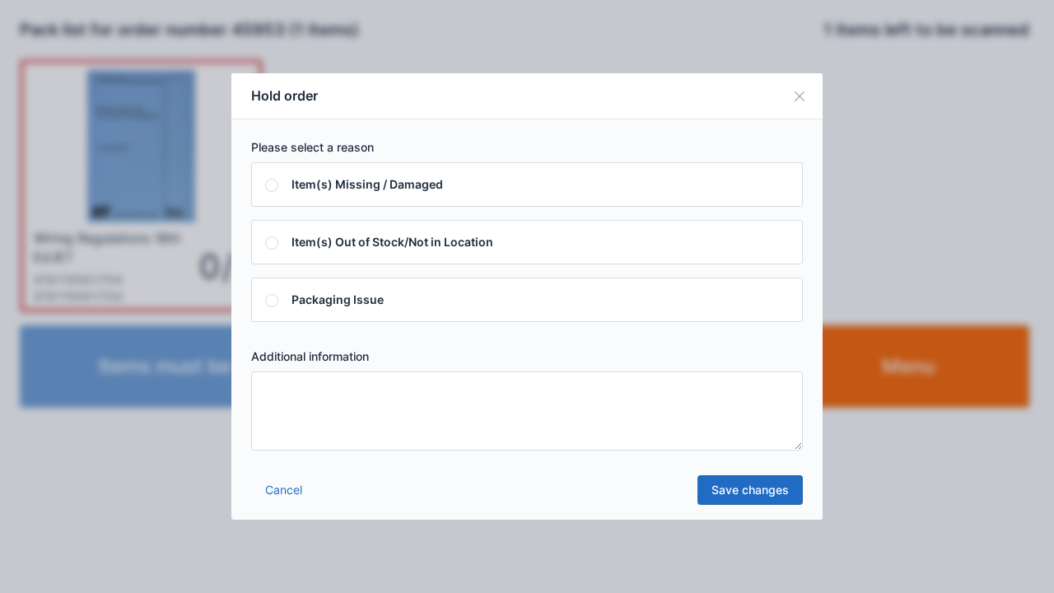
click at [264, 404] on textarea at bounding box center [527, 410] width 552 height 79
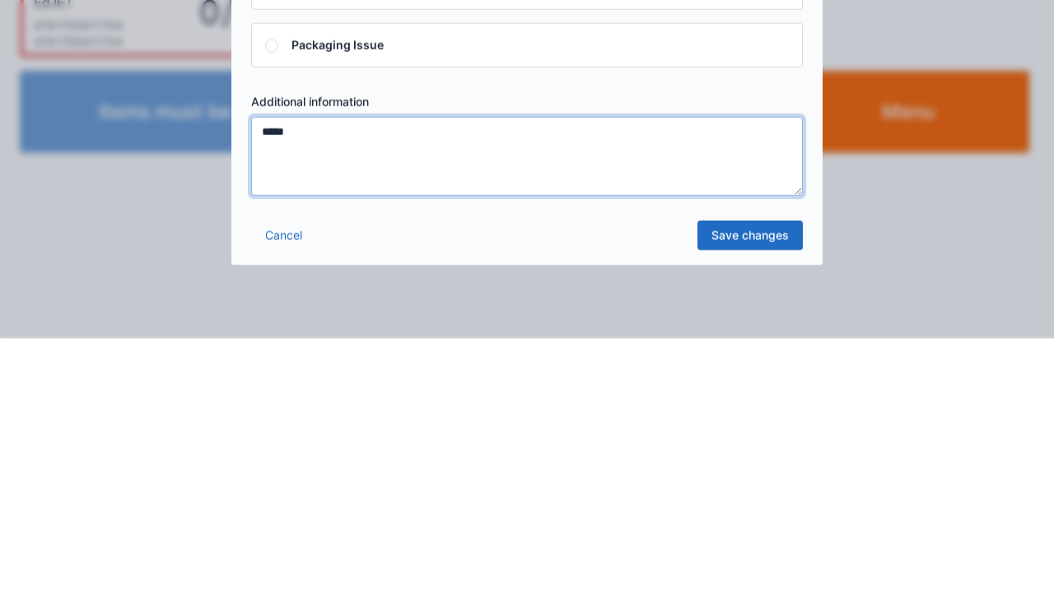
type textarea "*****"
click at [759, 498] on link "Save changes" at bounding box center [750, 490] width 105 height 30
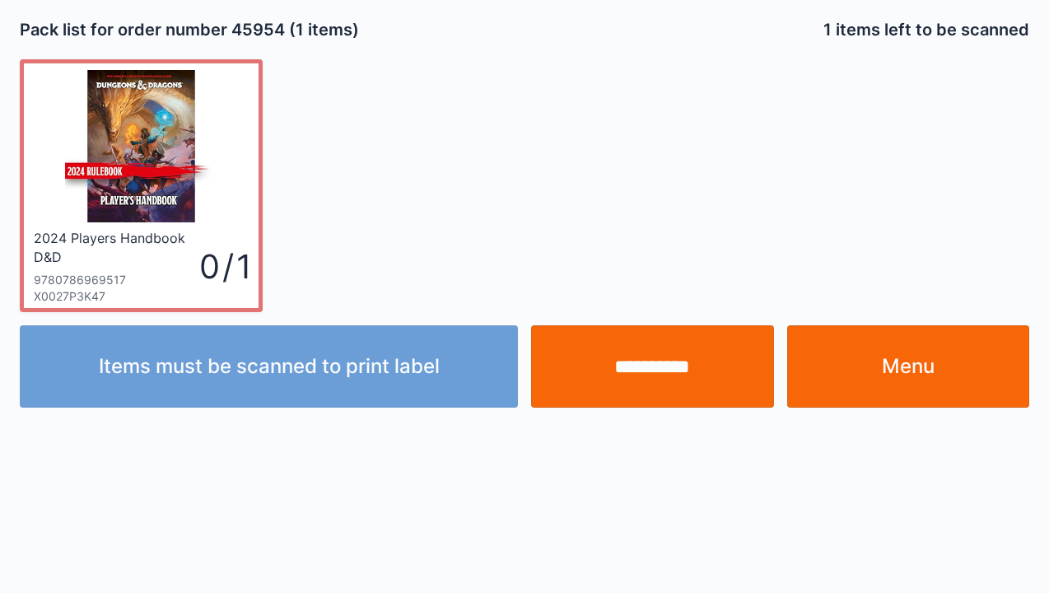
click at [666, 367] on input "**********" at bounding box center [652, 366] width 243 height 82
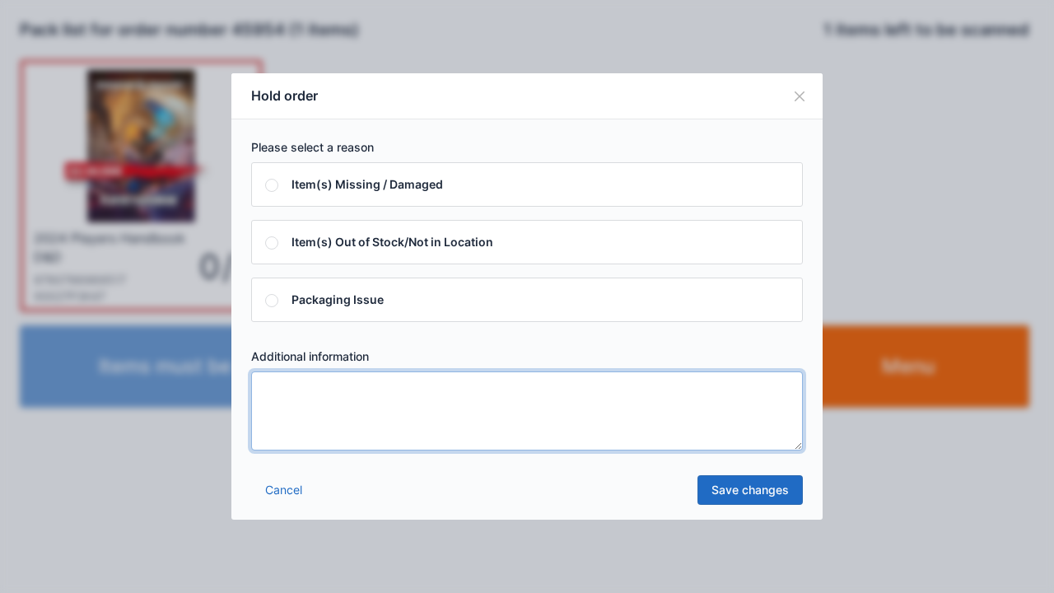
click at [273, 406] on textarea at bounding box center [527, 410] width 552 height 79
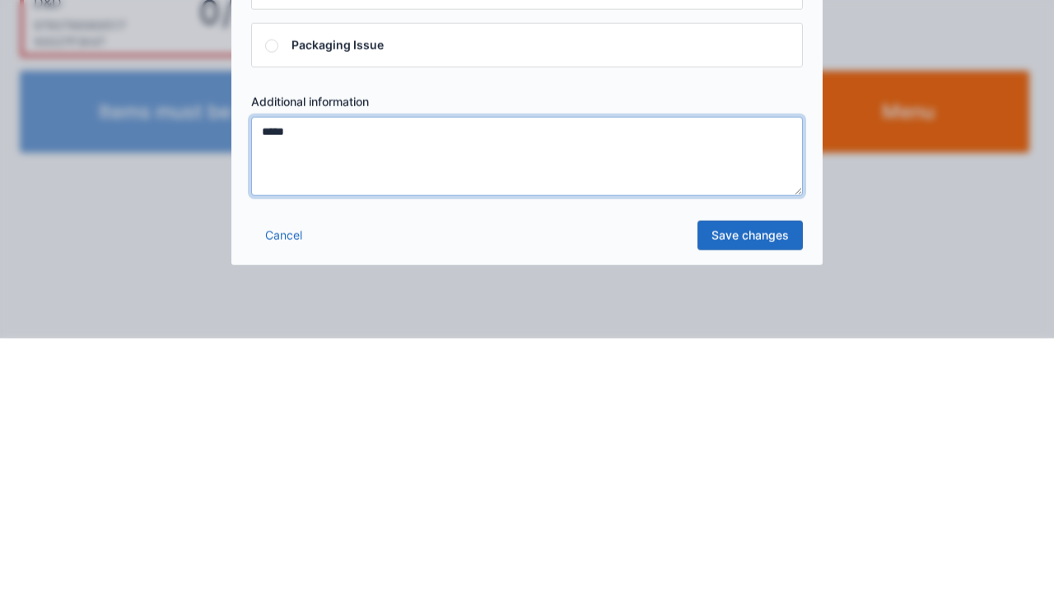
type textarea "*****"
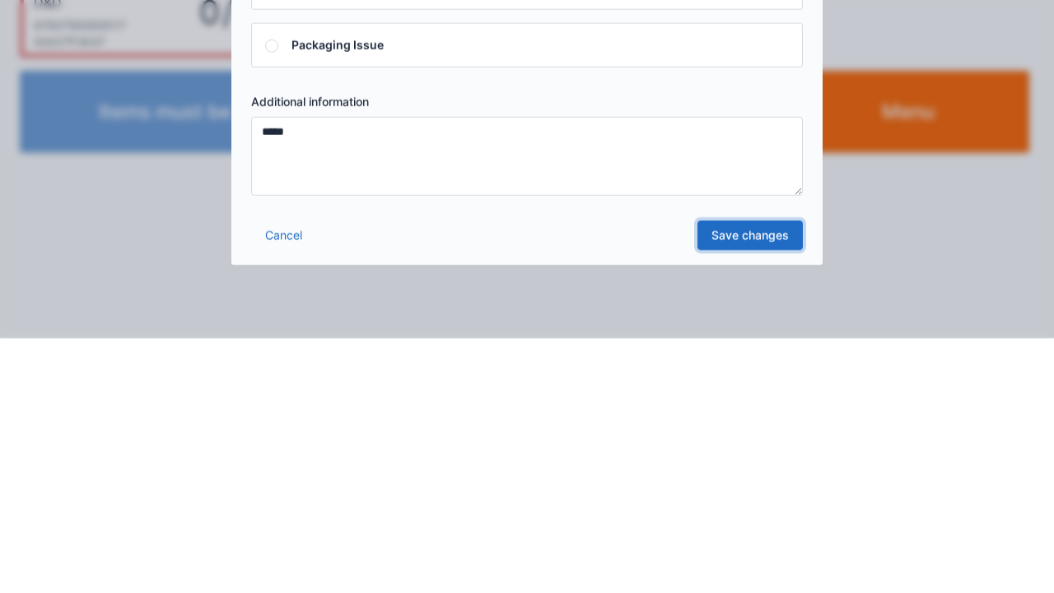
click at [748, 496] on link "Save changes" at bounding box center [750, 490] width 105 height 30
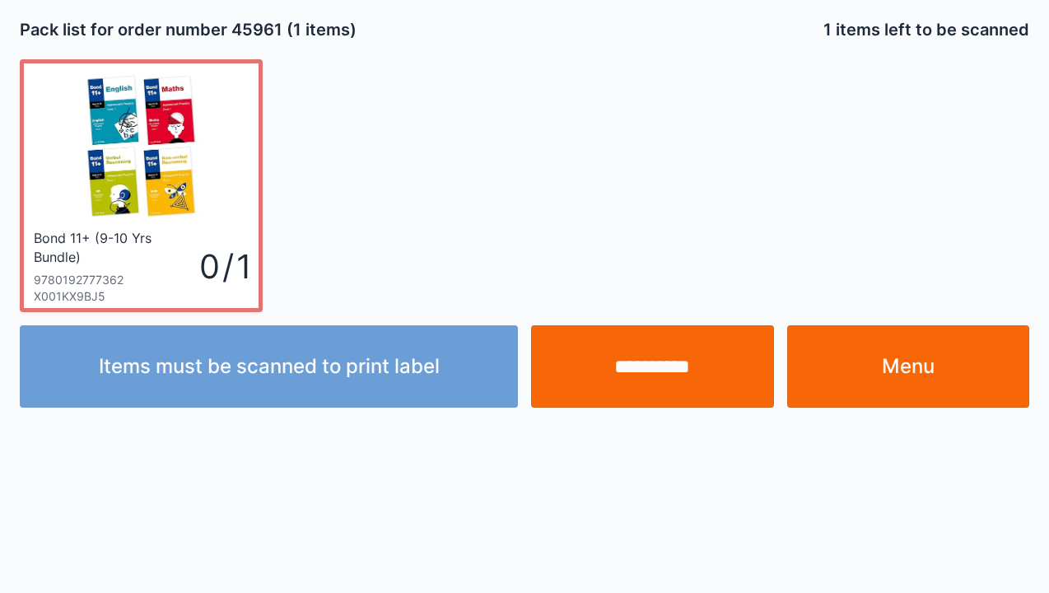
click at [879, 390] on link "Menu" at bounding box center [908, 366] width 243 height 82
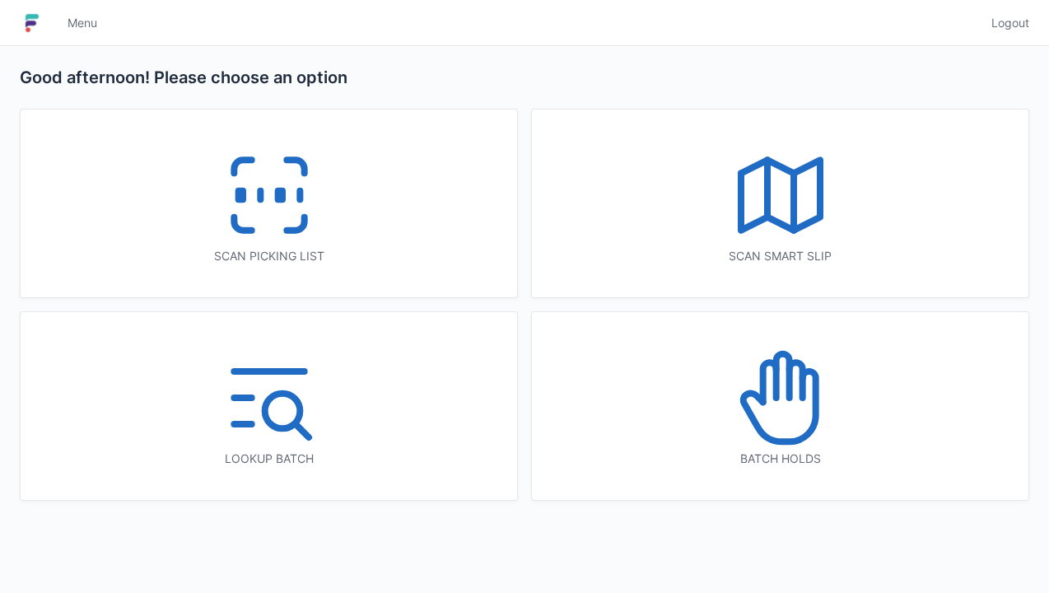
click at [776, 430] on icon at bounding box center [780, 397] width 105 height 105
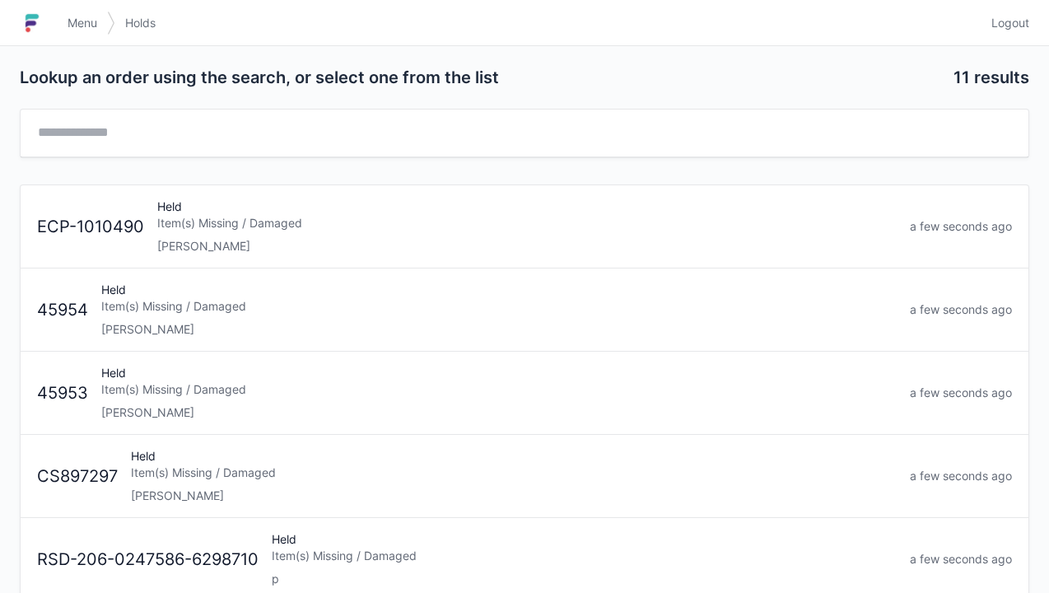
click at [198, 327] on div "Elena" at bounding box center [499, 329] width 796 height 16
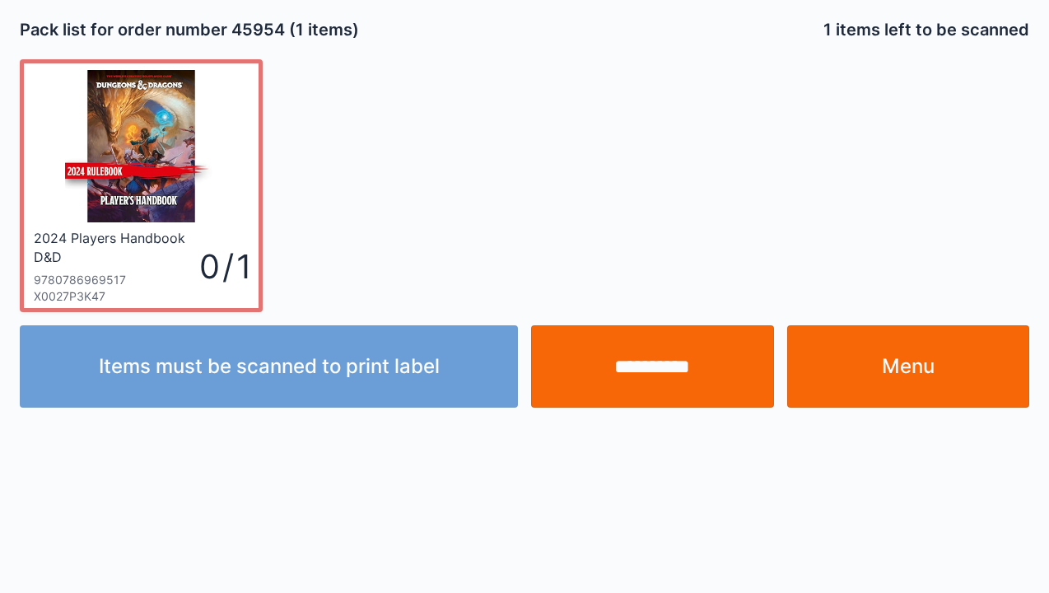
click at [154, 166] on img at bounding box center [141, 146] width 152 height 152
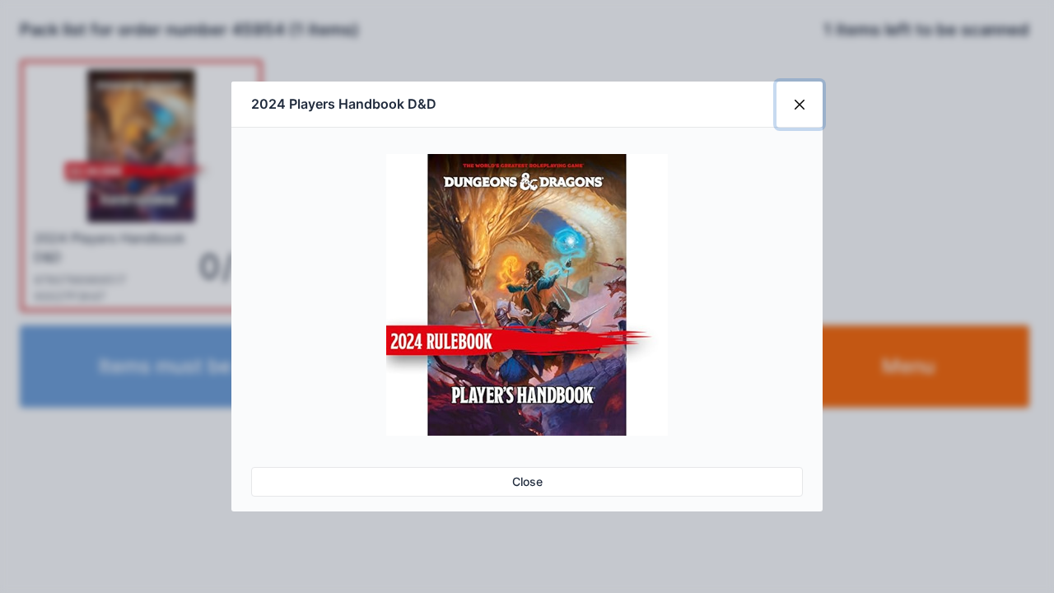
click at [806, 107] on button "Close" at bounding box center [800, 105] width 46 height 46
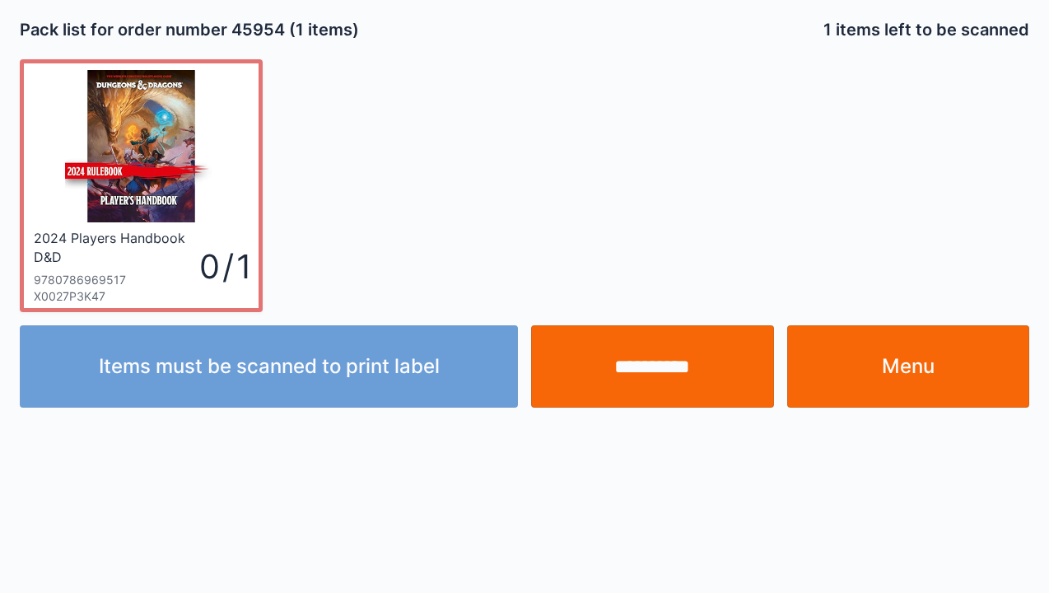
click at [640, 372] on input "**********" at bounding box center [652, 366] width 243 height 82
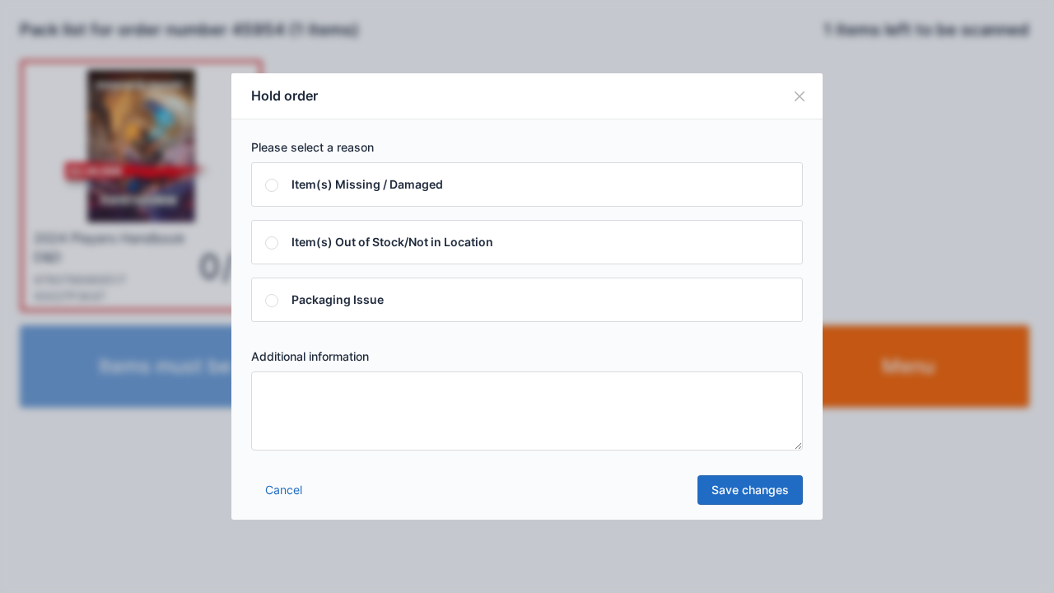
click at [283, 501] on link "Cancel" at bounding box center [283, 490] width 65 height 30
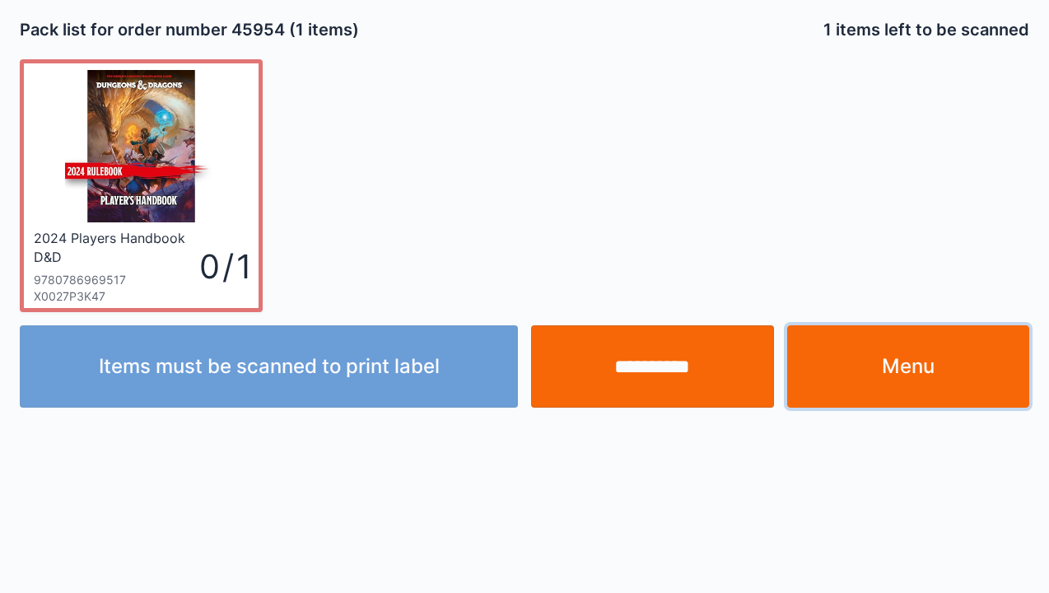
click at [910, 374] on link "Menu" at bounding box center [908, 366] width 243 height 82
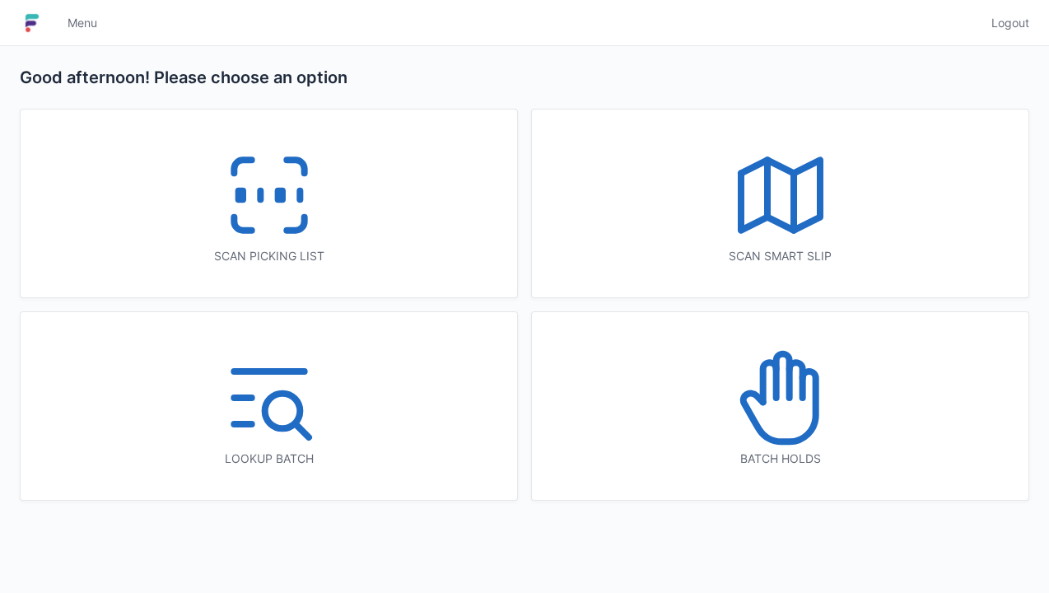
click at [776, 397] on icon at bounding box center [769, 382] width 13 height 40
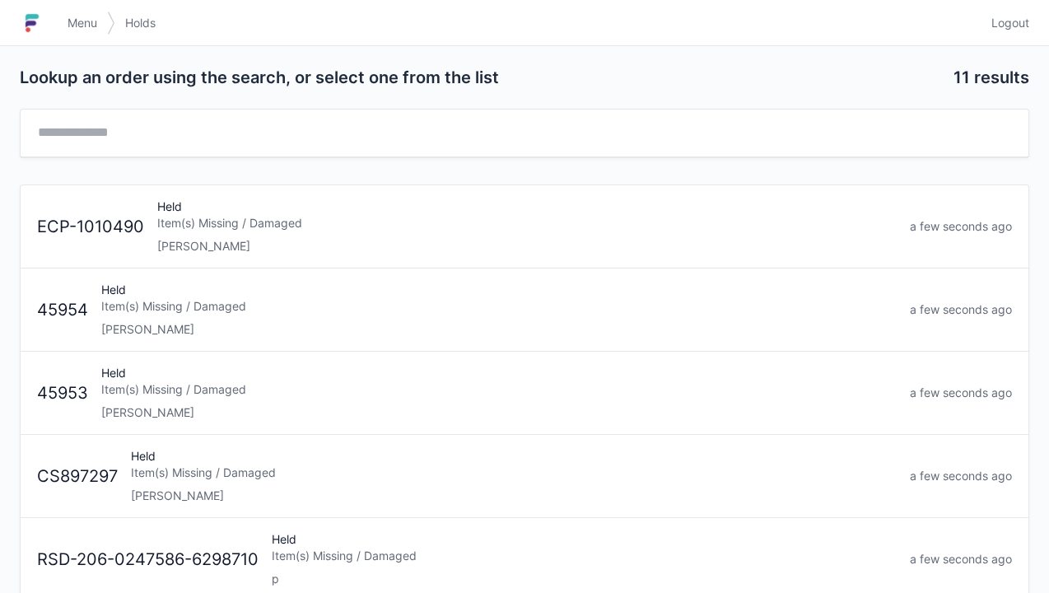
click at [211, 413] on div "Elena" at bounding box center [499, 412] width 796 height 16
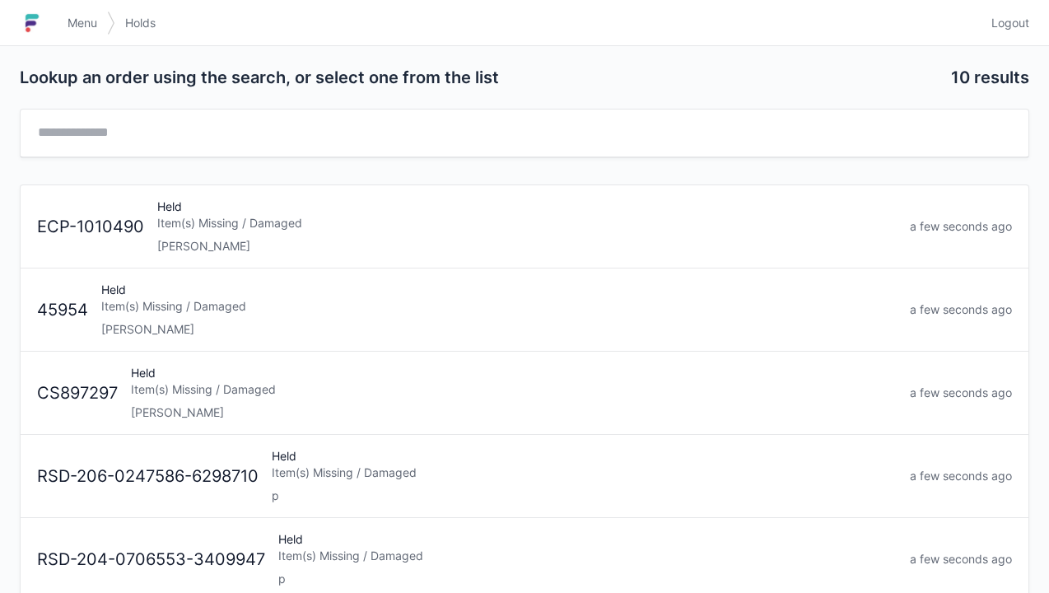
click at [205, 325] on div "[PERSON_NAME]" at bounding box center [499, 329] width 796 height 16
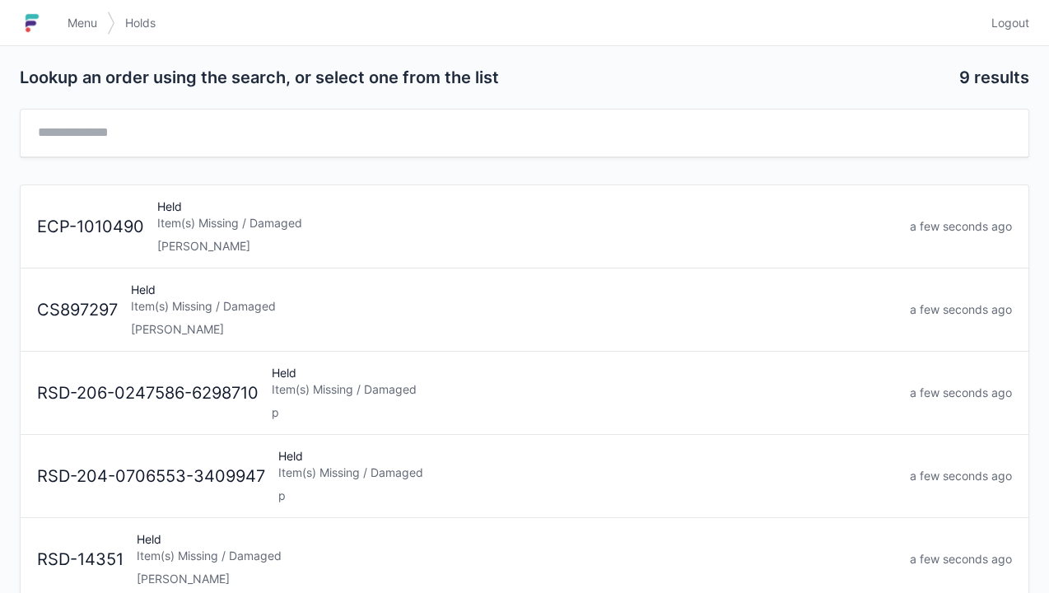
click at [95, 30] on span "Menu" at bounding box center [83, 23] width 30 height 16
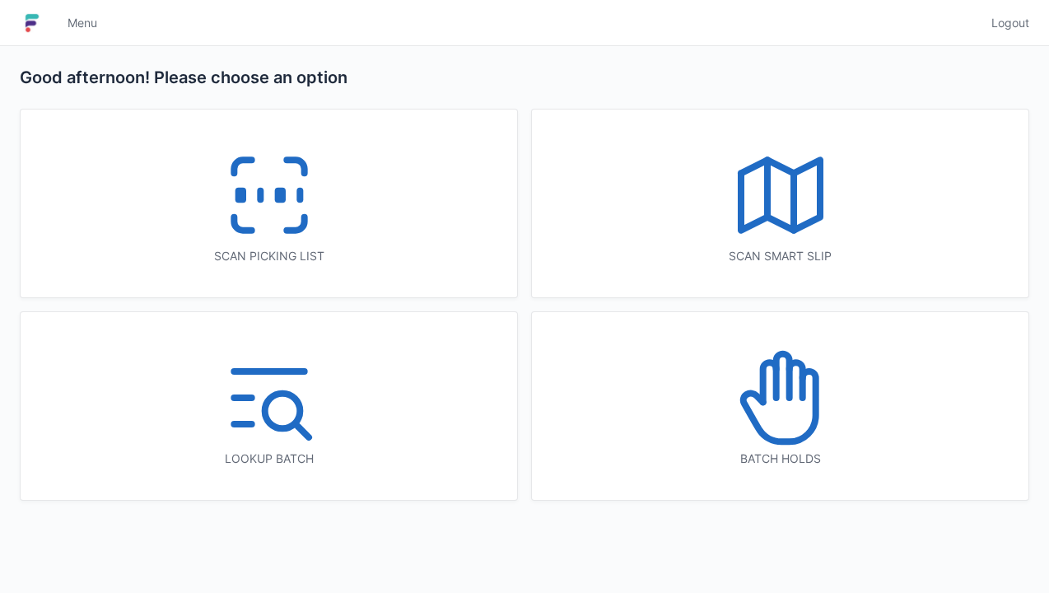
click at [259, 214] on icon at bounding box center [269, 194] width 105 height 105
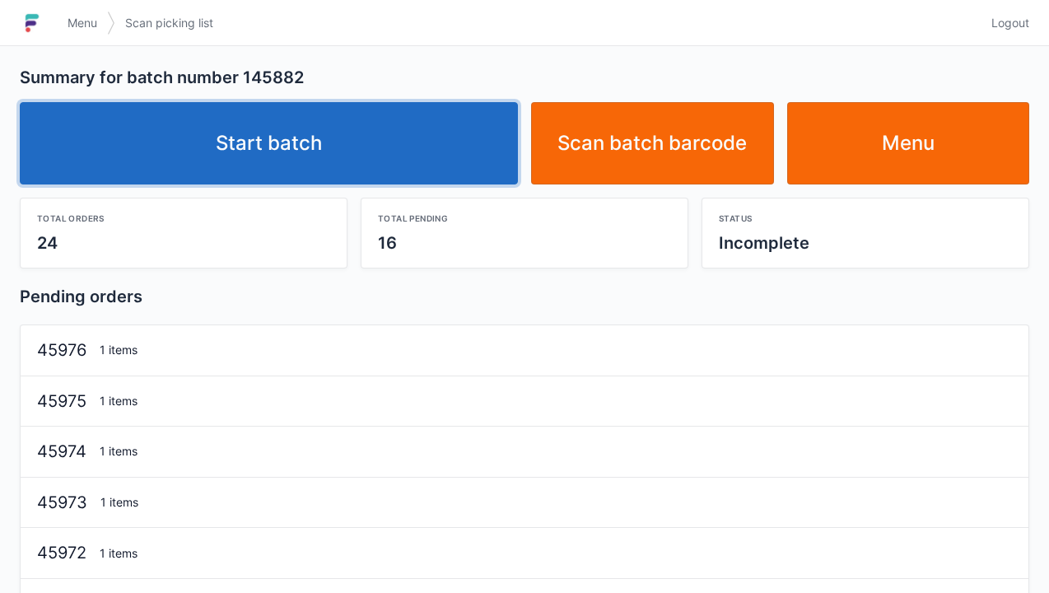
click at [252, 156] on link "Start batch" at bounding box center [269, 143] width 498 height 82
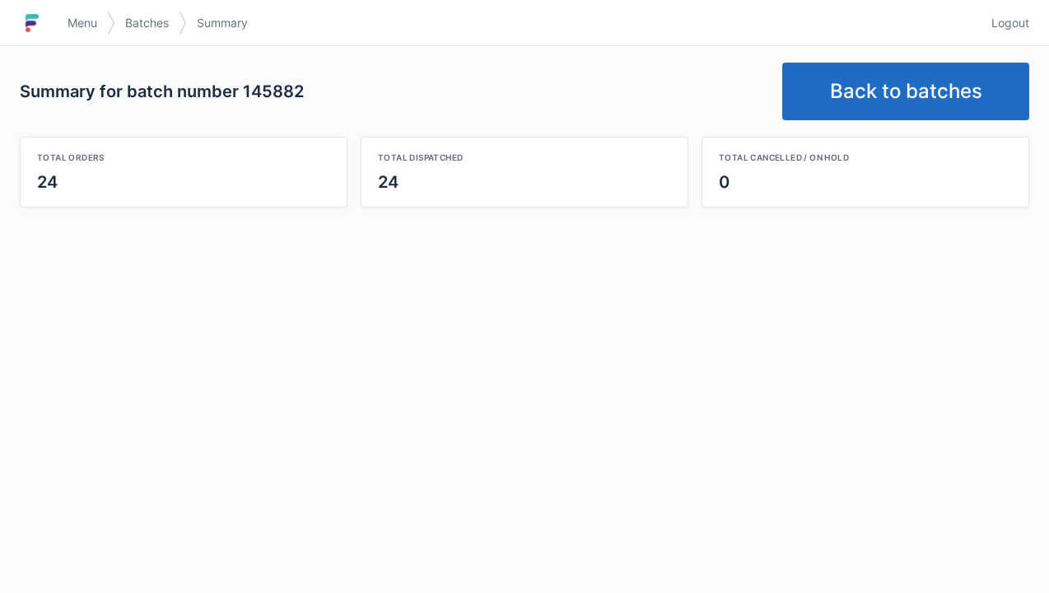
click at [888, 82] on link "Back to batches" at bounding box center [905, 92] width 247 height 58
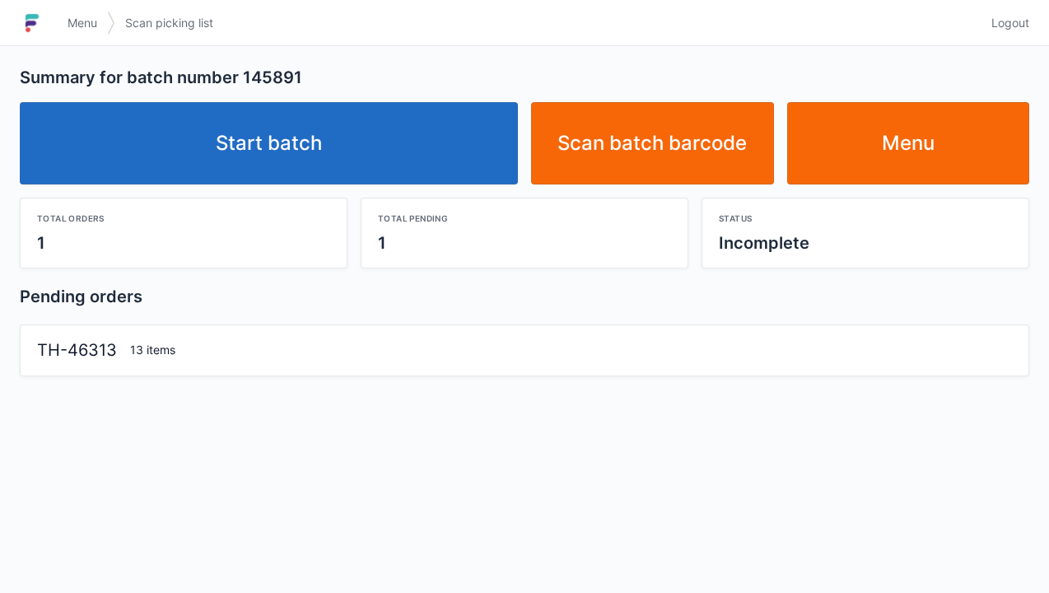
click at [301, 145] on link "Start batch" at bounding box center [269, 143] width 498 height 82
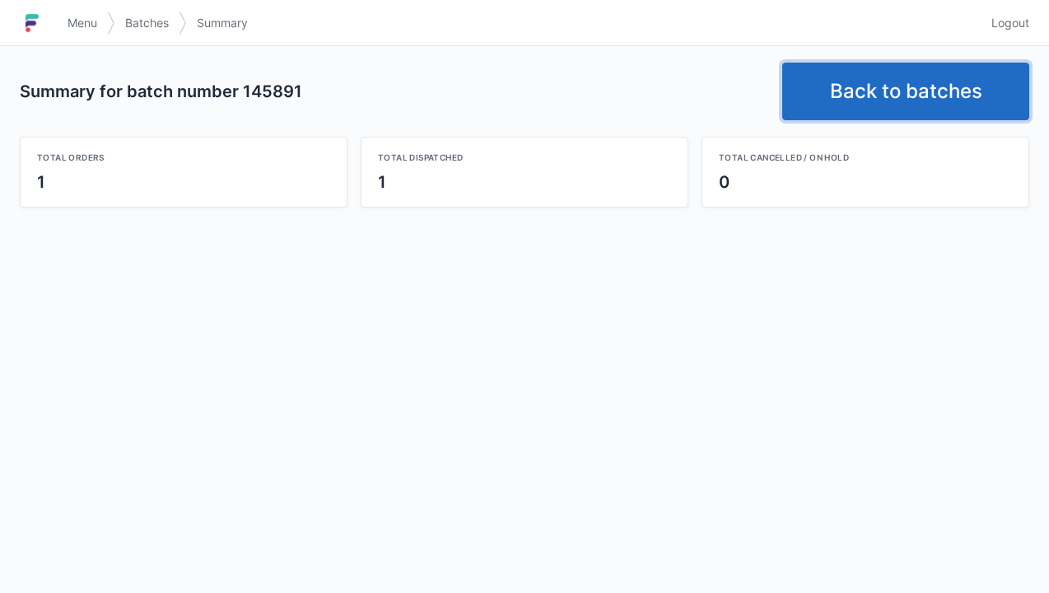
click at [876, 83] on link "Back to batches" at bounding box center [905, 92] width 247 height 58
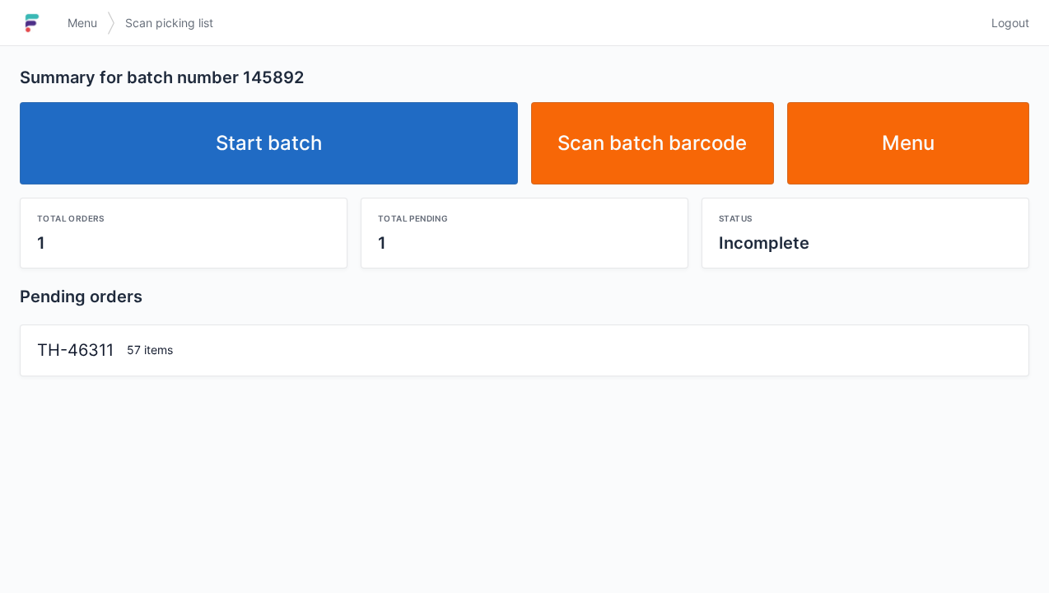
click at [323, 155] on link "Start batch" at bounding box center [269, 143] width 498 height 82
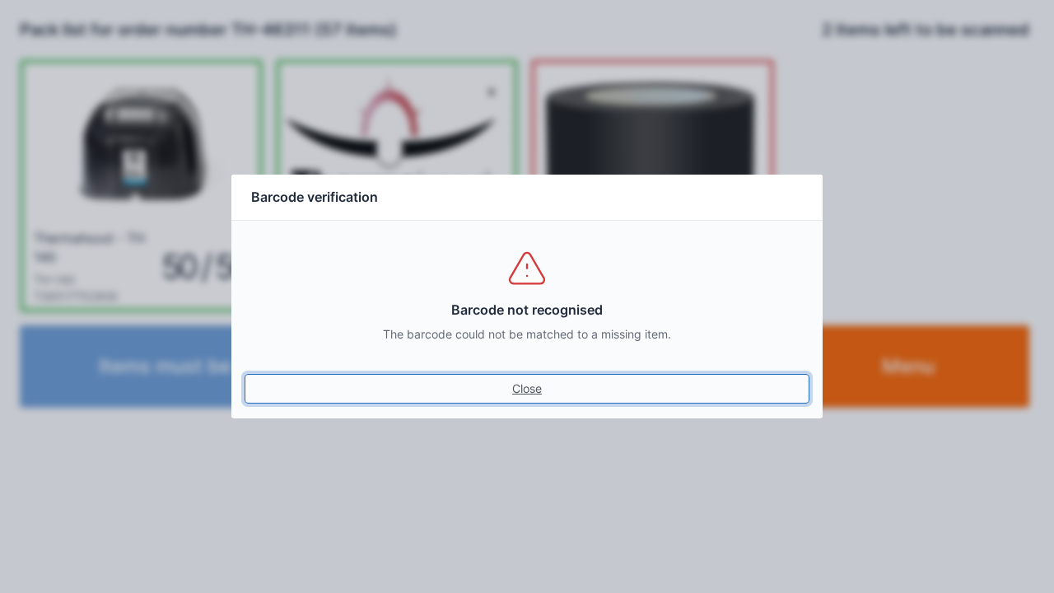
click at [543, 389] on link "Close" at bounding box center [527, 389] width 565 height 30
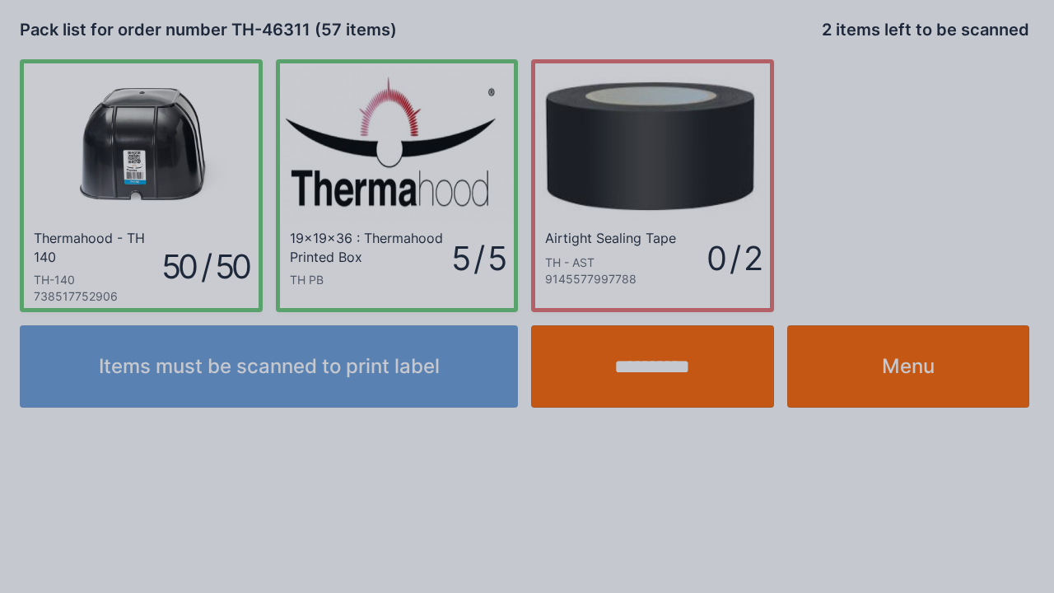
click link "Close" at bounding box center [527, 376] width 565 height 30
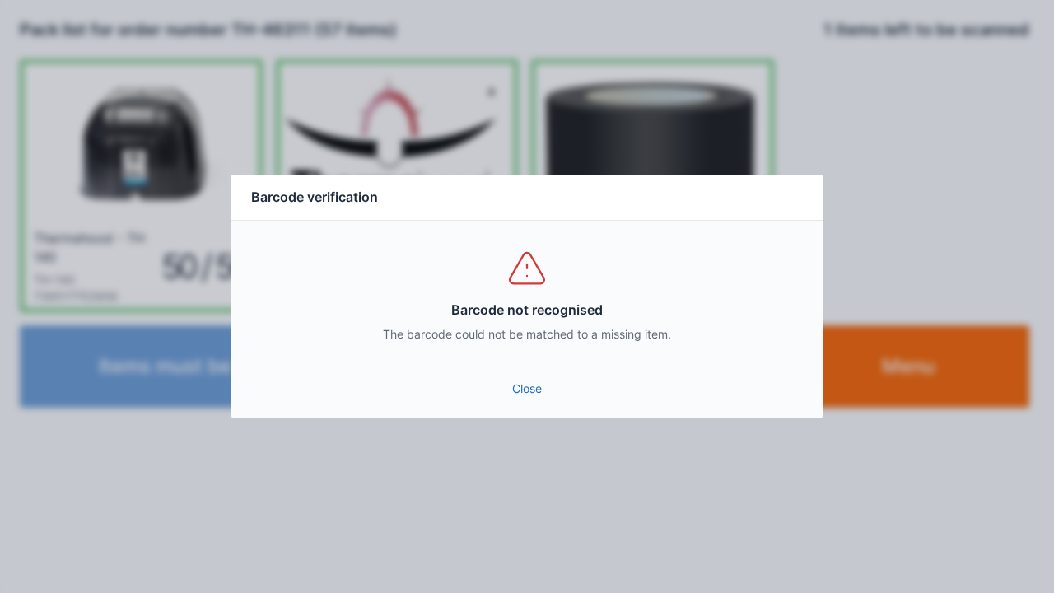
click at [527, 416] on div "Close" at bounding box center [526, 393] width 591 height 49
click at [524, 390] on link "Close" at bounding box center [527, 389] width 565 height 30
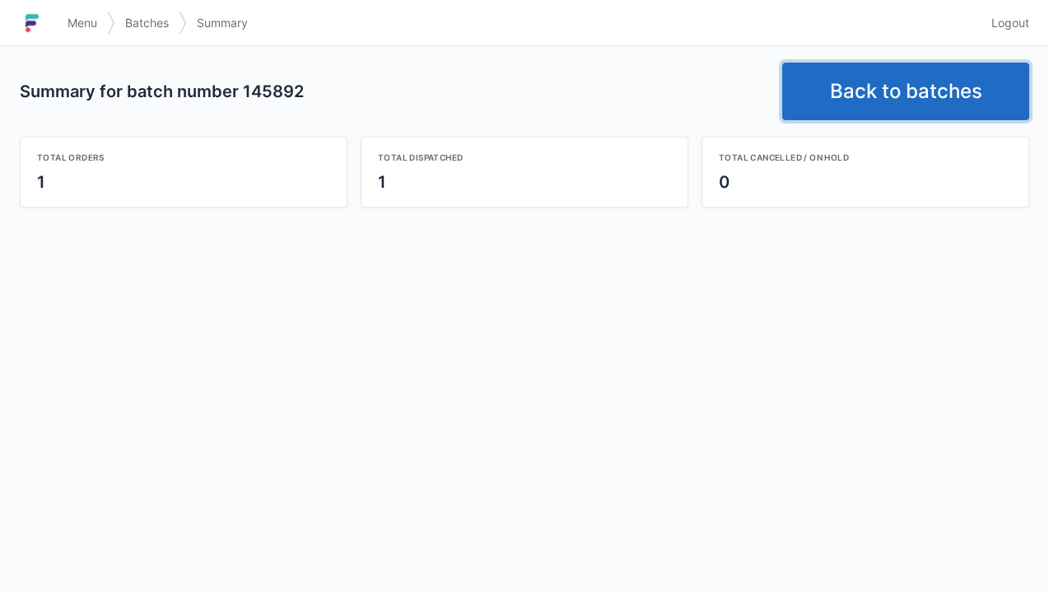
click at [909, 109] on link "Back to batches" at bounding box center [905, 92] width 247 height 58
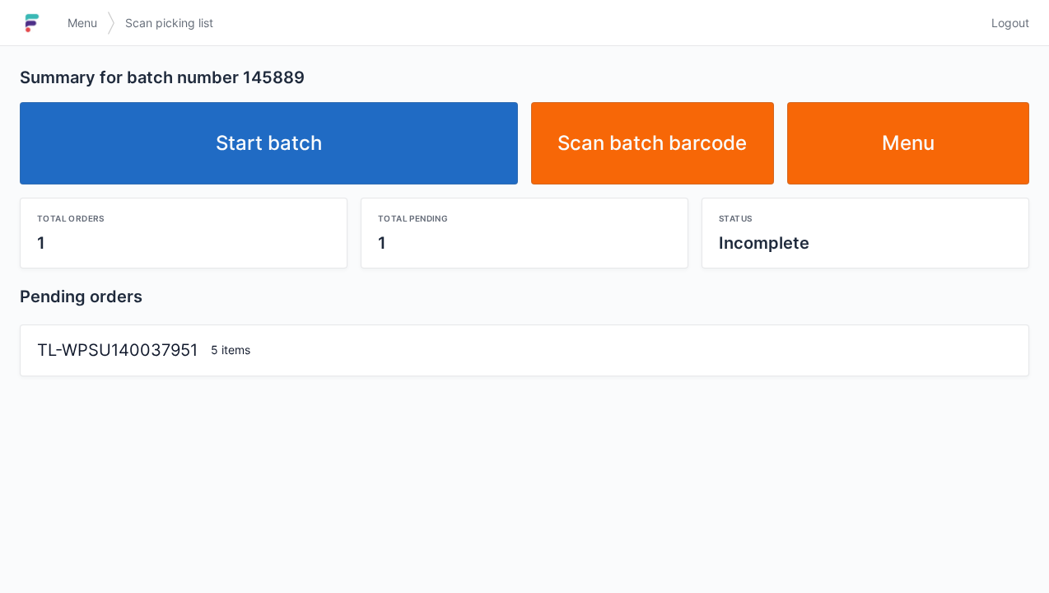
click at [94, 30] on span "Menu" at bounding box center [83, 23] width 30 height 16
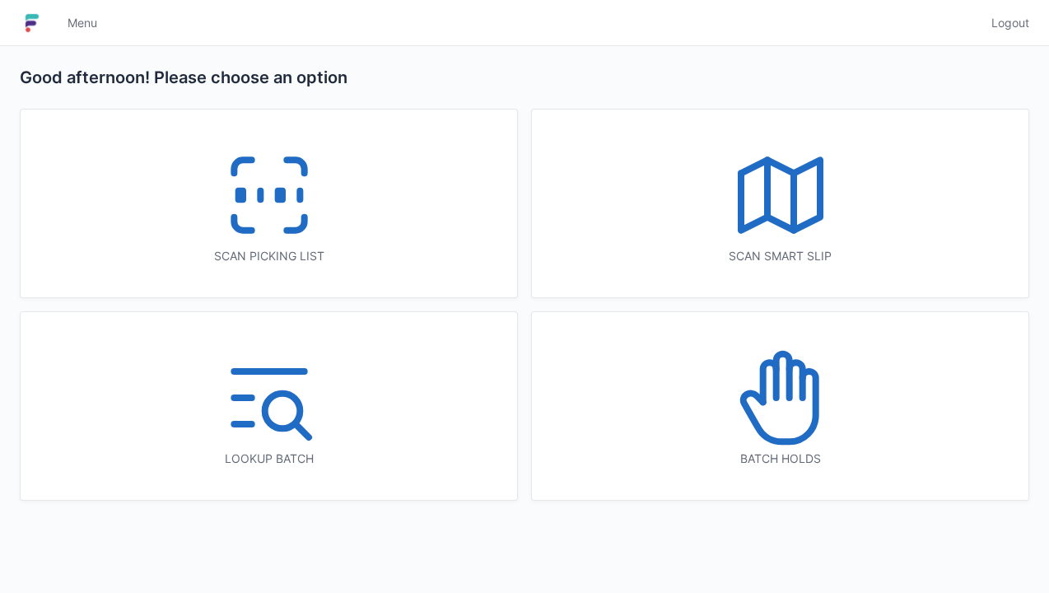
click at [242, 198] on rect at bounding box center [240, 195] width 4 height 9
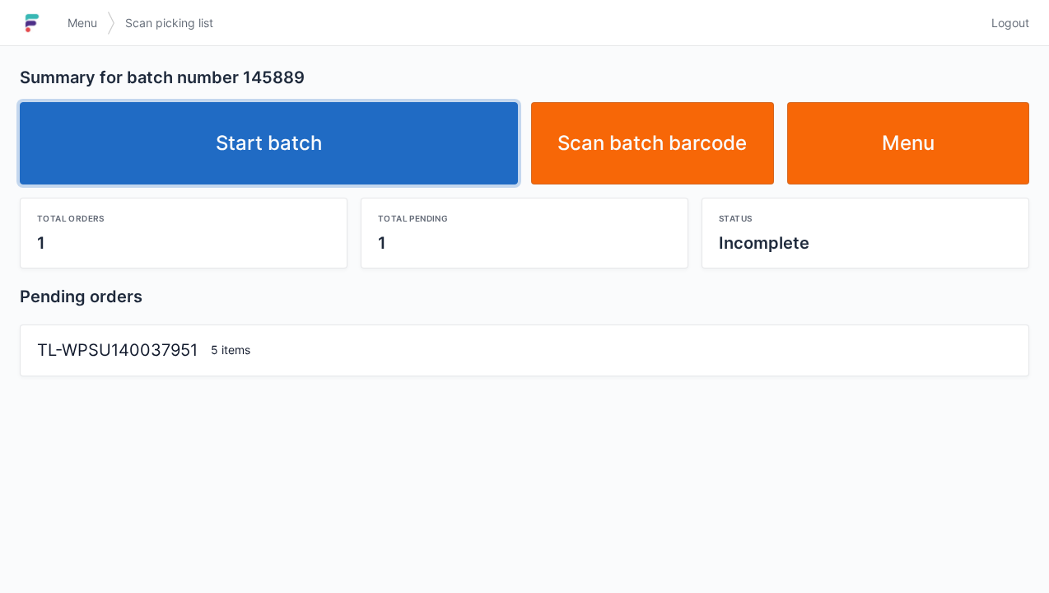
click at [303, 153] on link "Start batch" at bounding box center [269, 143] width 498 height 82
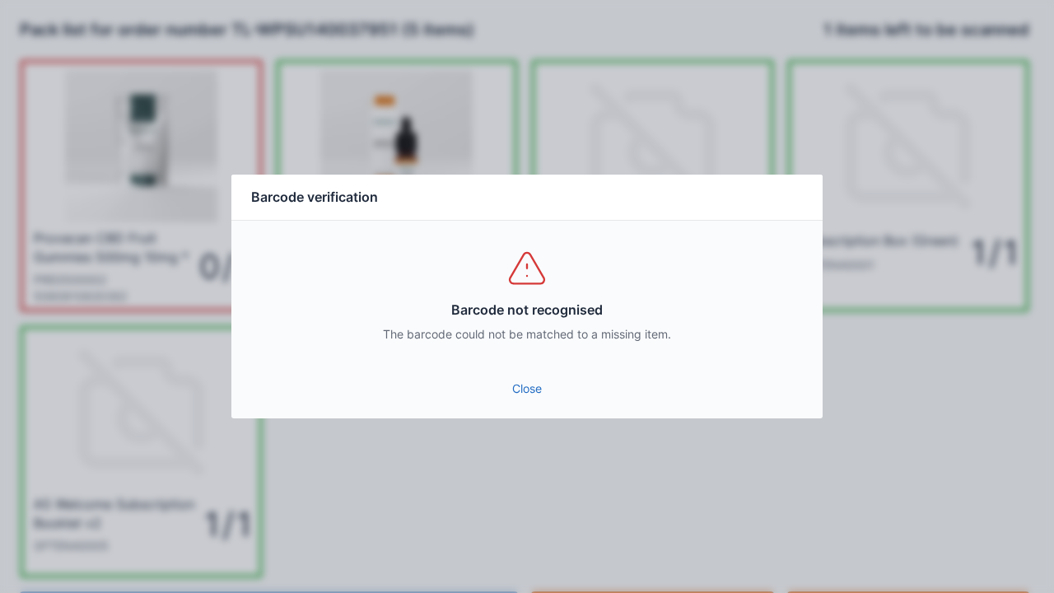
click at [535, 402] on link "Close" at bounding box center [527, 389] width 565 height 30
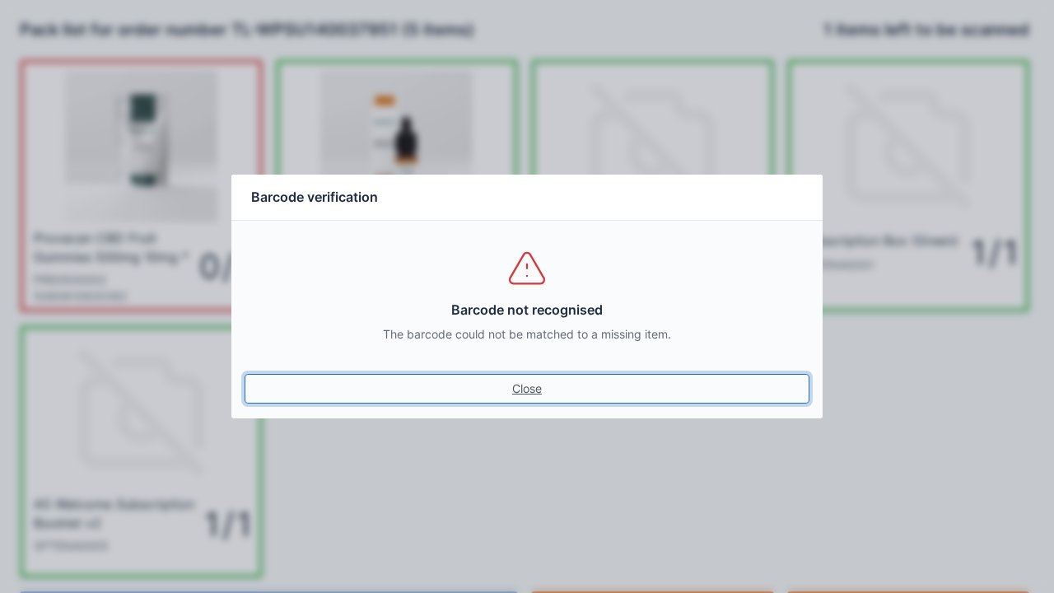
click at [534, 398] on link "Close" at bounding box center [527, 389] width 565 height 30
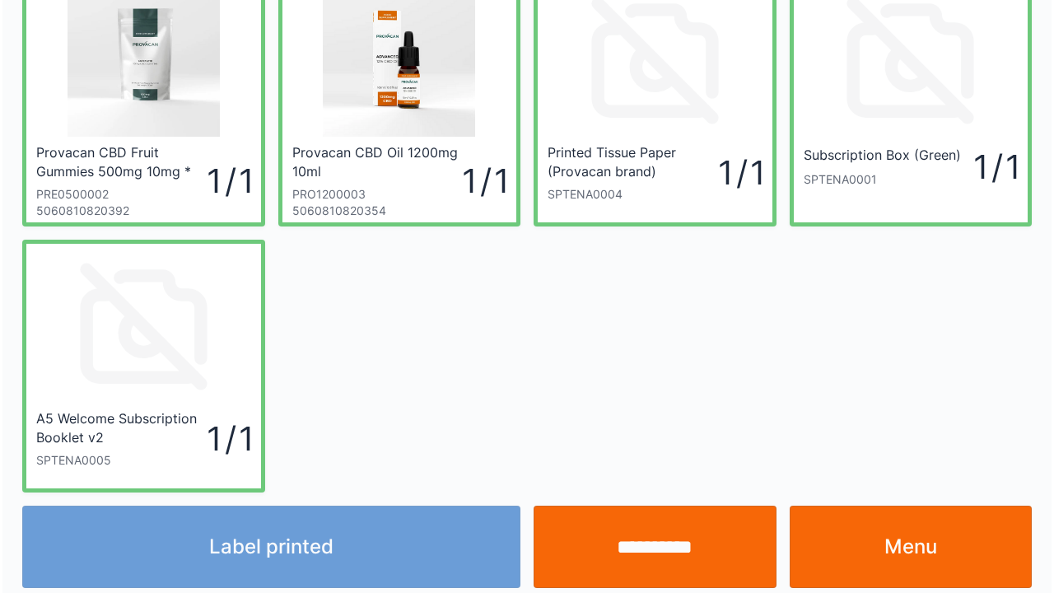
scroll to position [96, 0]
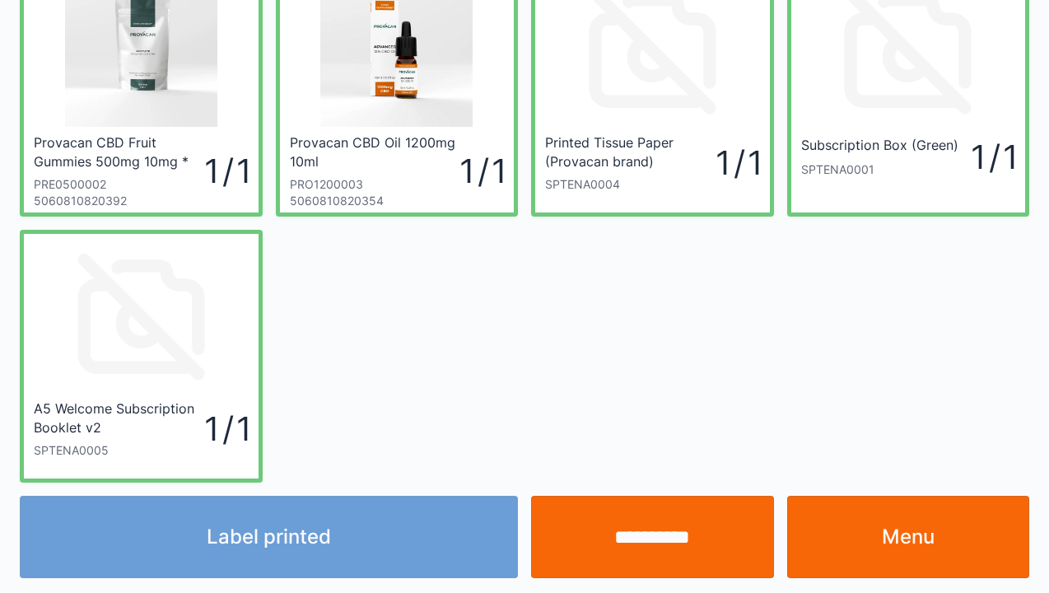
click at [306, 544] on div "Label printed" at bounding box center [268, 537] width 511 height 82
click at [304, 539] on div "Label printed" at bounding box center [268, 537] width 511 height 82
click at [319, 546] on div "Label printed" at bounding box center [268, 537] width 511 height 82
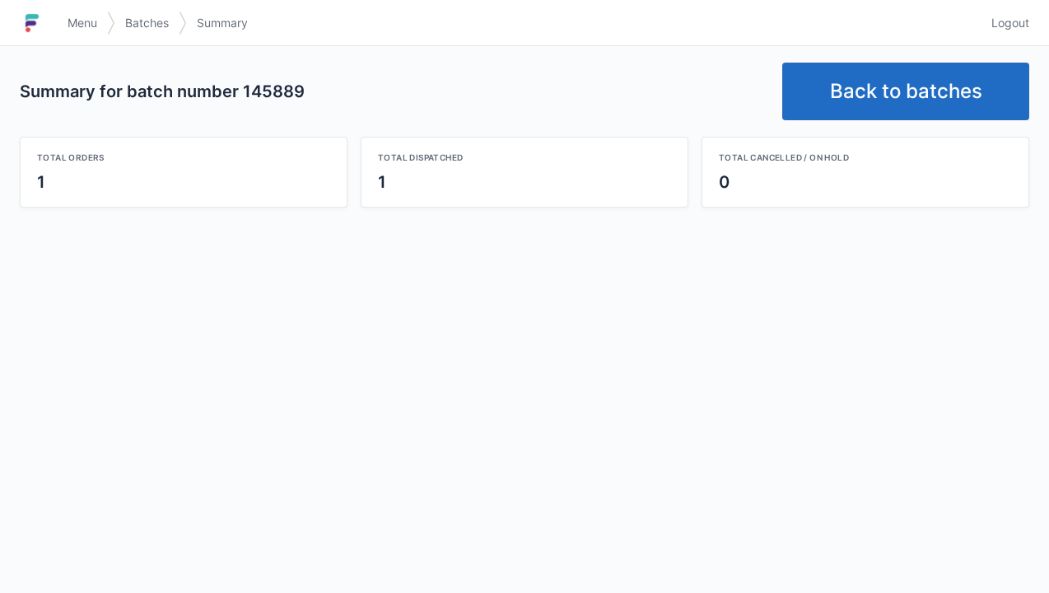
click at [904, 82] on link "Back to batches" at bounding box center [905, 92] width 247 height 58
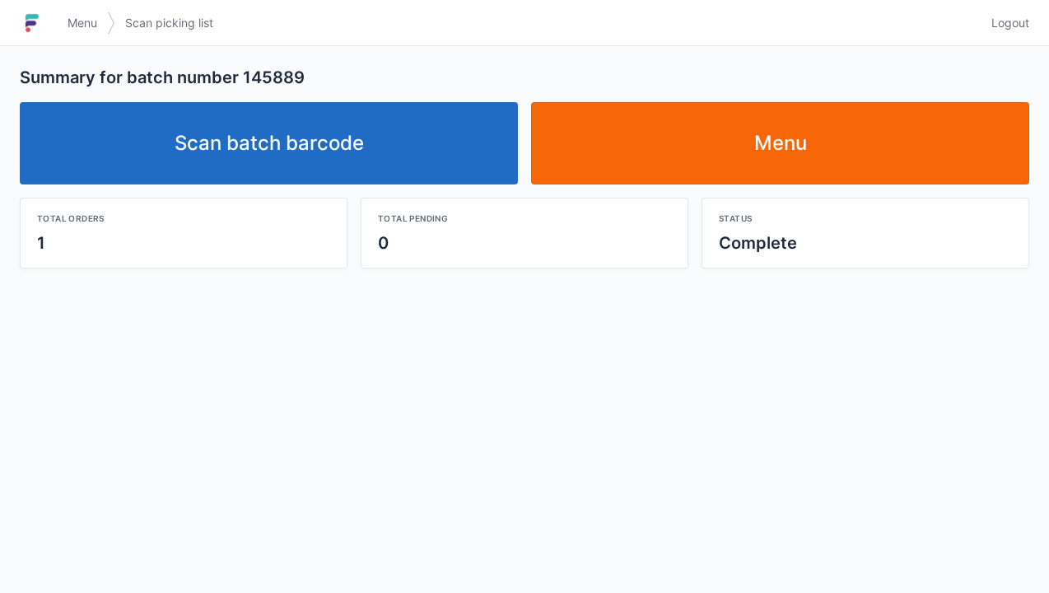
click at [264, 148] on link "Scan batch barcode" at bounding box center [269, 143] width 498 height 82
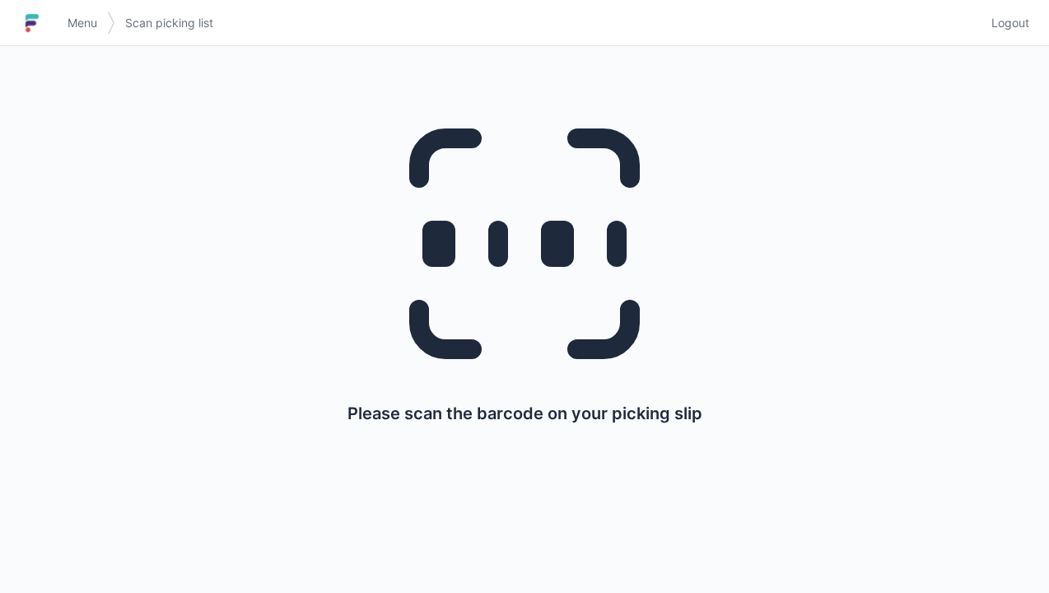
click at [77, 30] on span "Menu" at bounding box center [83, 23] width 30 height 16
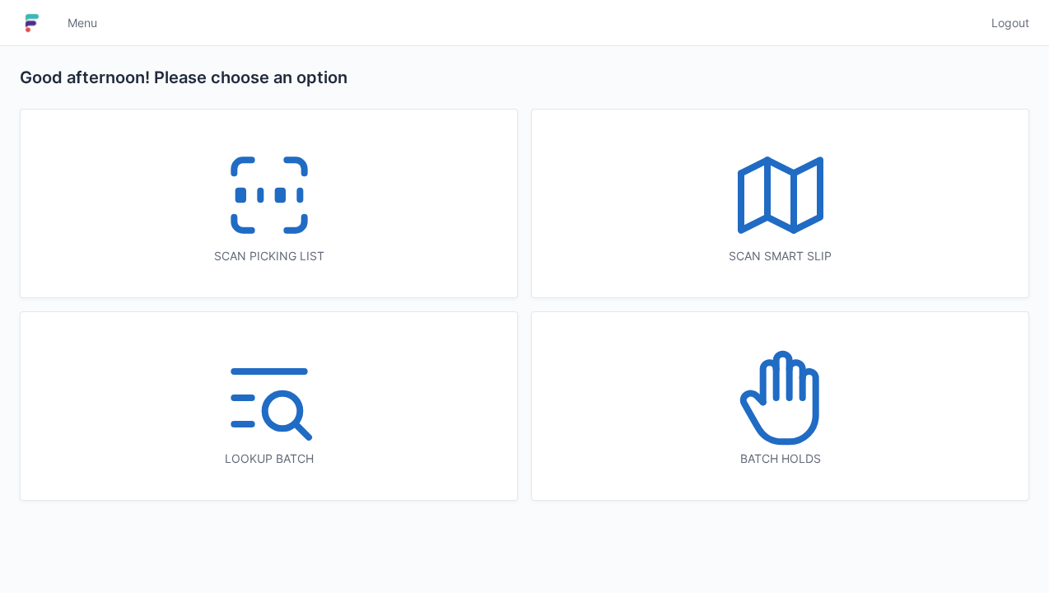
click at [249, 214] on icon at bounding box center [269, 194] width 105 height 105
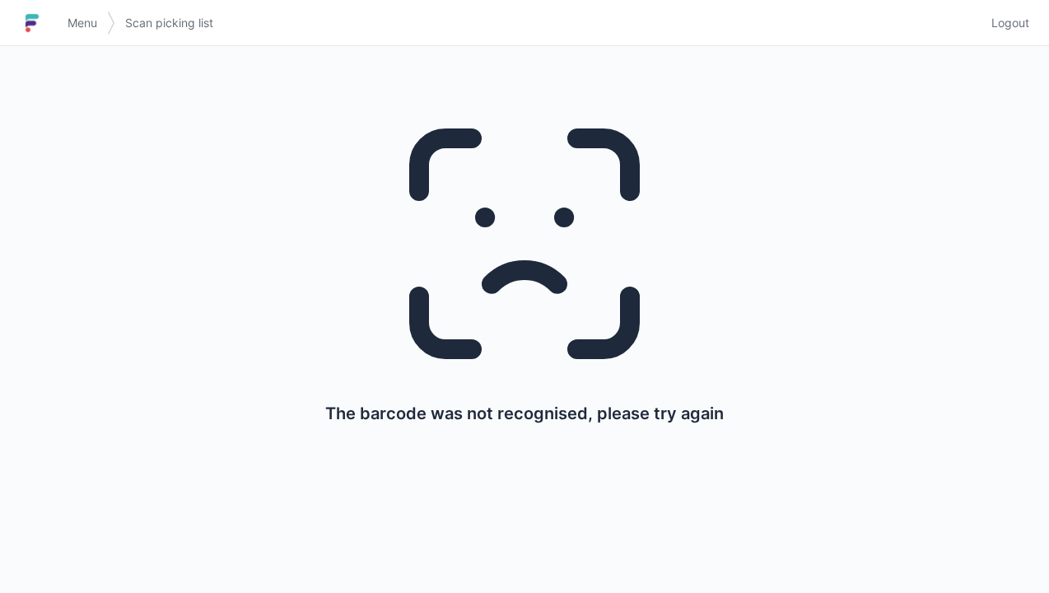
click at [78, 16] on span "Menu" at bounding box center [83, 23] width 30 height 16
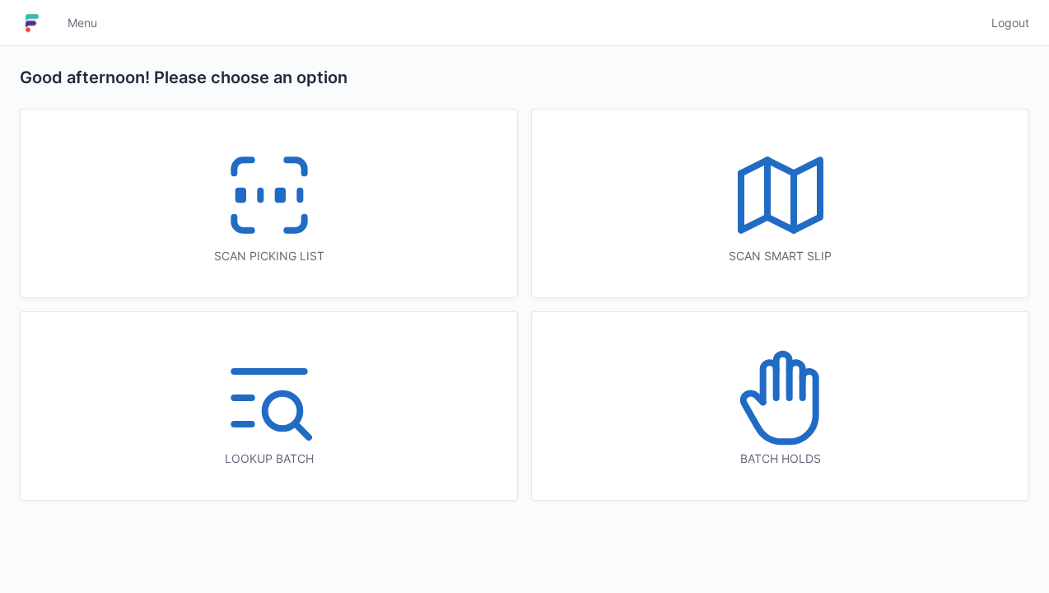
click at [285, 209] on icon at bounding box center [269, 194] width 105 height 105
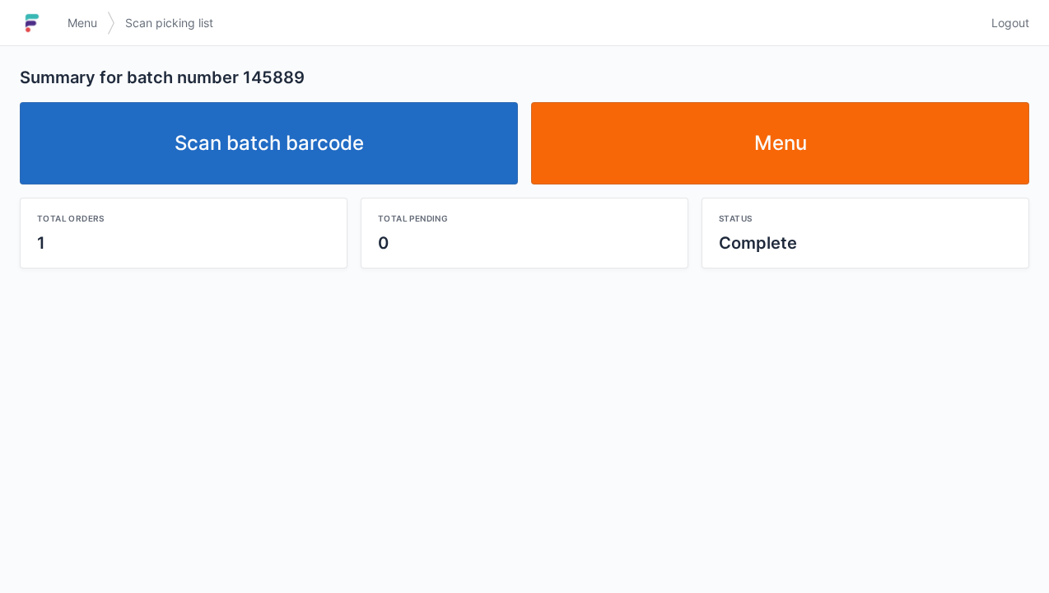
click at [93, 33] on link "Menu" at bounding box center [82, 23] width 49 height 30
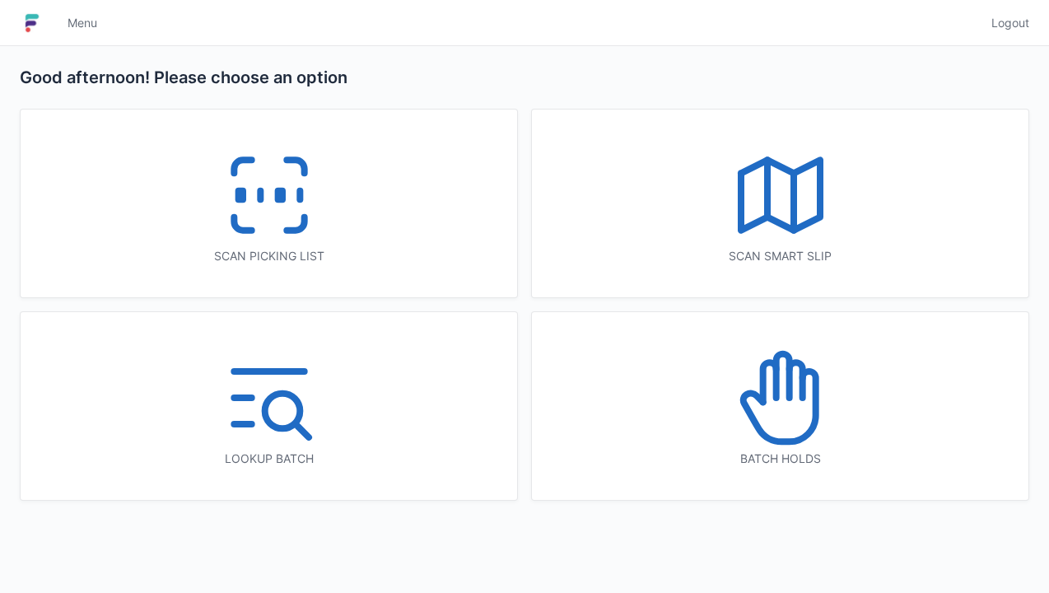
click at [259, 205] on icon at bounding box center [269, 194] width 105 height 105
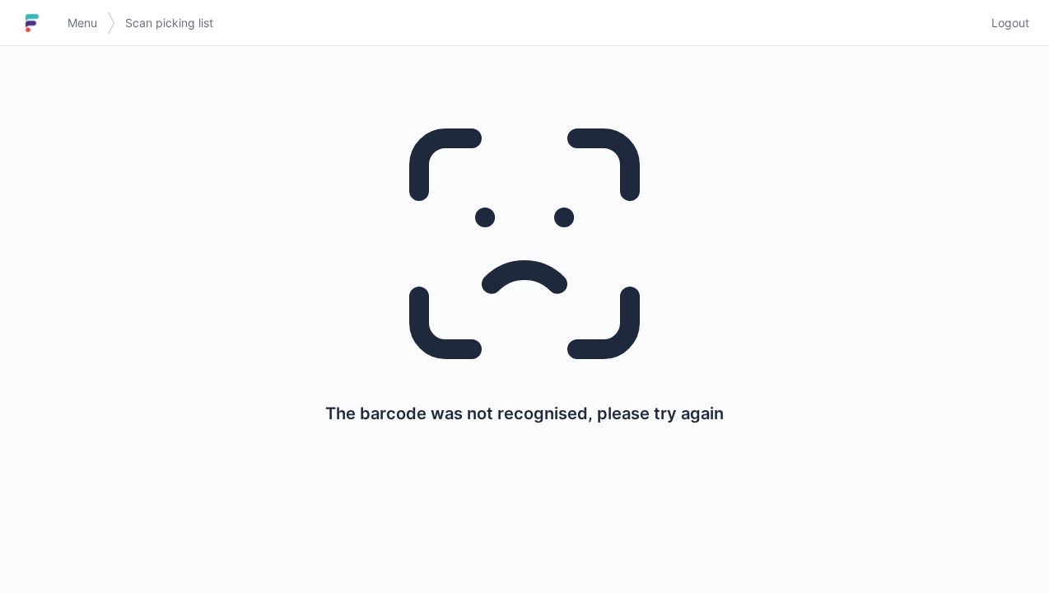
click at [86, 35] on link "Menu" at bounding box center [82, 23] width 49 height 30
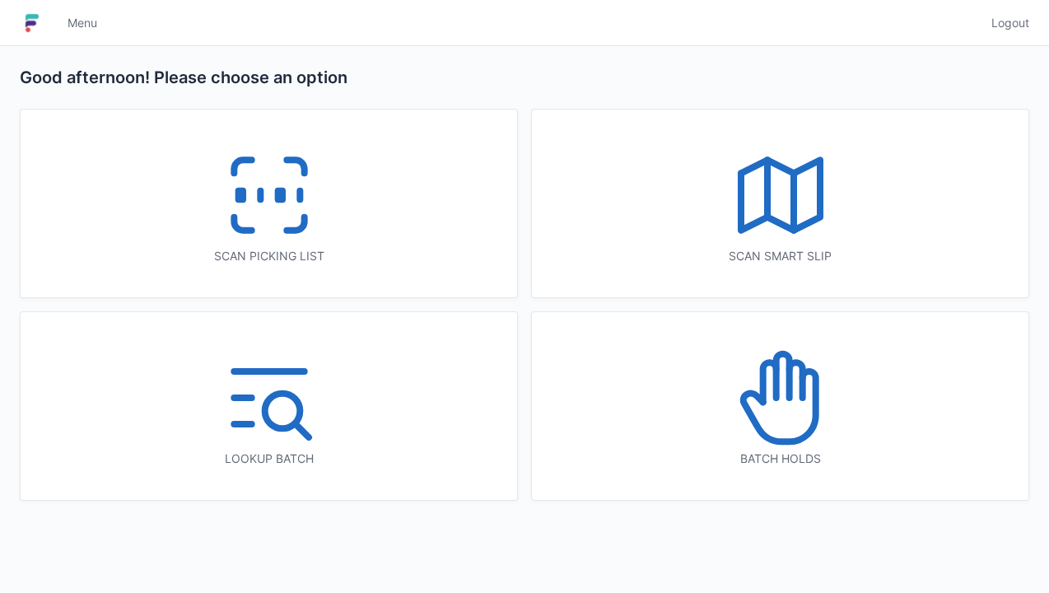
click at [264, 208] on icon at bounding box center [269, 194] width 105 height 105
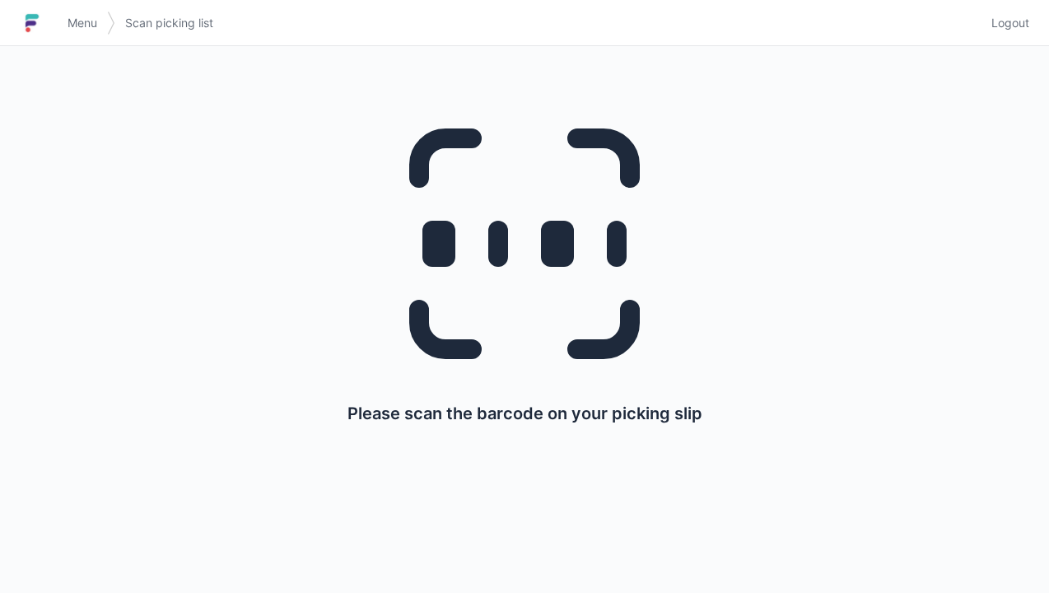
click at [92, 31] on link "Menu" at bounding box center [82, 23] width 49 height 30
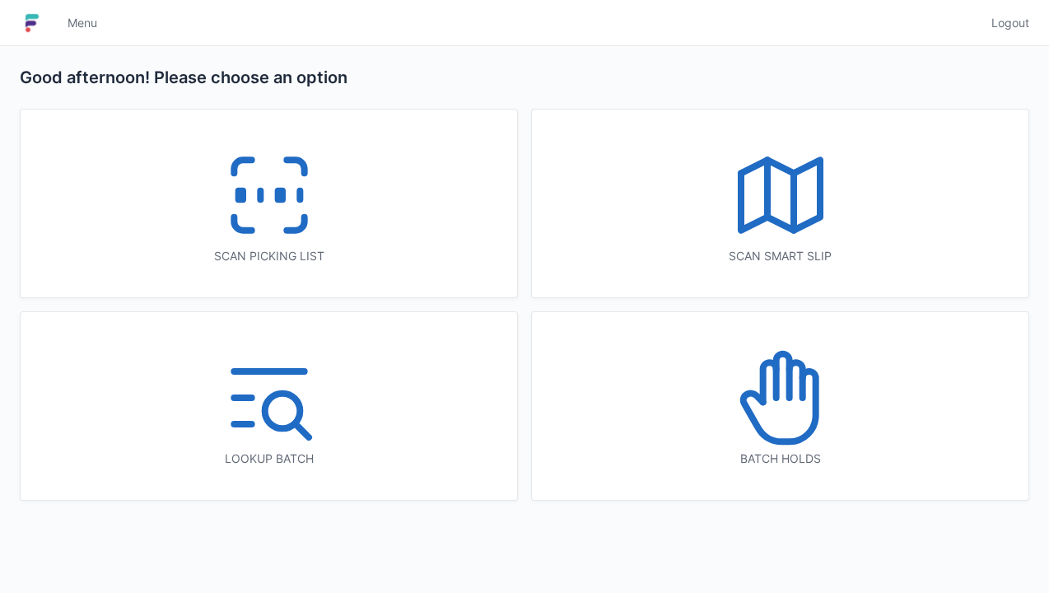
click at [247, 216] on icon at bounding box center [269, 194] width 105 height 105
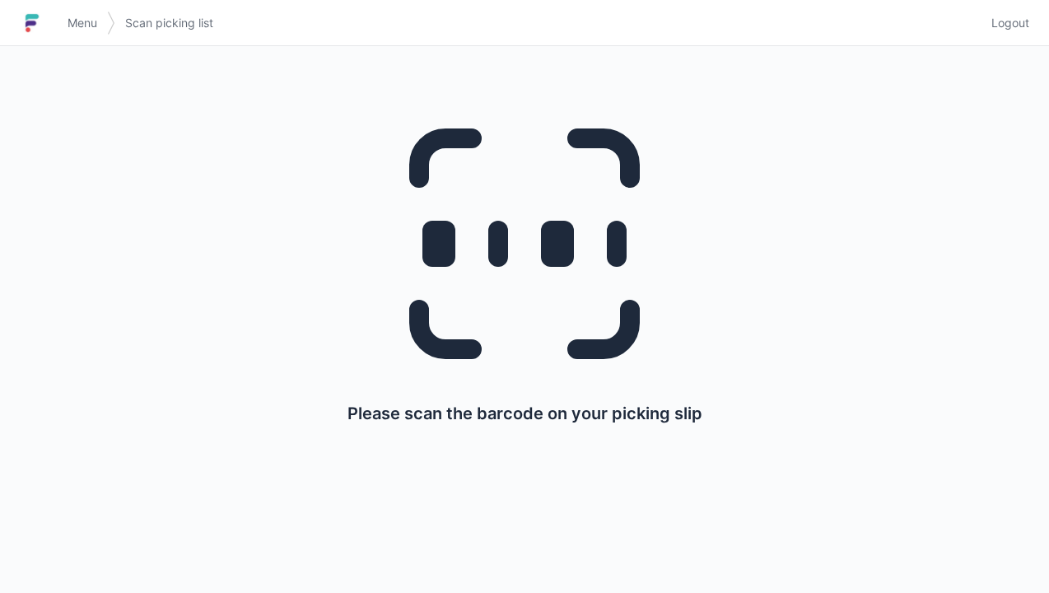
click at [94, 28] on span "Menu" at bounding box center [83, 23] width 30 height 16
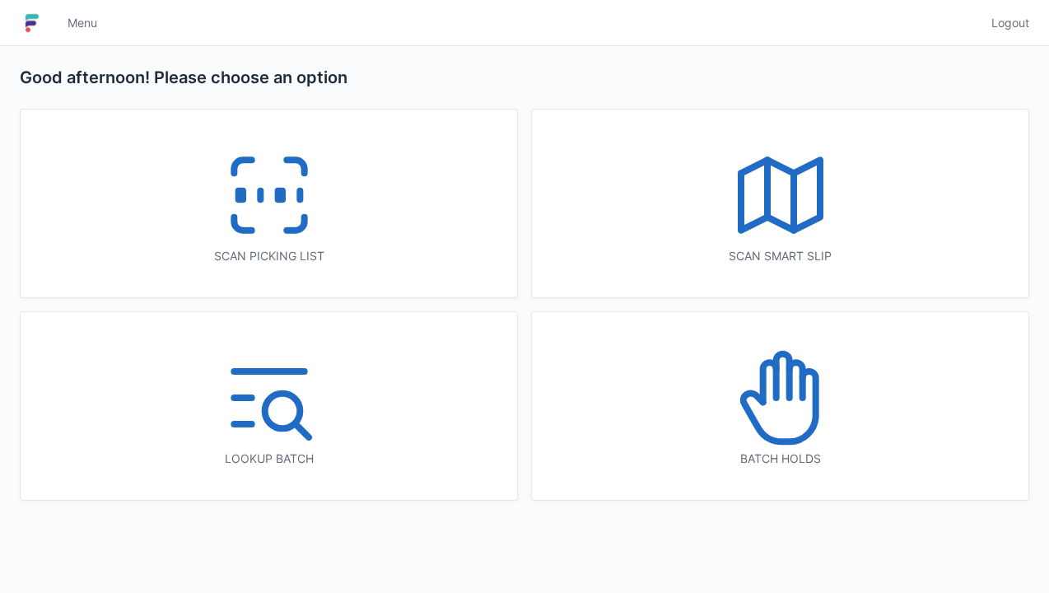
click at [262, 218] on icon at bounding box center [269, 194] width 105 height 105
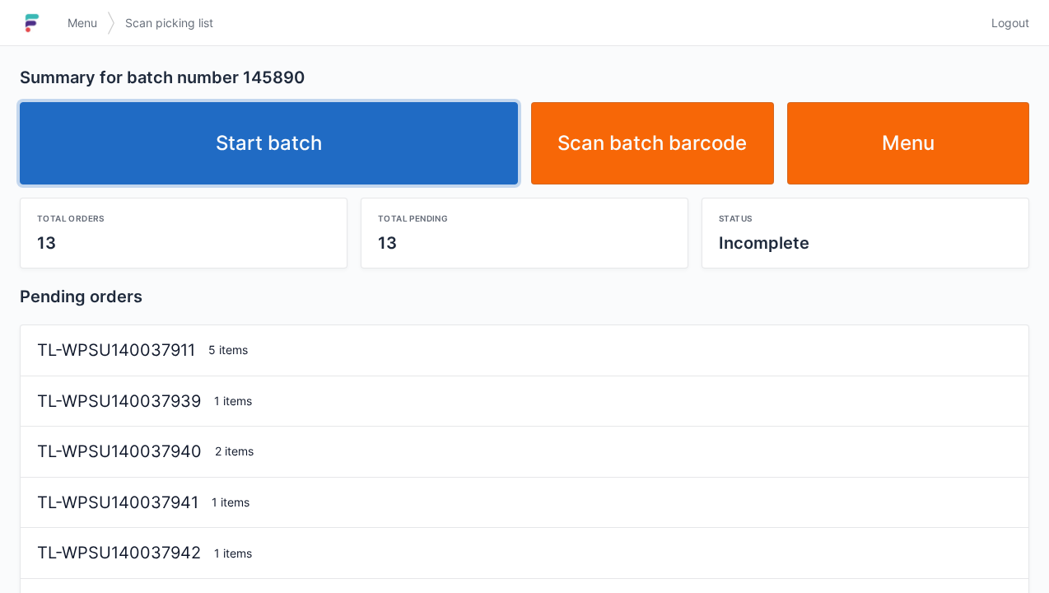
click at [315, 153] on link "Start batch" at bounding box center [269, 143] width 498 height 82
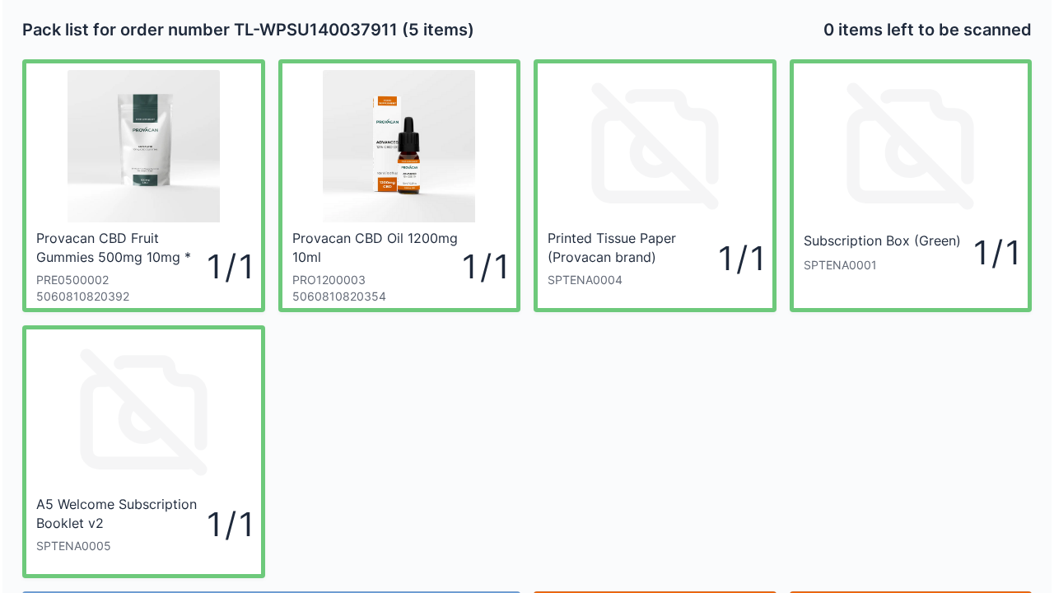
scroll to position [96, 0]
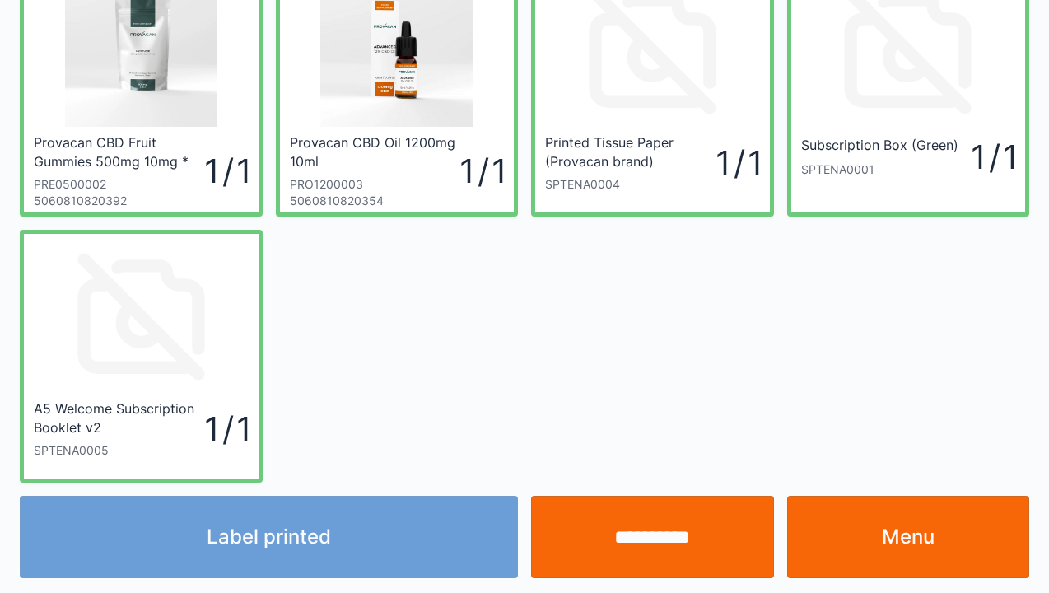
click at [278, 552] on div "Label printed" at bounding box center [268, 537] width 511 height 82
click at [321, 530] on div "Label printed" at bounding box center [268, 537] width 511 height 82
click at [333, 544] on div "Label printed" at bounding box center [268, 537] width 511 height 82
click at [333, 550] on div "Label printed" at bounding box center [268, 537] width 511 height 82
click at [366, 521] on div "Label printed" at bounding box center [268, 537] width 511 height 82
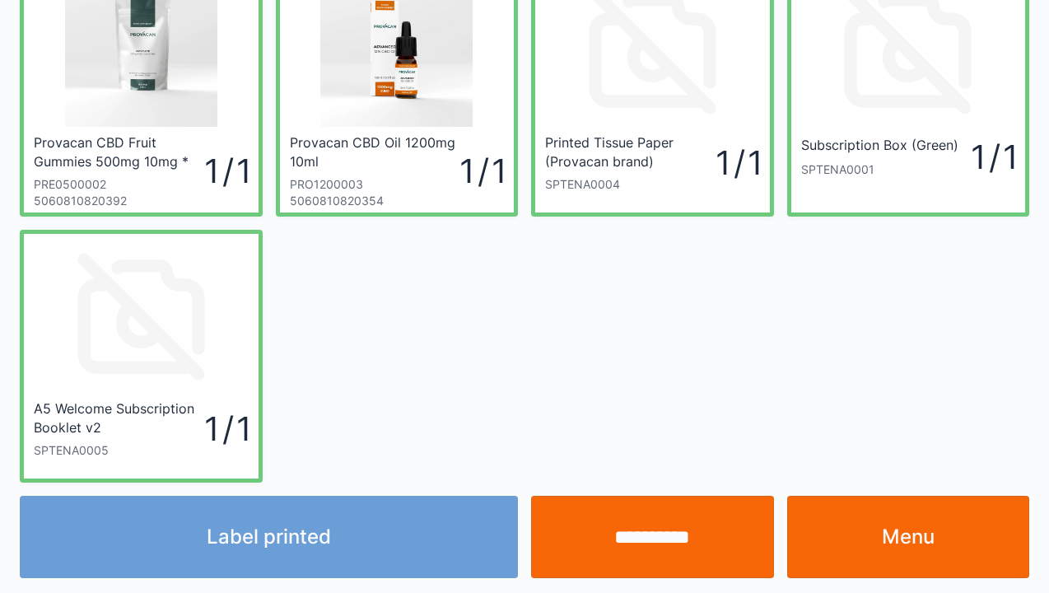
click at [341, 567] on div "Label printed" at bounding box center [268, 537] width 511 height 82
click at [354, 527] on div "Label printed" at bounding box center [268, 537] width 511 height 82
click at [344, 572] on div "Label printed" at bounding box center [268, 537] width 511 height 82
click at [350, 547] on div "Label printed" at bounding box center [268, 537] width 511 height 82
click at [348, 535] on div "Label printed" at bounding box center [268, 537] width 511 height 82
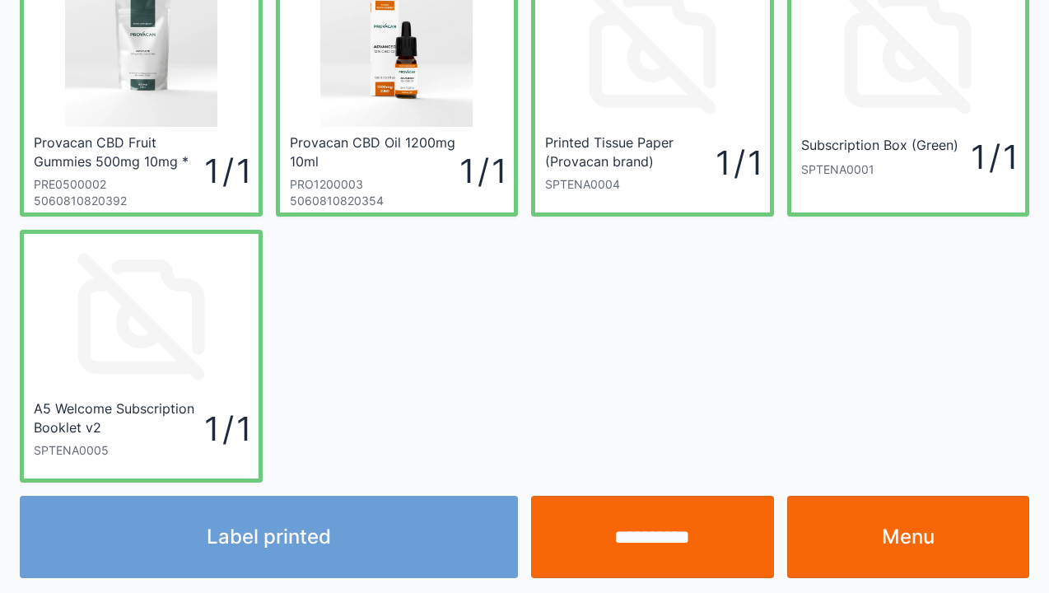
click at [334, 542] on div "Label printed" at bounding box center [268, 537] width 511 height 82
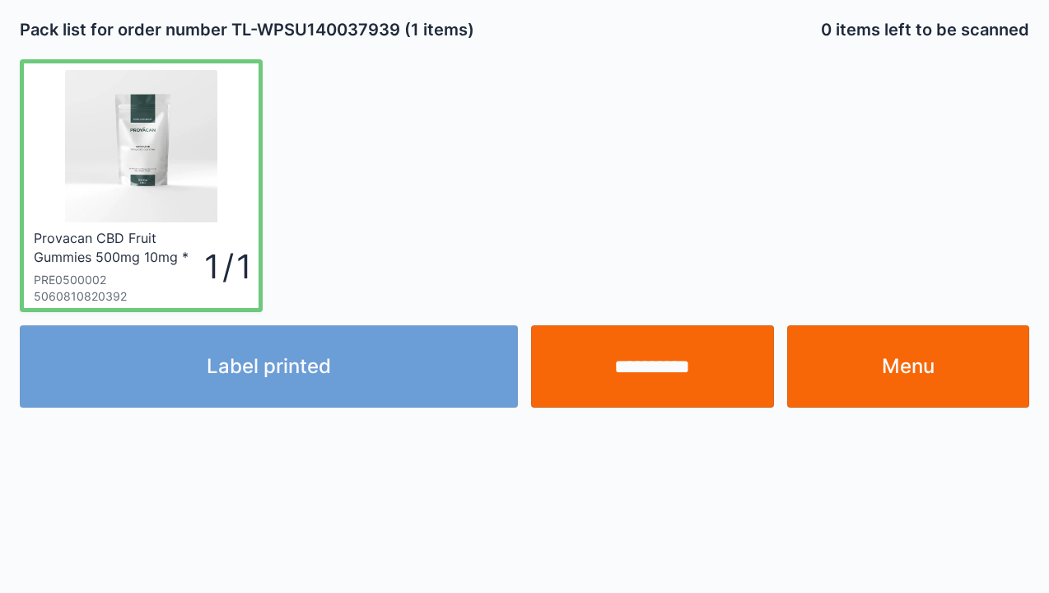
click at [343, 395] on div "Label printed" at bounding box center [268, 366] width 511 height 82
click at [315, 400] on div "Label printed" at bounding box center [268, 366] width 511 height 82
click at [315, 383] on div "Label printed" at bounding box center [268, 366] width 511 height 82
click at [329, 367] on div "Label printed" at bounding box center [268, 366] width 511 height 82
click at [283, 371] on div "Label printed" at bounding box center [268, 366] width 511 height 82
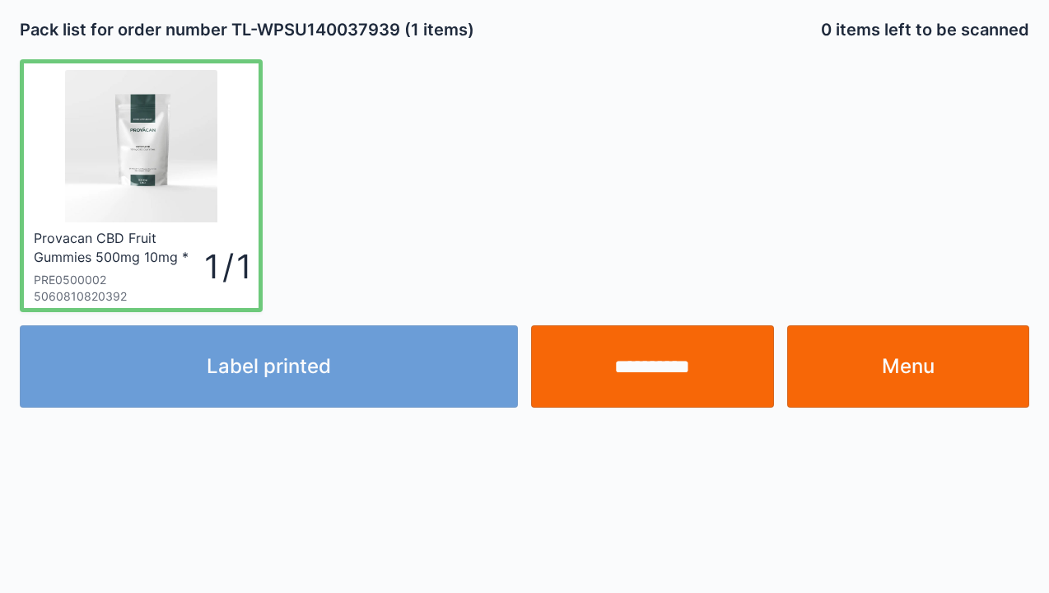
click at [307, 381] on div "Label printed" at bounding box center [268, 366] width 511 height 82
